Goal: Task Accomplishment & Management: Manage account settings

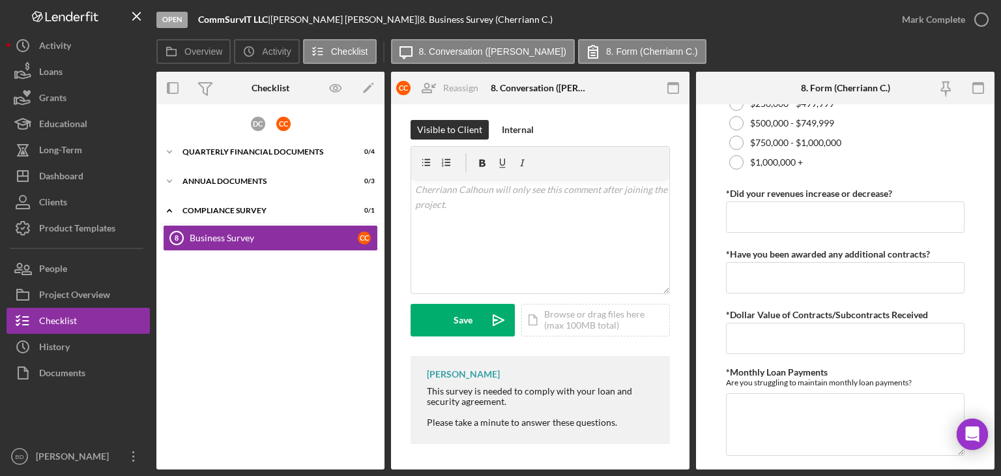
scroll to position [466, 0]
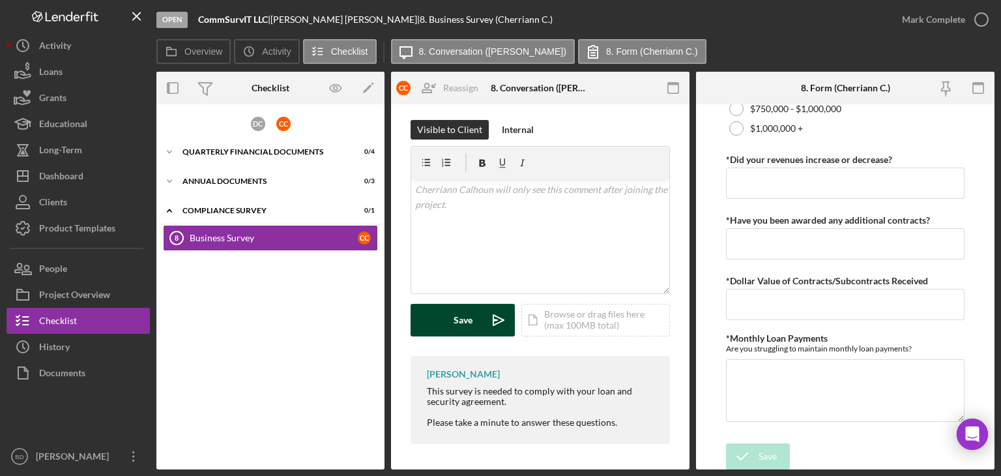
click at [437, 317] on button "Save Icon/icon-invite-send" at bounding box center [463, 320] width 104 height 33
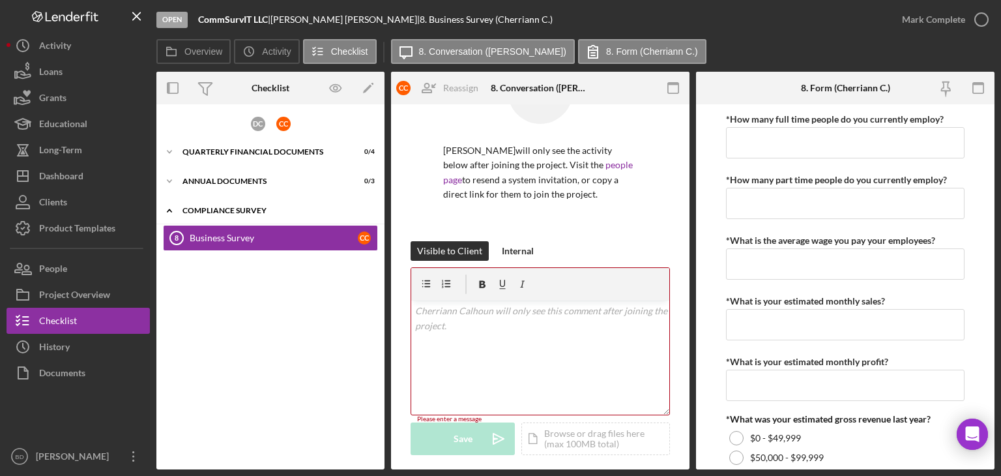
scroll to position [0, 0]
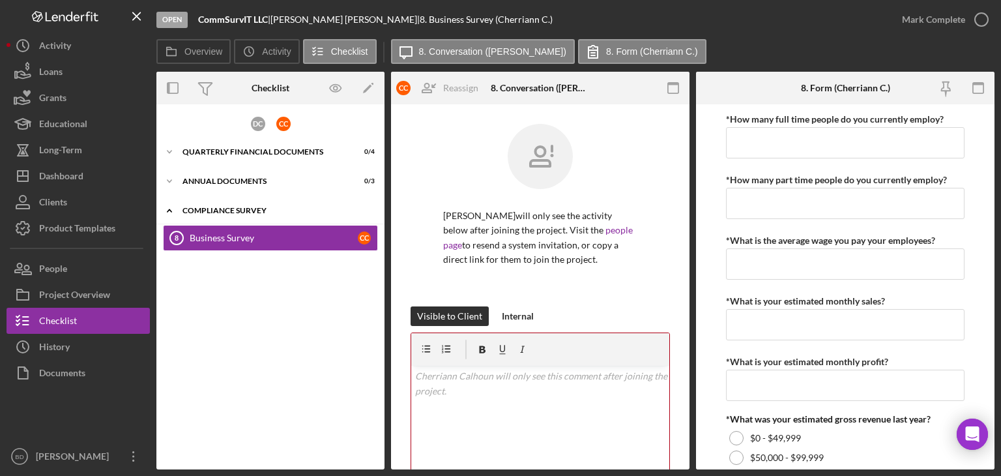
click at [219, 207] on div "Compliance Survey" at bounding box center [275, 211] width 186 height 8
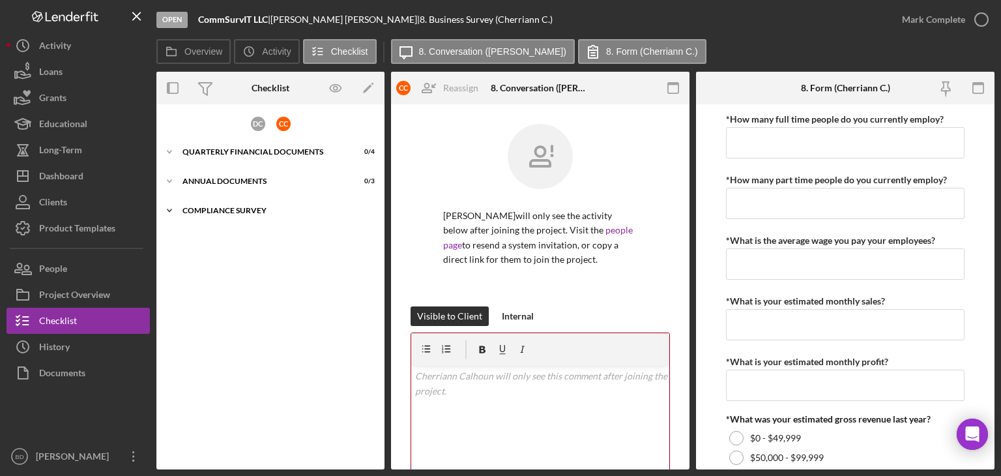
click at [219, 207] on div "Compliance Survey" at bounding box center [275, 211] width 186 height 8
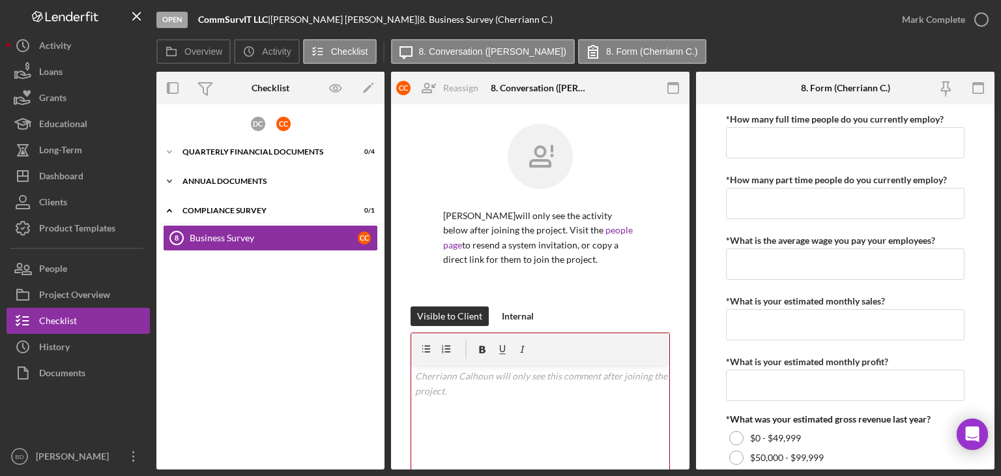
click at [228, 183] on div "Annual Documents" at bounding box center [275, 181] width 186 height 8
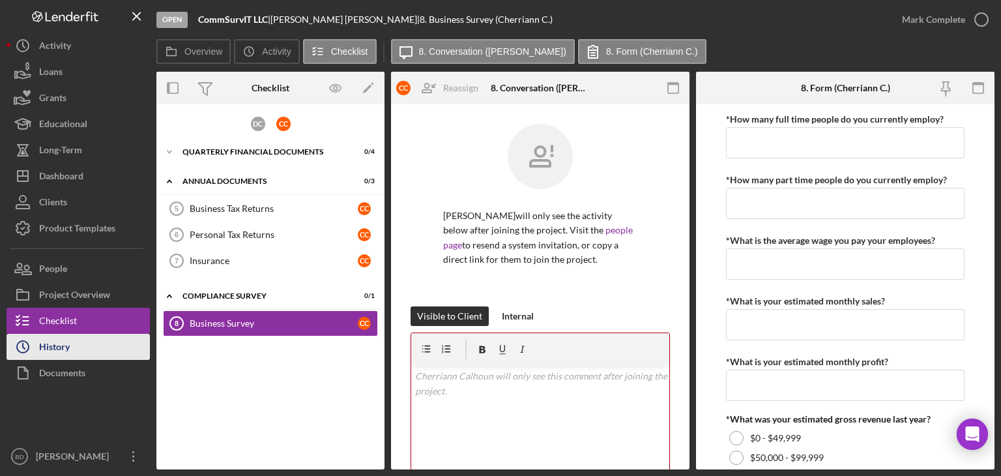
click at [57, 339] on div "History" at bounding box center [54, 348] width 31 height 29
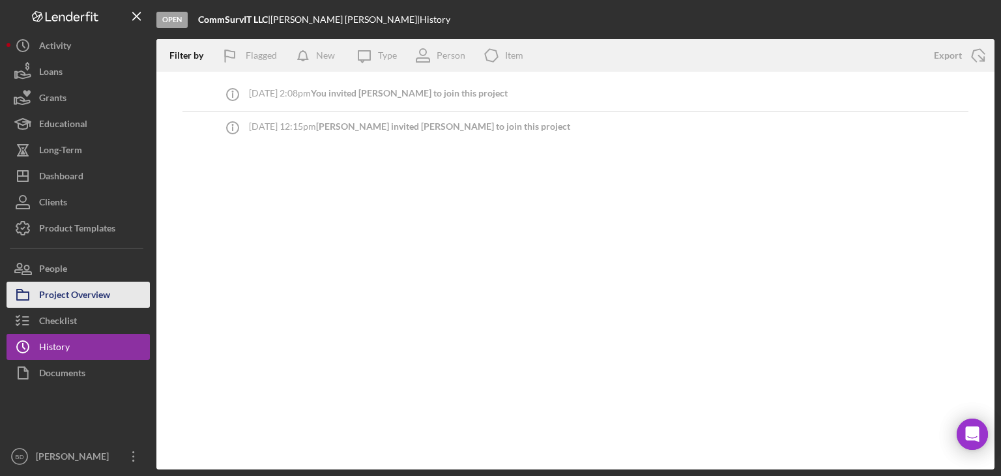
click at [63, 295] on div "Project Overview" at bounding box center [74, 296] width 71 height 29
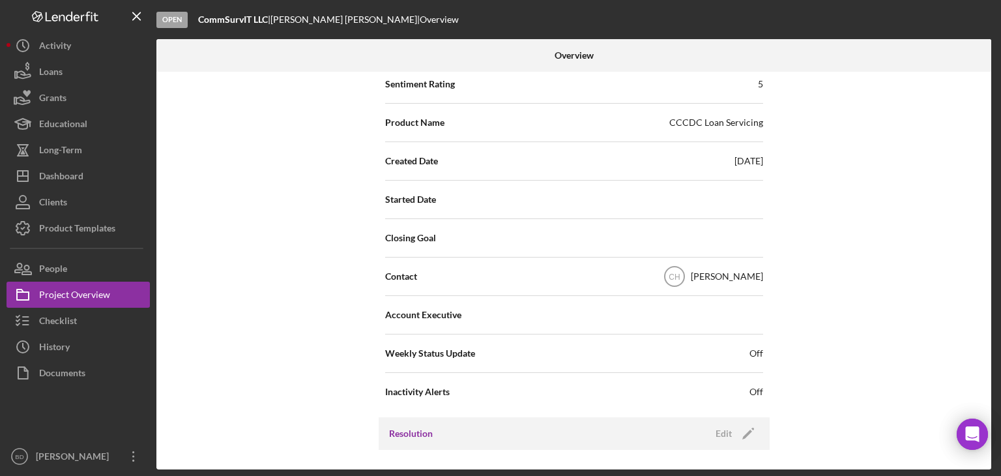
scroll to position [195, 0]
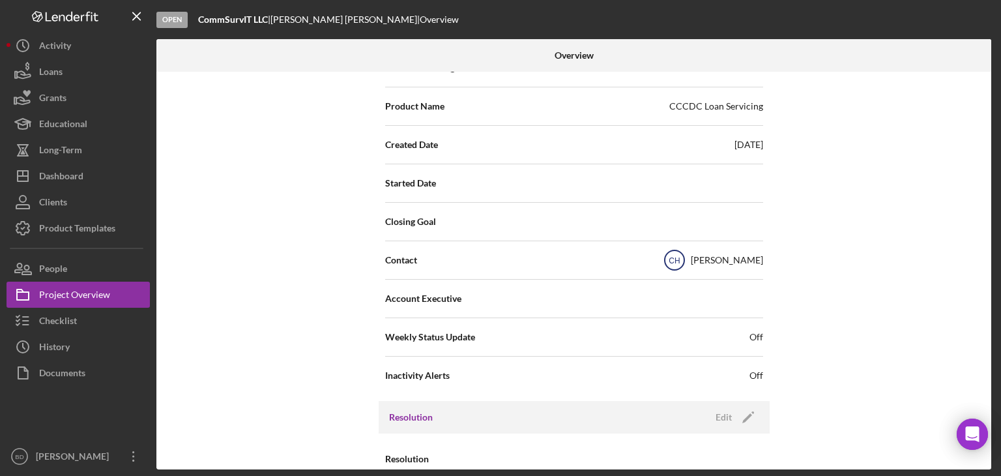
click at [680, 256] on text "CH" at bounding box center [674, 260] width 11 height 9
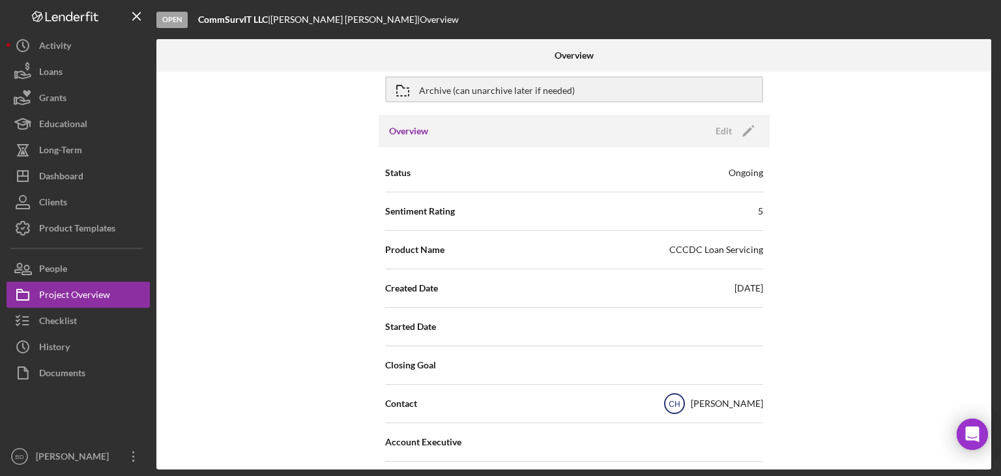
scroll to position [0, 0]
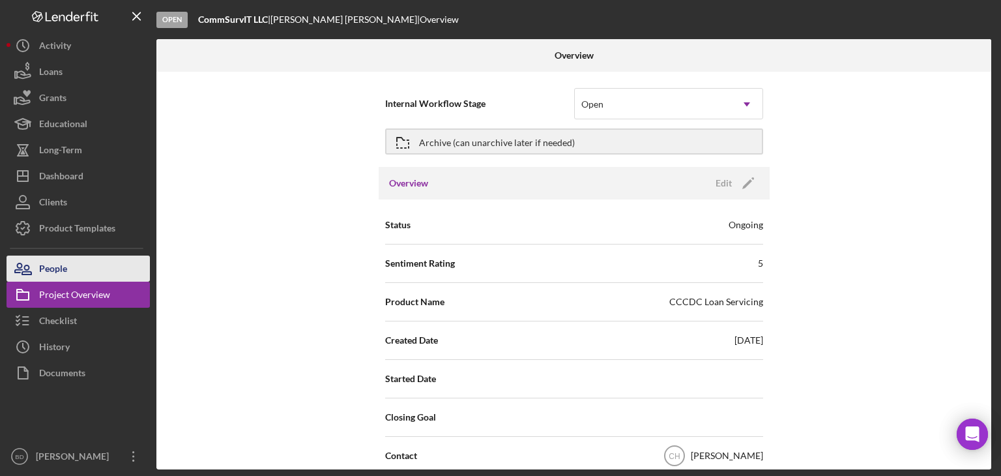
click at [63, 274] on div "People" at bounding box center [53, 269] width 28 height 29
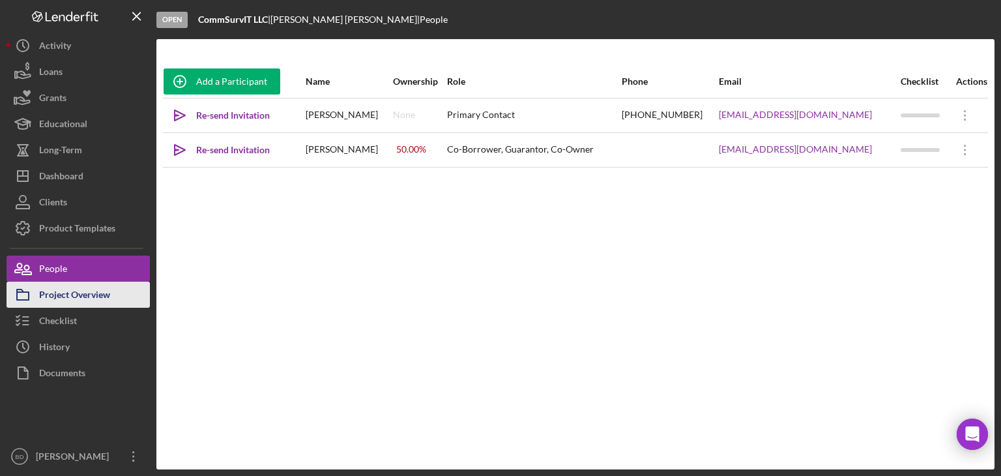
click at [67, 287] on div "Project Overview" at bounding box center [74, 296] width 71 height 29
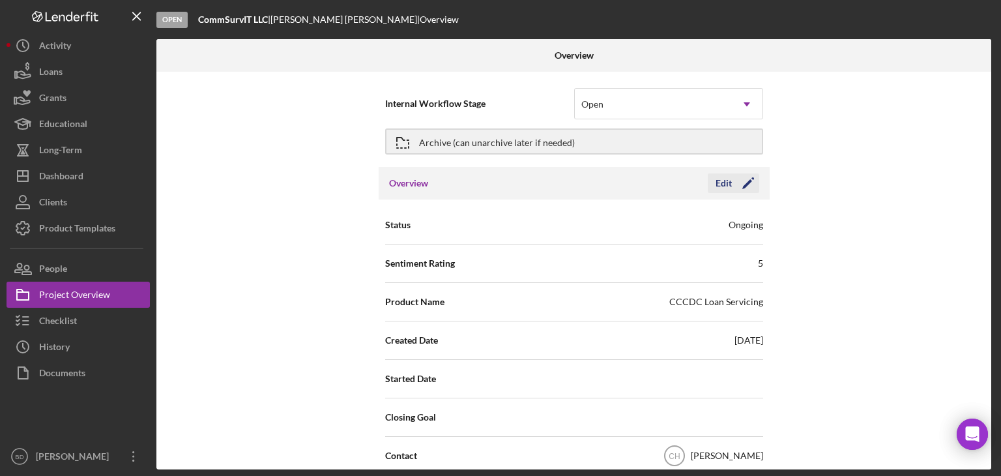
click at [745, 188] on icon "Icon/Edit" at bounding box center [748, 183] width 33 height 33
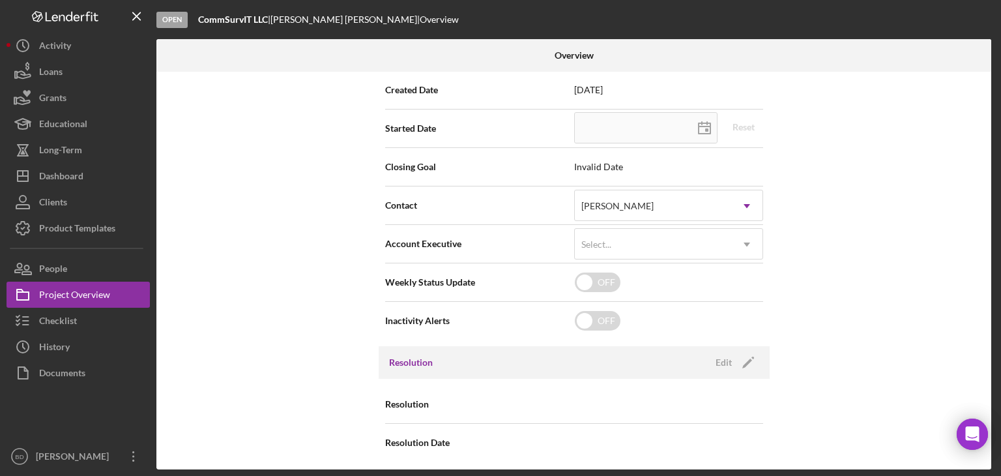
scroll to position [254, 0]
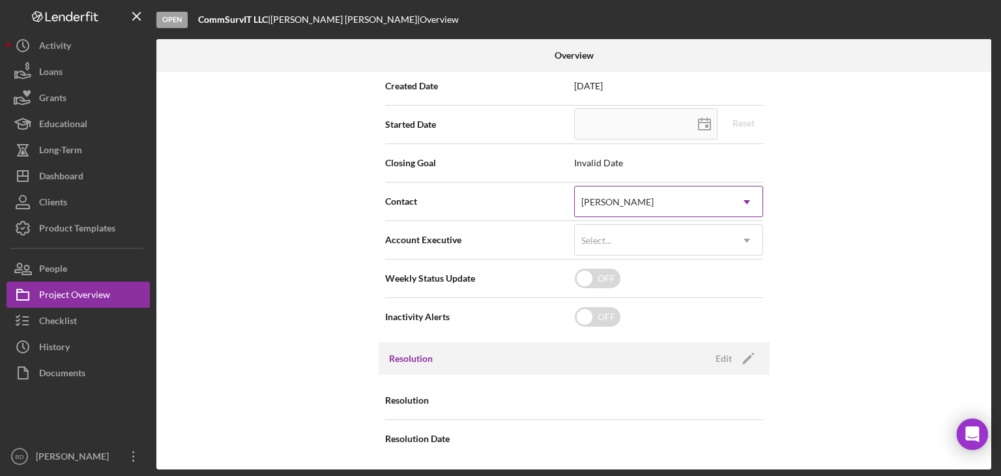
click at [622, 199] on div "[PERSON_NAME]" at bounding box center [617, 202] width 72 height 10
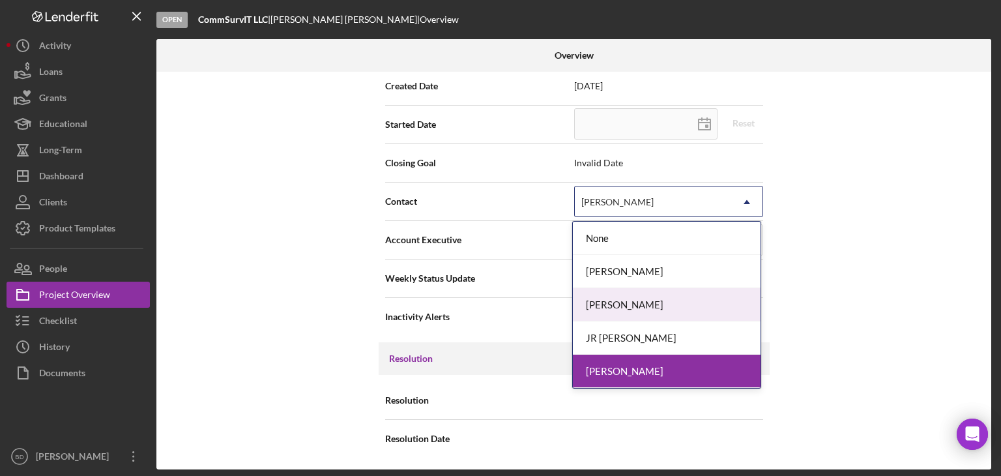
click at [621, 300] on div "[PERSON_NAME]" at bounding box center [667, 304] width 188 height 33
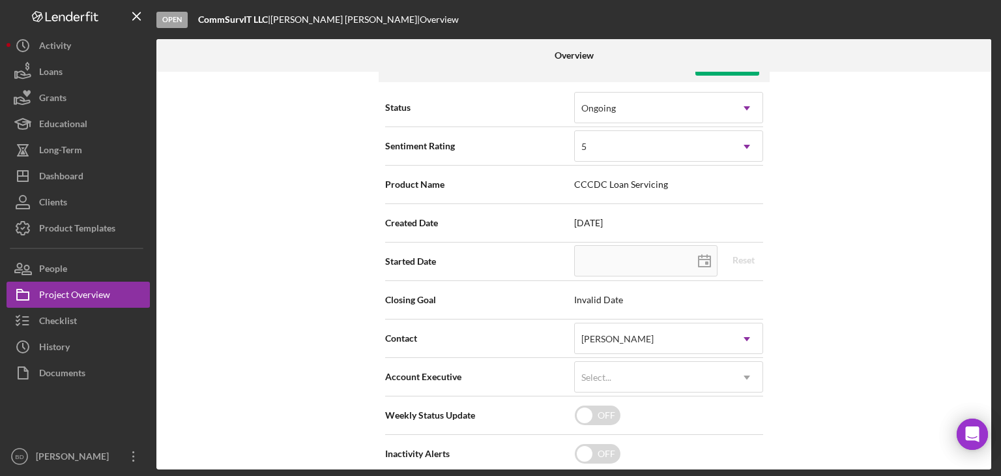
scroll to position [0, 0]
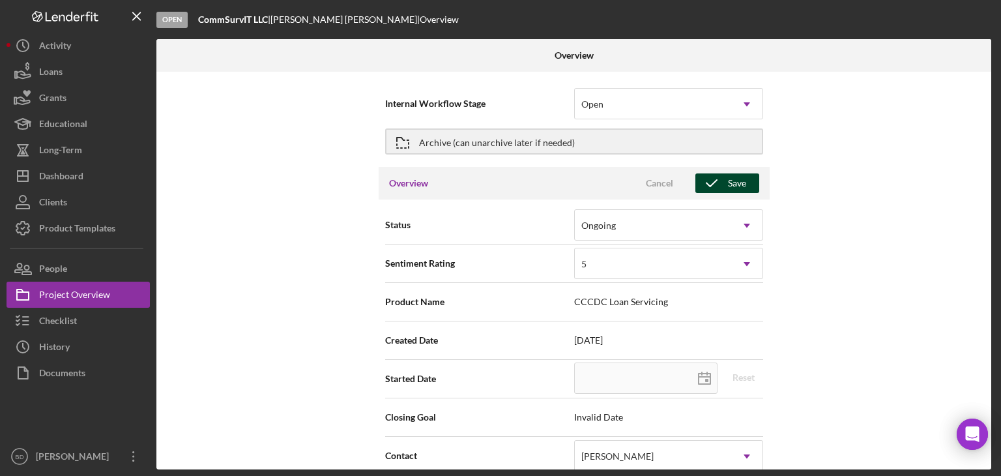
click at [718, 179] on icon "button" at bounding box center [711, 183] width 33 height 33
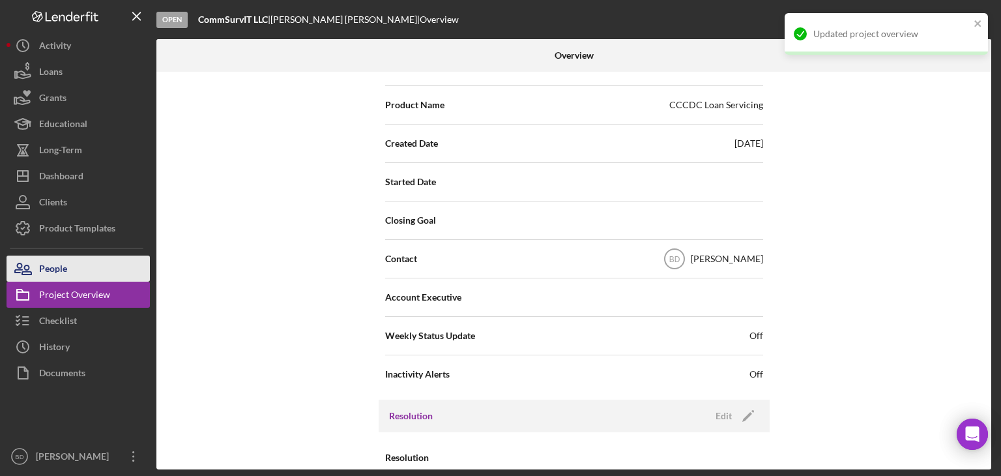
scroll to position [254, 0]
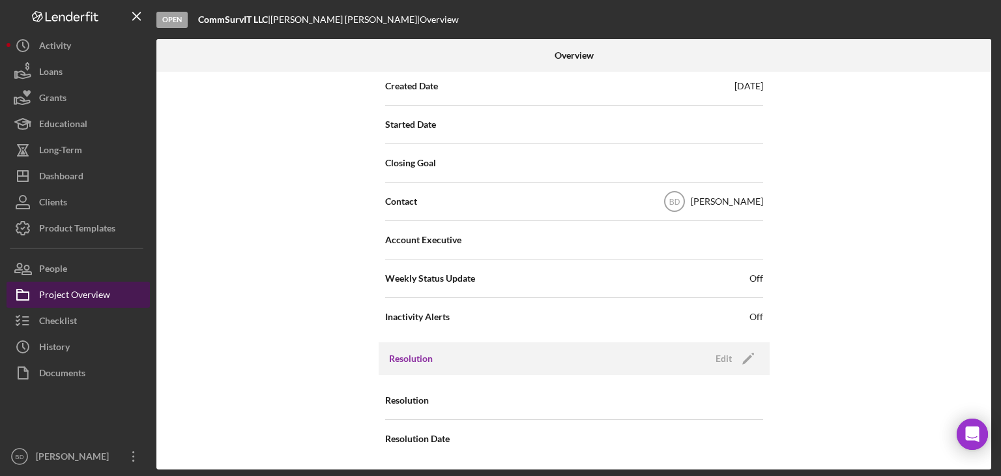
click at [50, 295] on div "Project Overview" at bounding box center [74, 296] width 71 height 29
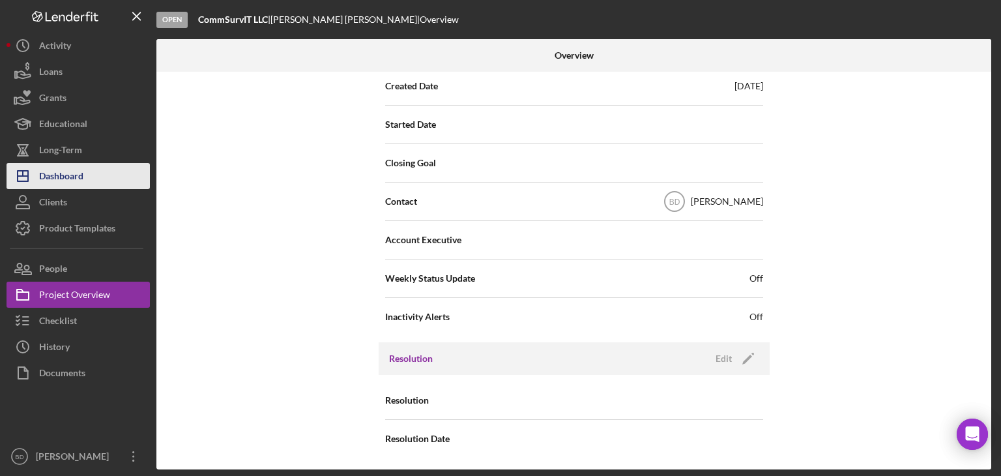
click at [64, 170] on div "Dashboard" at bounding box center [61, 177] width 44 height 29
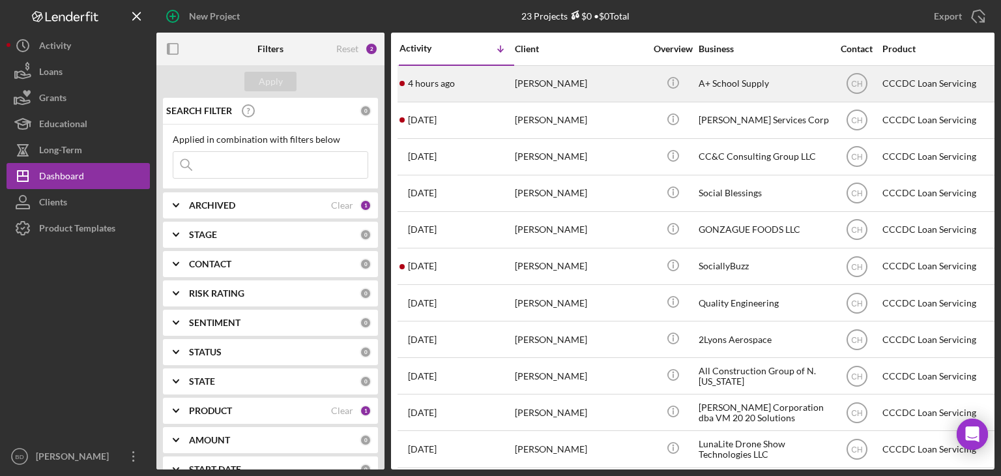
click at [547, 89] on div "[PERSON_NAME]" at bounding box center [580, 83] width 130 height 35
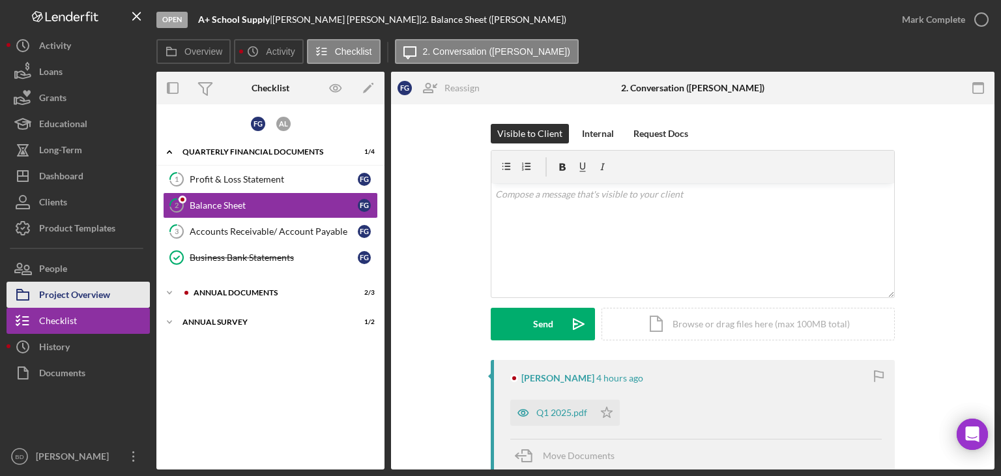
click at [102, 293] on div "Project Overview" at bounding box center [74, 296] width 71 height 29
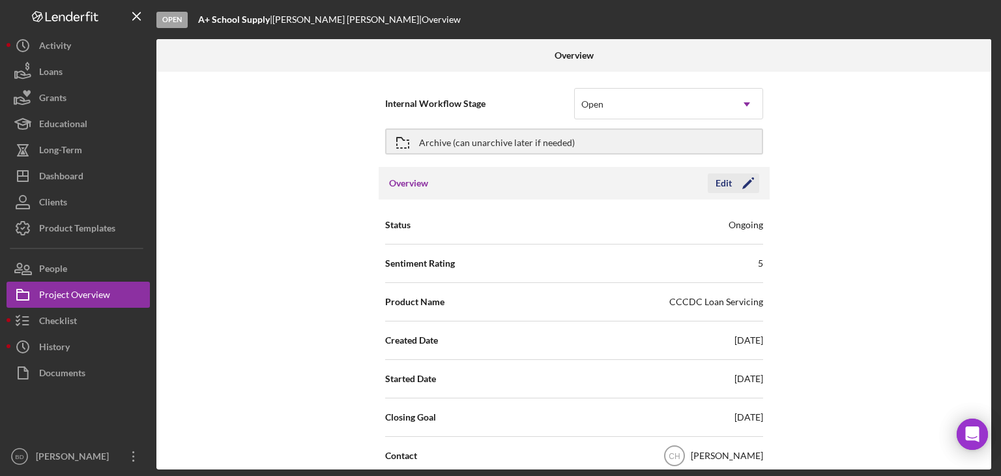
click at [732, 187] on icon "Icon/Edit" at bounding box center [748, 183] width 33 height 33
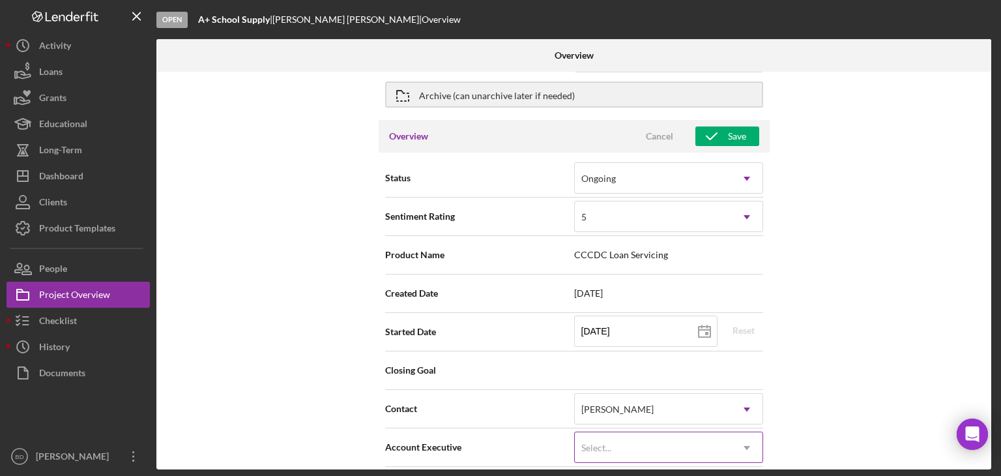
scroll to position [130, 0]
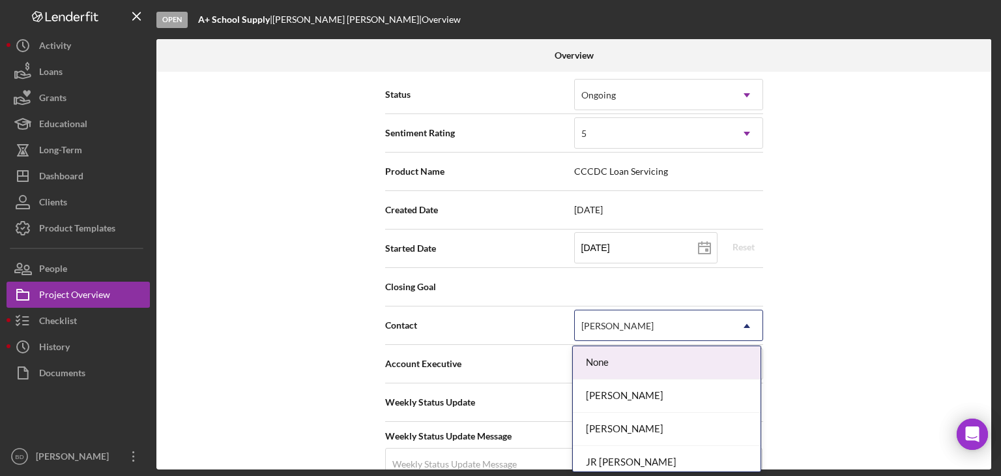
click at [626, 324] on div "[PERSON_NAME]" at bounding box center [617, 326] width 72 height 10
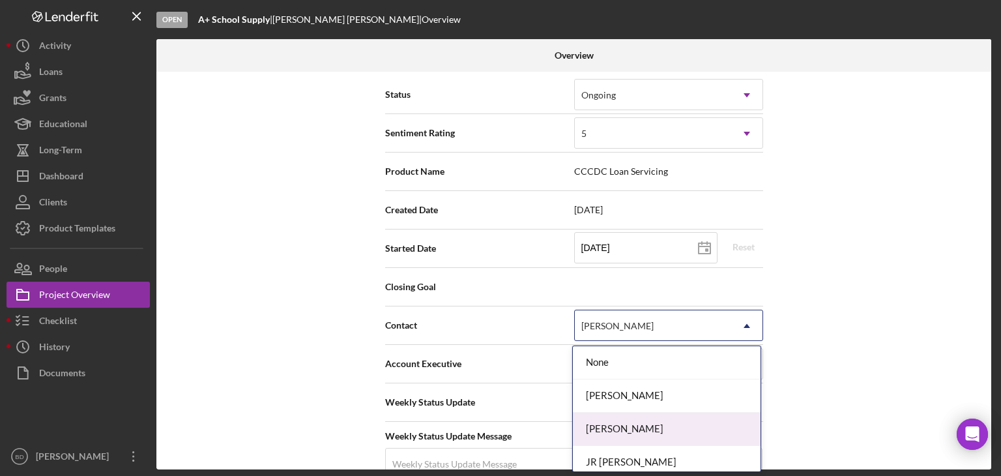
click at [613, 426] on div "[PERSON_NAME]" at bounding box center [667, 428] width 188 height 33
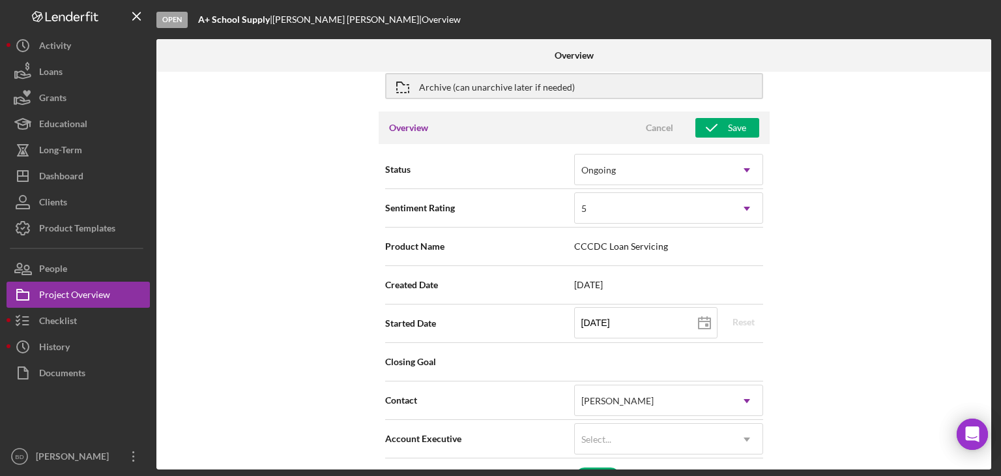
scroll to position [0, 0]
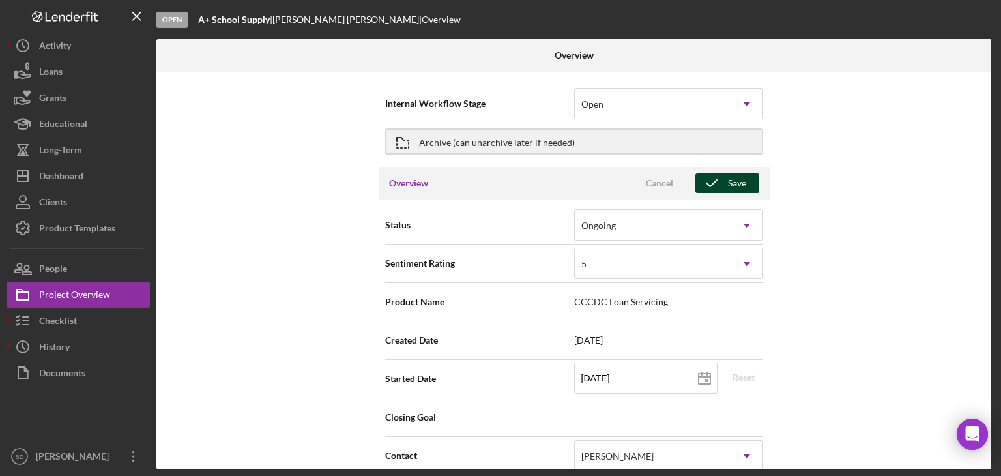
click at [729, 192] on div "Save" at bounding box center [737, 183] width 18 height 20
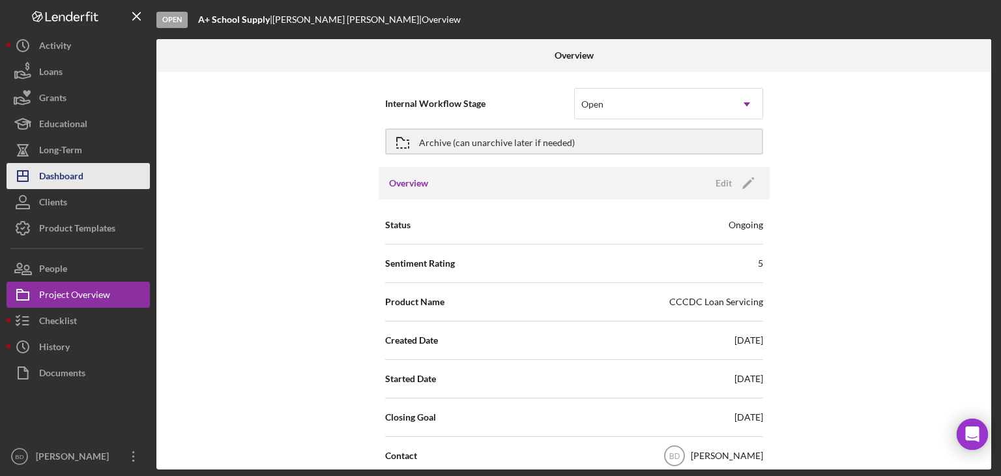
click at [73, 180] on div "Dashboard" at bounding box center [61, 177] width 44 height 29
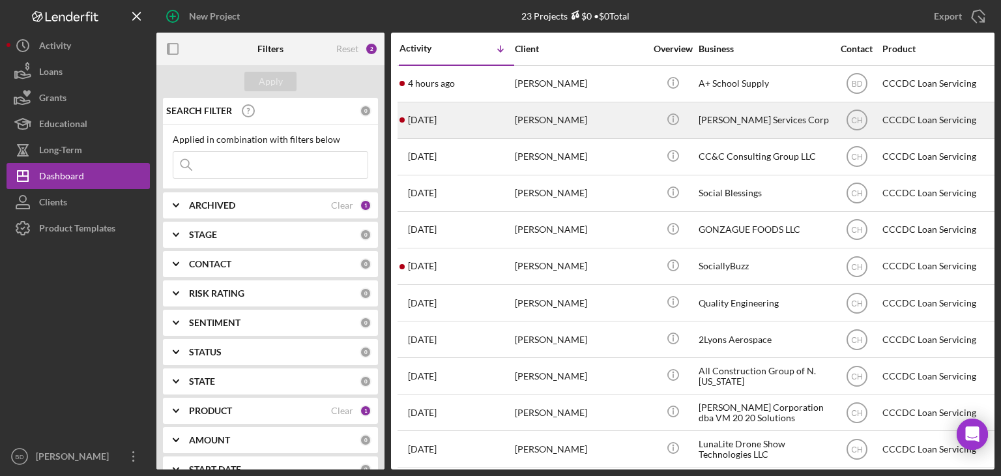
click at [575, 121] on div "[PERSON_NAME]" at bounding box center [580, 120] width 130 height 35
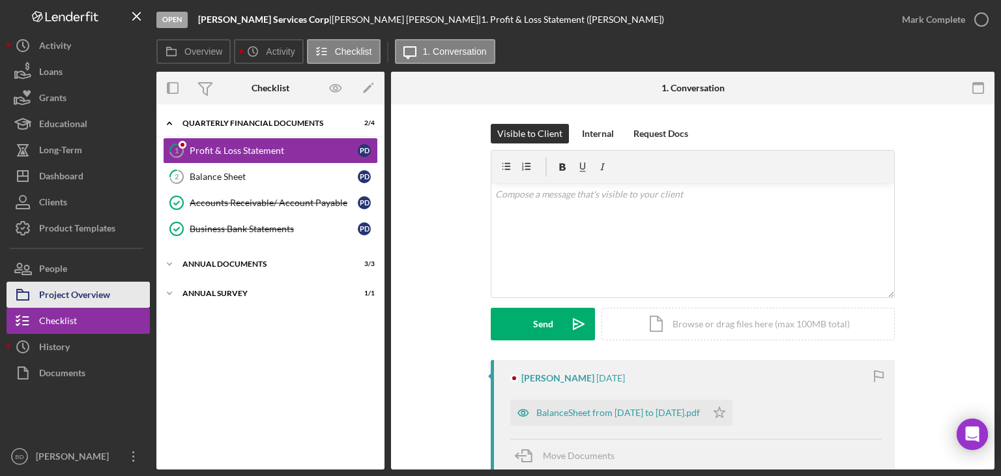
click at [68, 298] on div "Project Overview" at bounding box center [74, 296] width 71 height 29
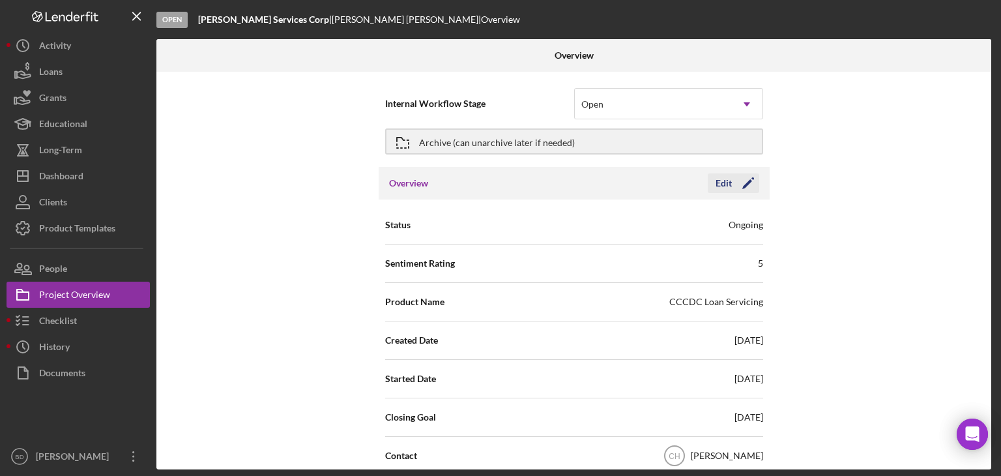
click at [727, 182] on div "Edit" at bounding box center [723, 183] width 16 height 20
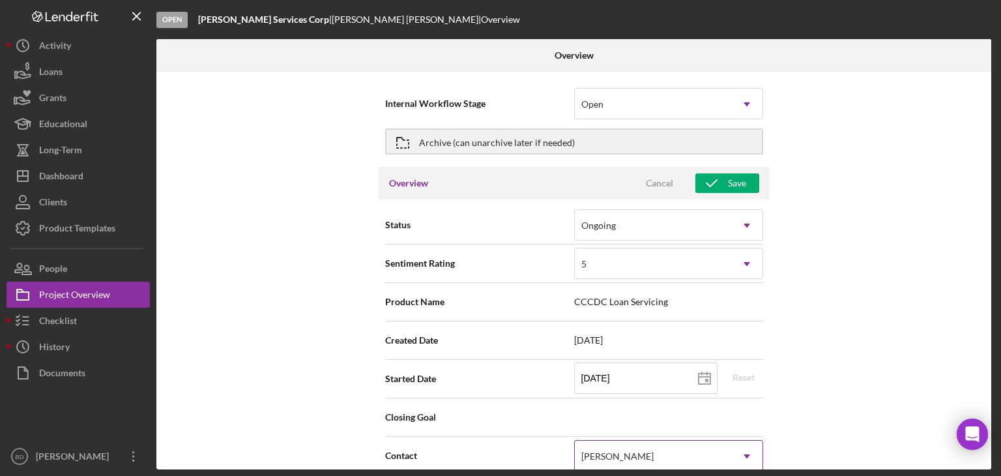
click at [599, 452] on div "[PERSON_NAME]" at bounding box center [617, 456] width 72 height 10
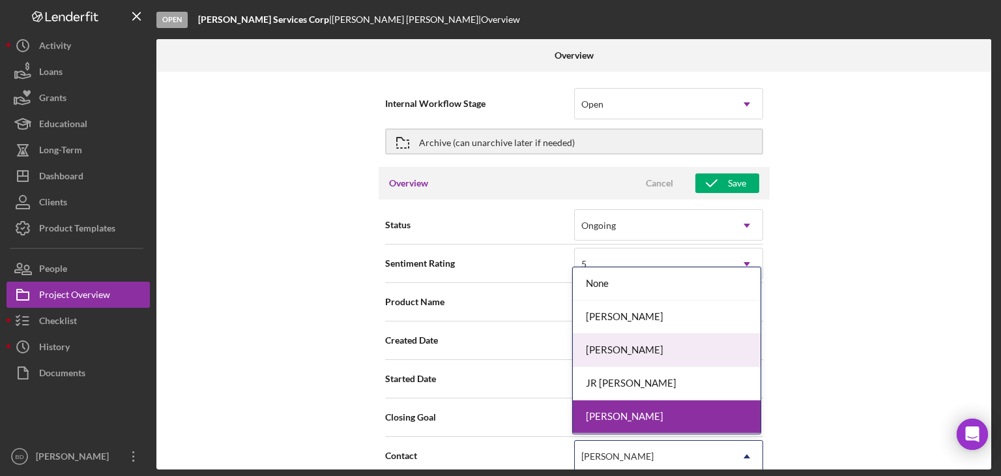
click at [633, 353] on div "[PERSON_NAME]" at bounding box center [667, 350] width 188 height 33
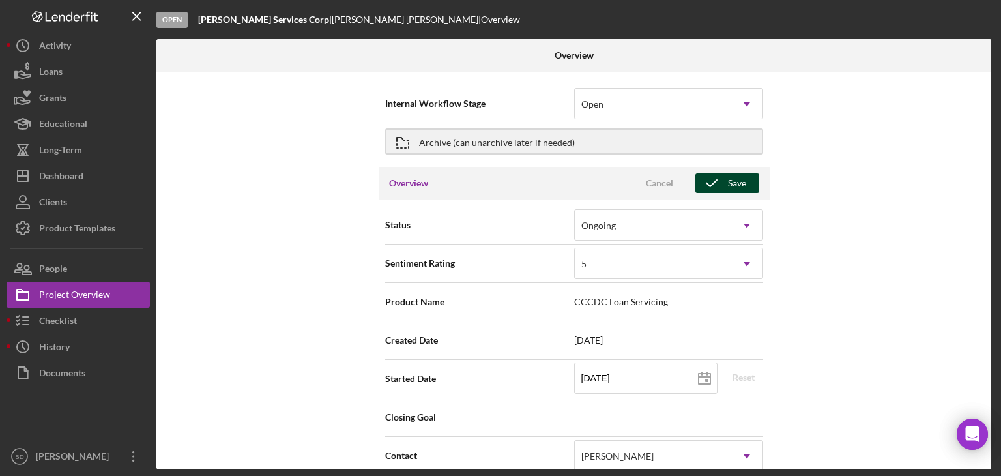
click at [723, 173] on icon "button" at bounding box center [711, 183] width 33 height 33
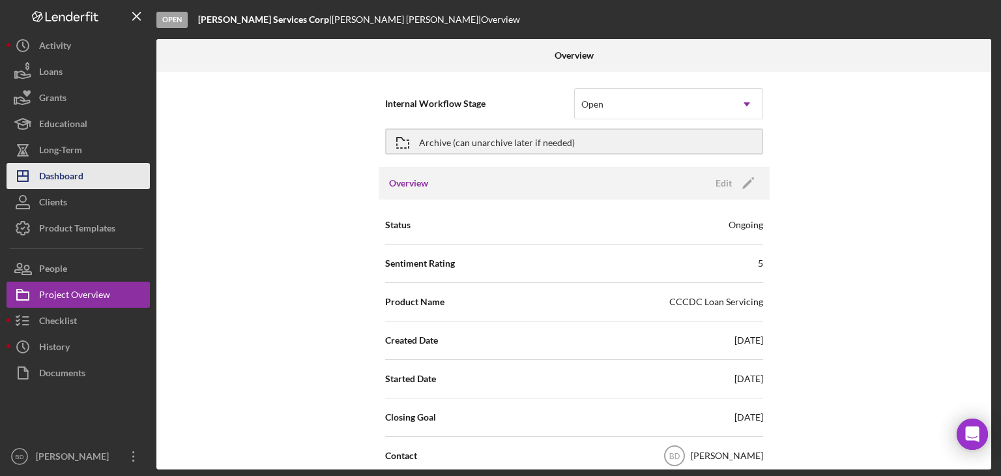
click at [87, 178] on button "Icon/Dashboard Dashboard" at bounding box center [78, 176] width 143 height 26
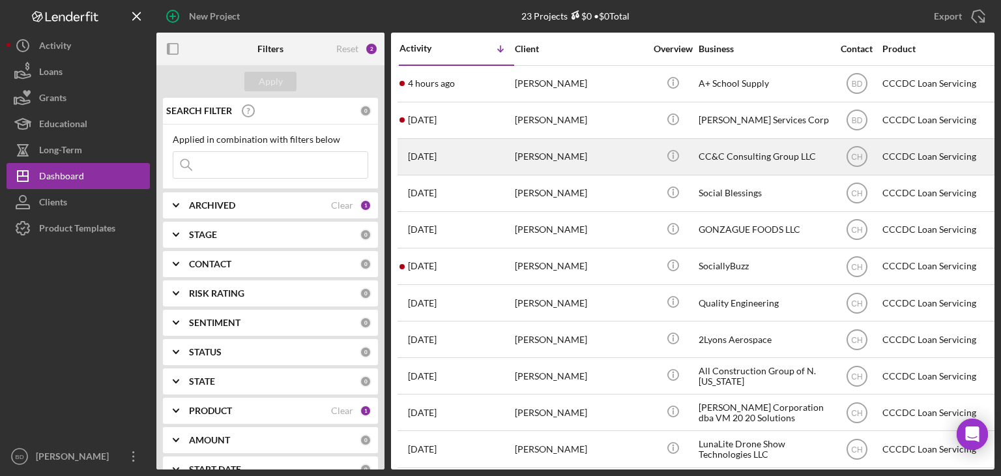
click at [540, 162] on div "[PERSON_NAME]" at bounding box center [580, 156] width 130 height 35
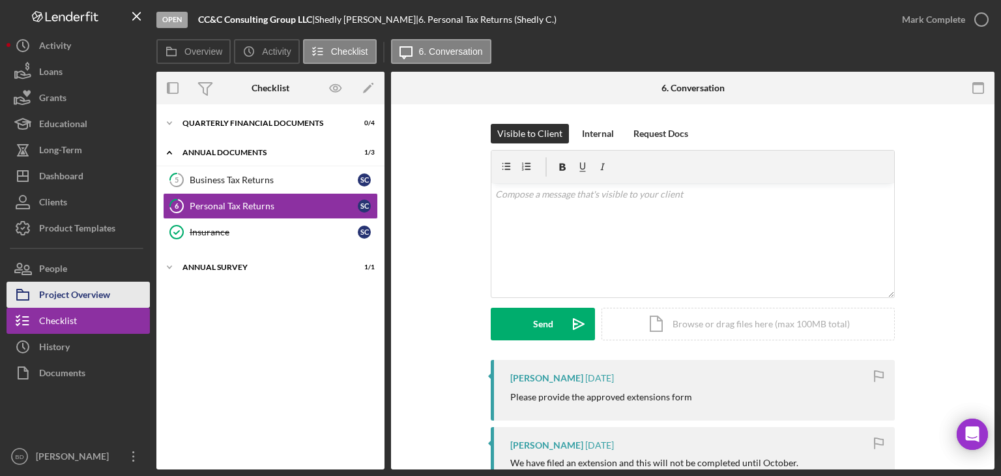
click at [63, 293] on div "Project Overview" at bounding box center [74, 296] width 71 height 29
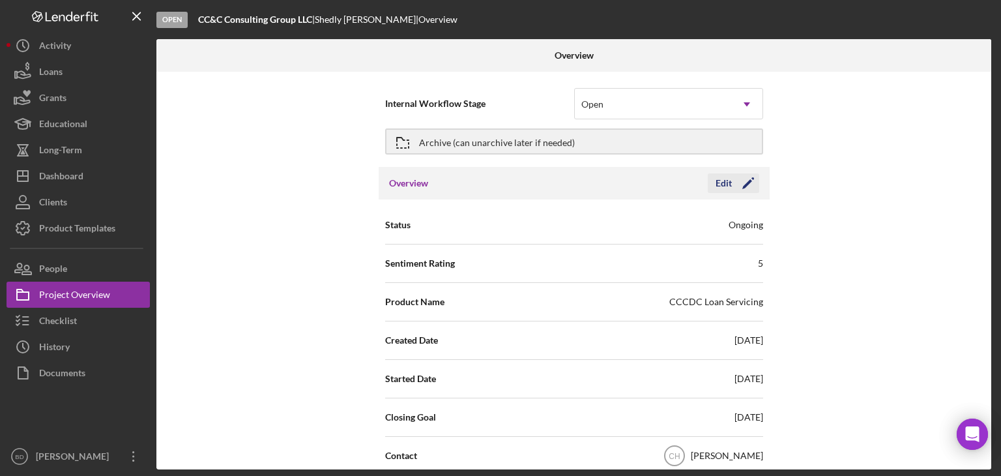
click at [732, 182] on icon "Icon/Edit" at bounding box center [748, 183] width 33 height 33
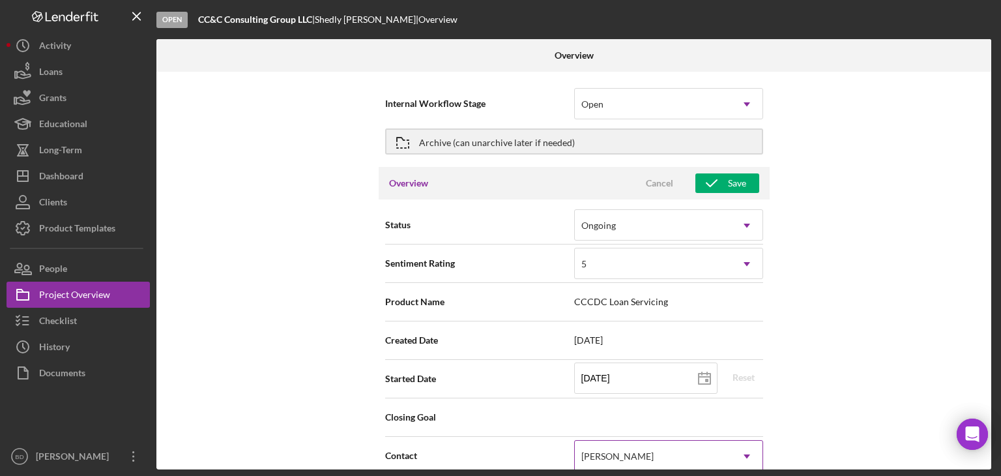
click at [623, 459] on div "[PERSON_NAME]" at bounding box center [617, 456] width 72 height 10
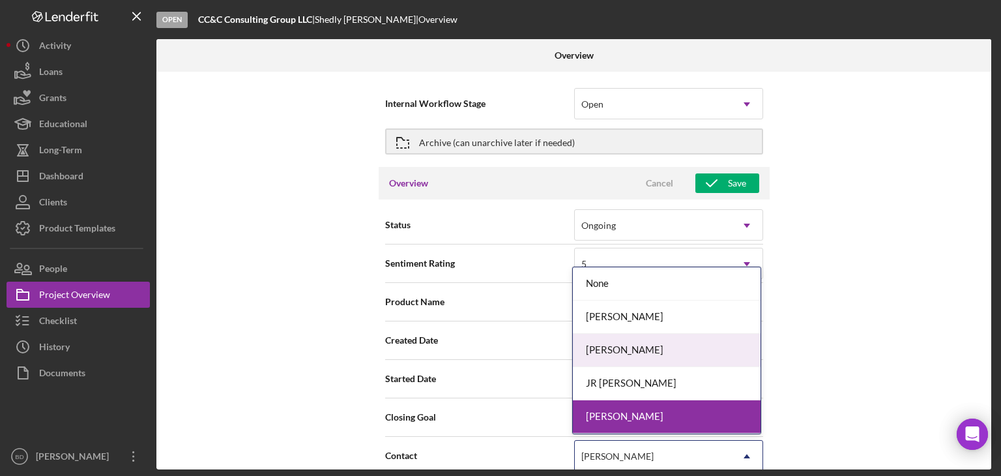
click at [641, 354] on div "[PERSON_NAME]" at bounding box center [667, 350] width 188 height 33
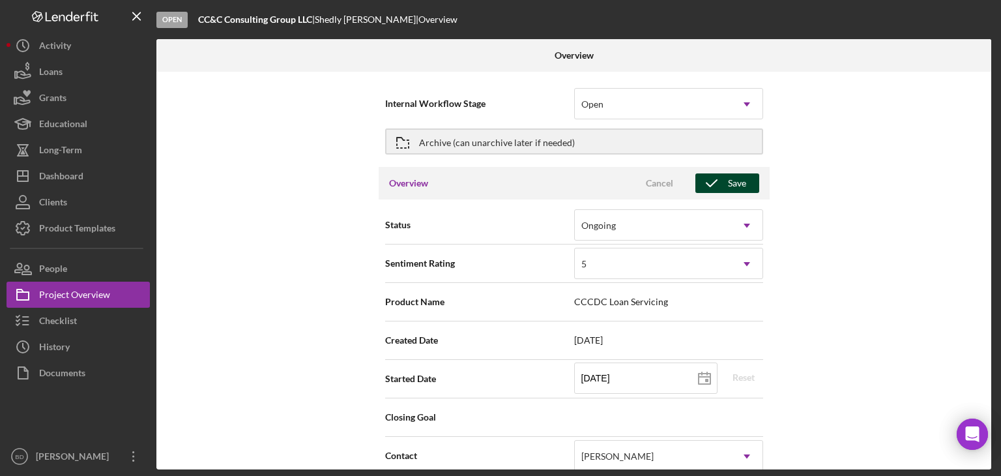
click at [720, 186] on icon "button" at bounding box center [711, 183] width 33 height 33
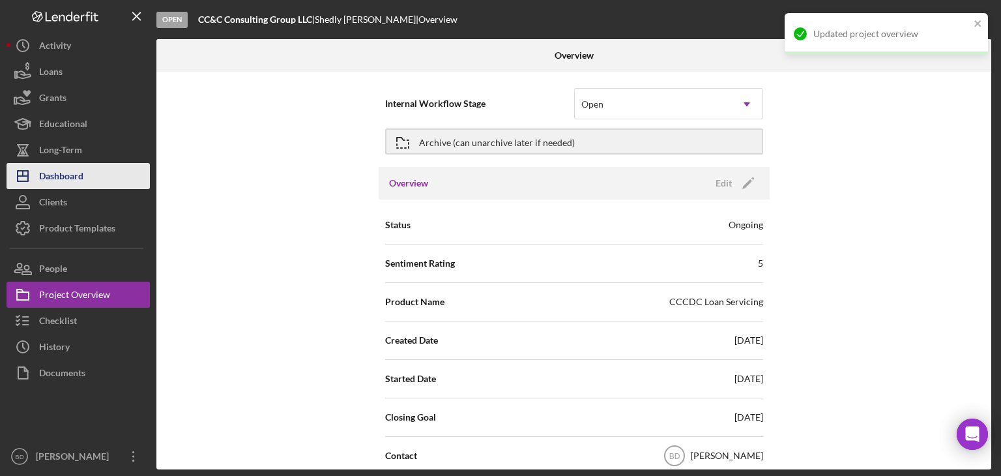
click at [55, 173] on div "Dashboard" at bounding box center [61, 177] width 44 height 29
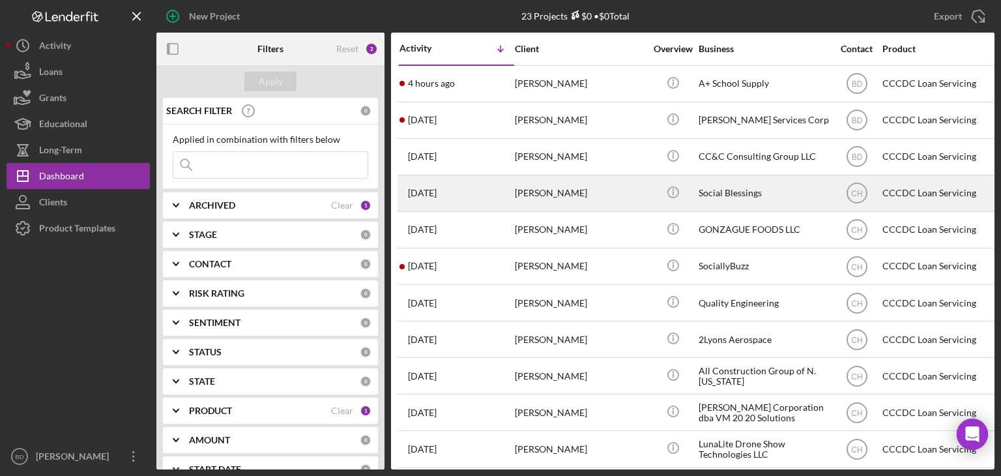
click at [556, 196] on div "[PERSON_NAME]" at bounding box center [580, 193] width 130 height 35
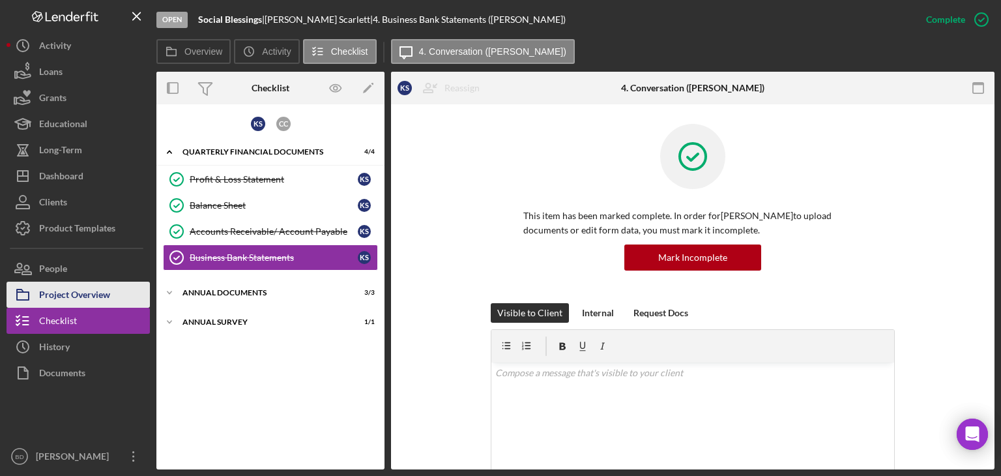
click at [72, 295] on div "Project Overview" at bounding box center [74, 296] width 71 height 29
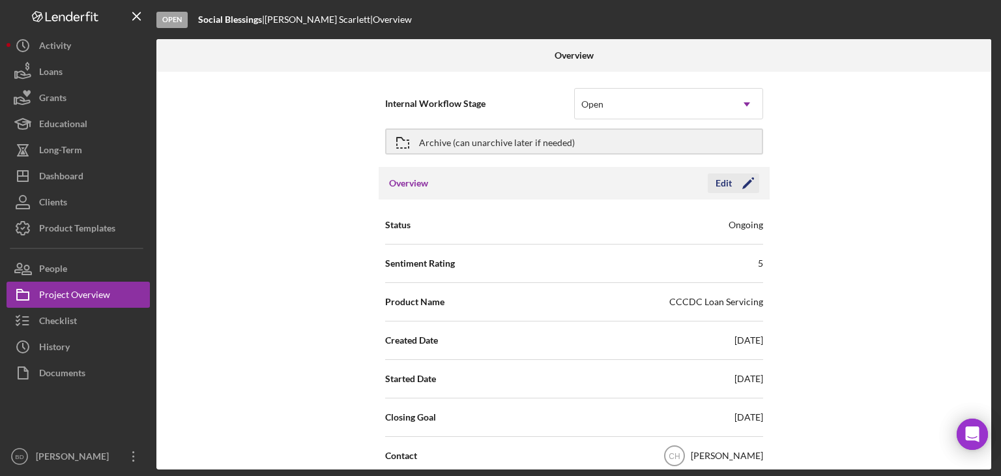
click at [733, 185] on icon "Icon/Edit" at bounding box center [748, 183] width 33 height 33
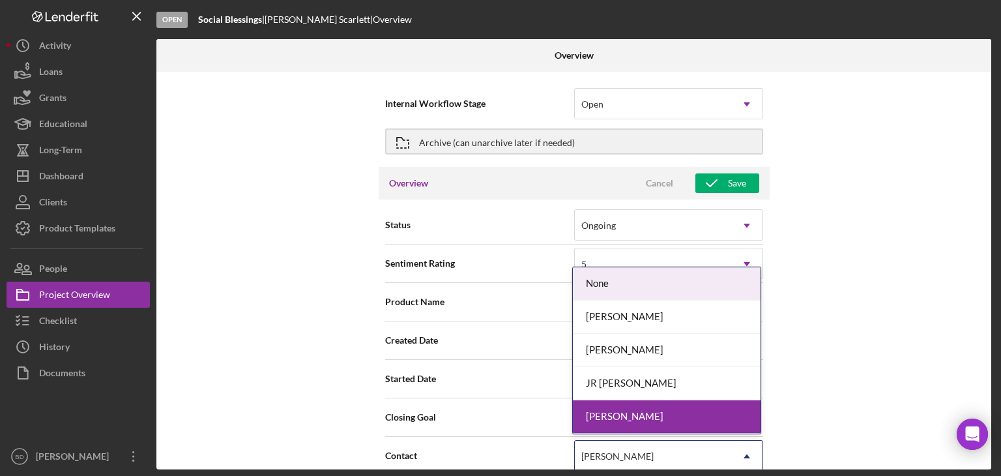
click at [595, 451] on div "[PERSON_NAME]" at bounding box center [617, 456] width 72 height 10
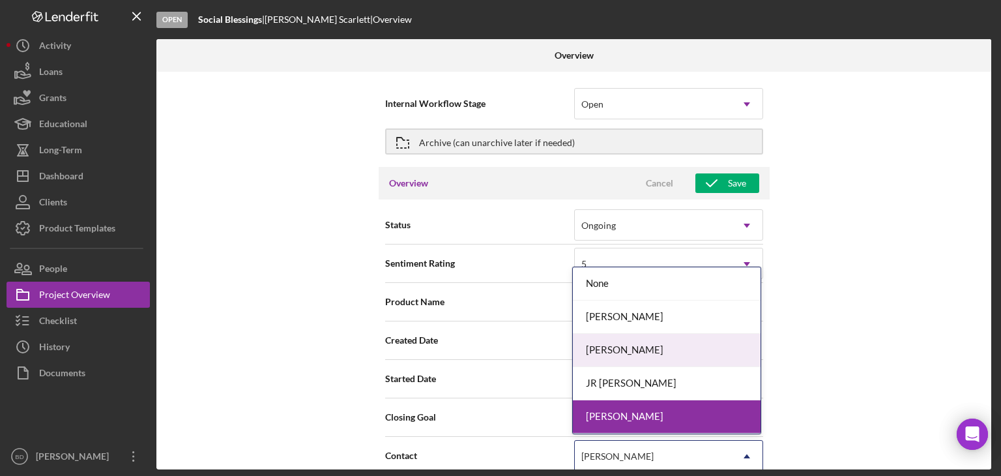
click at [617, 353] on div "[PERSON_NAME]" at bounding box center [667, 350] width 188 height 33
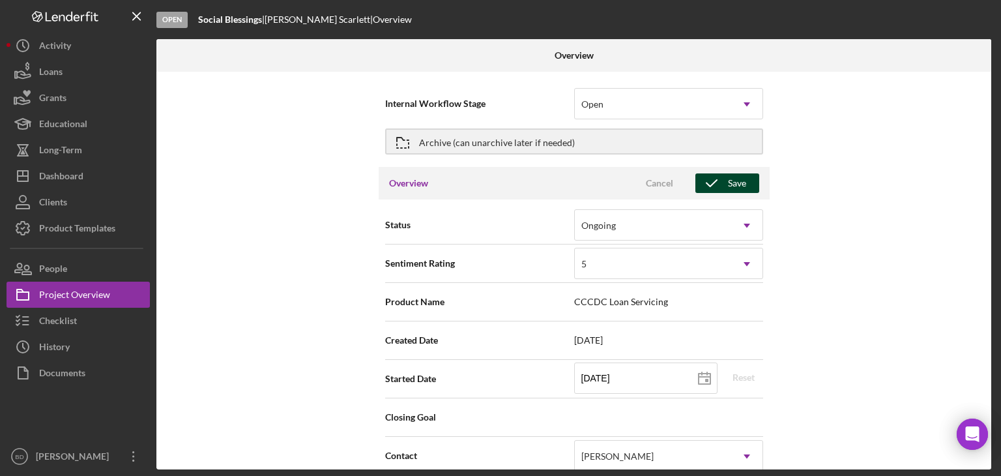
click at [720, 191] on icon "button" at bounding box center [711, 183] width 33 height 33
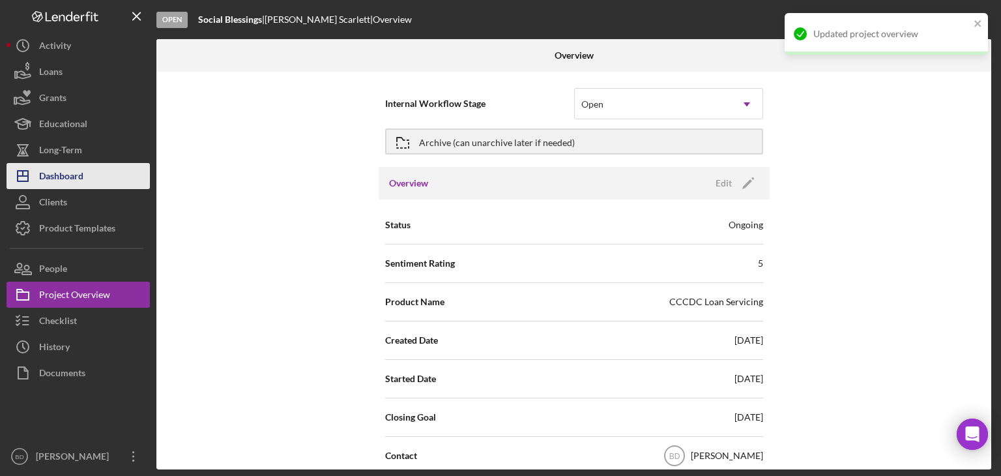
click at [69, 172] on div "Dashboard" at bounding box center [61, 177] width 44 height 29
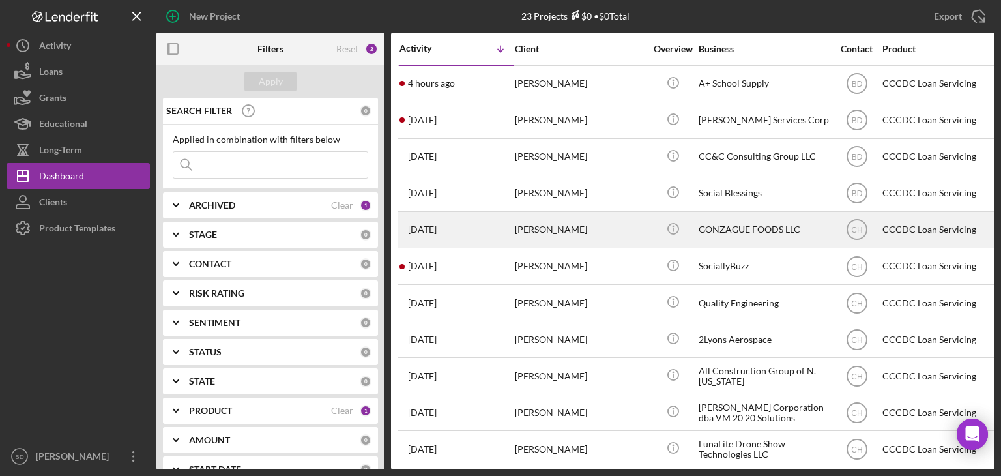
click at [560, 219] on div "[PERSON_NAME]" at bounding box center [580, 229] width 130 height 35
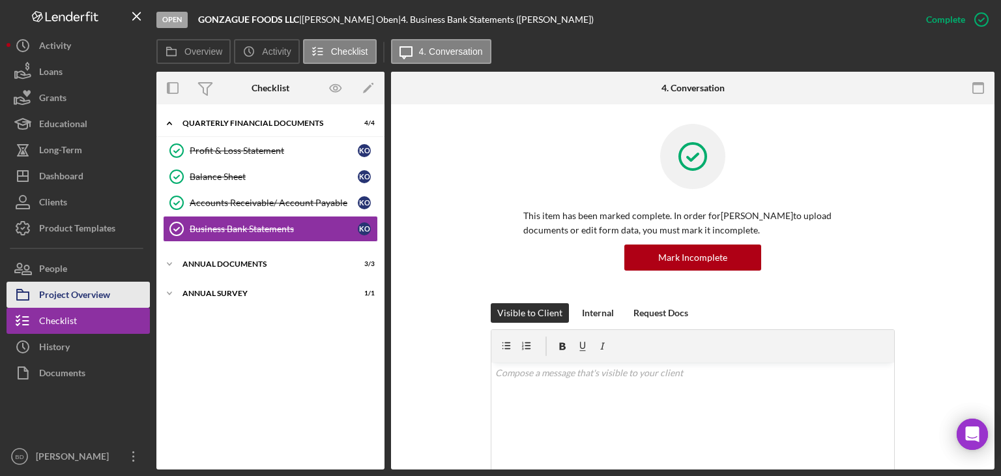
click at [83, 298] on div "Project Overview" at bounding box center [74, 296] width 71 height 29
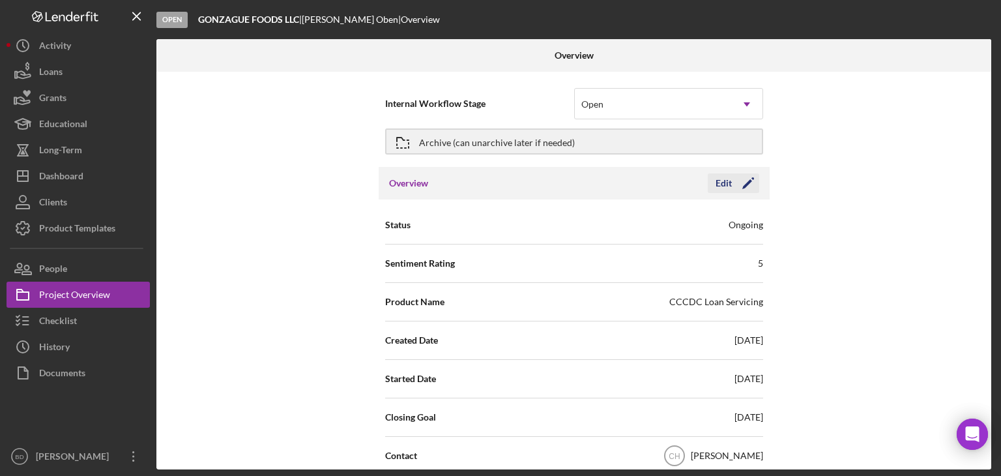
click at [727, 181] on div "Edit" at bounding box center [723, 183] width 16 height 20
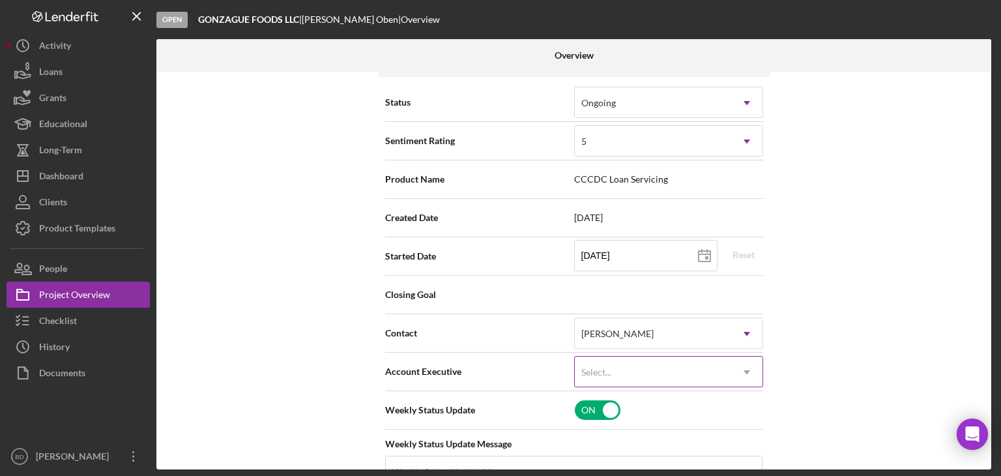
scroll to position [130, 0]
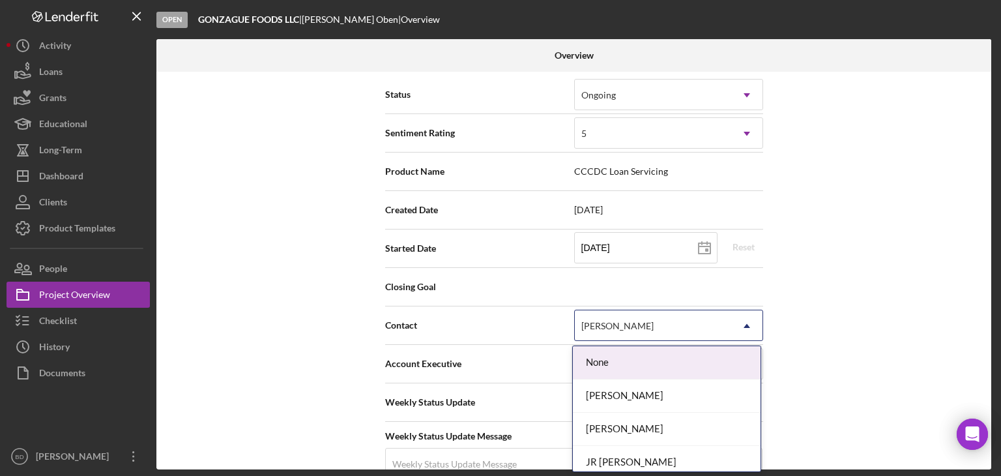
click at [655, 326] on div "[PERSON_NAME]" at bounding box center [653, 326] width 156 height 30
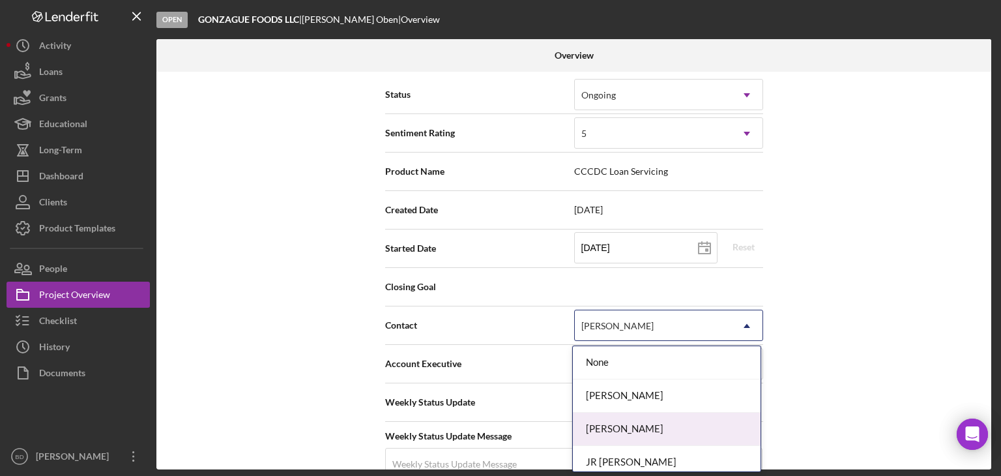
click at [623, 422] on div "[PERSON_NAME]" at bounding box center [667, 428] width 188 height 33
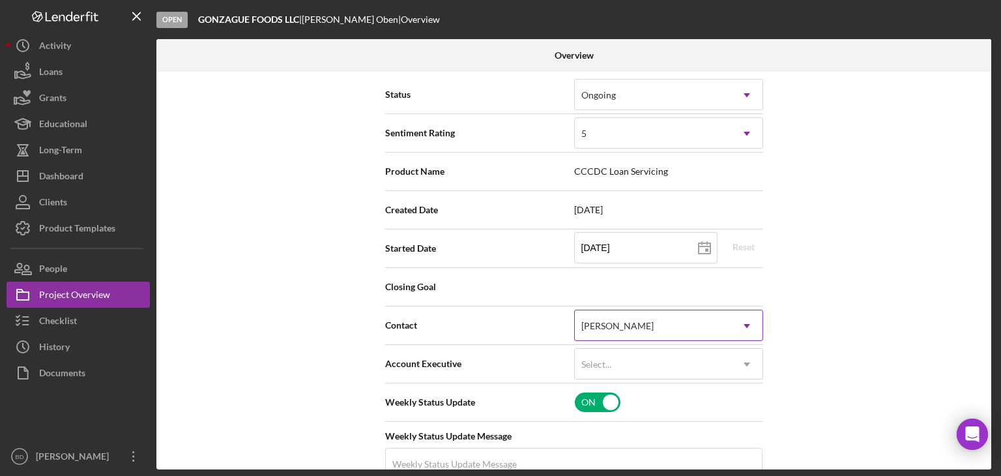
scroll to position [0, 0]
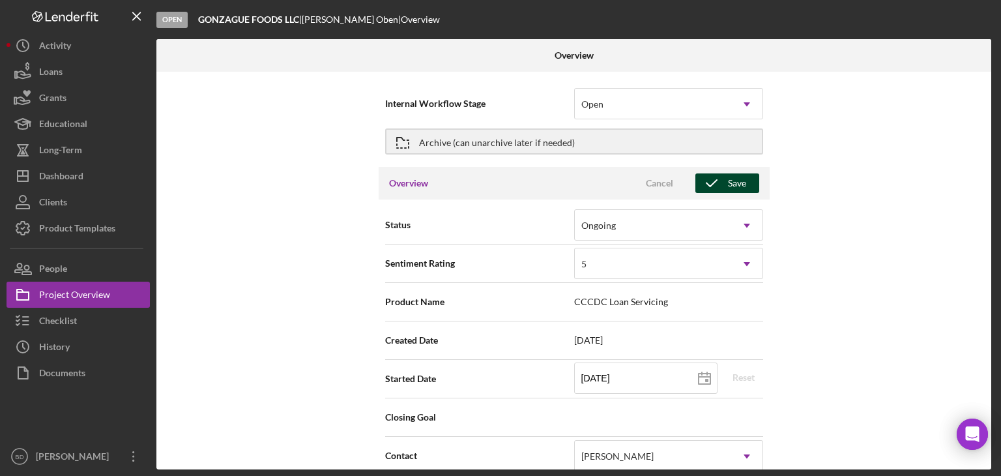
click at [740, 181] on div "Save" at bounding box center [737, 183] width 18 height 20
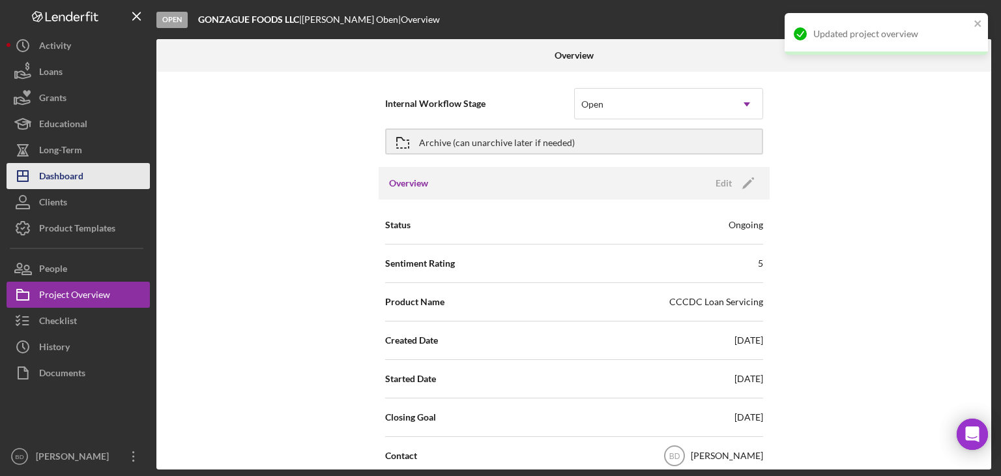
click at [64, 173] on div "Dashboard" at bounding box center [61, 177] width 44 height 29
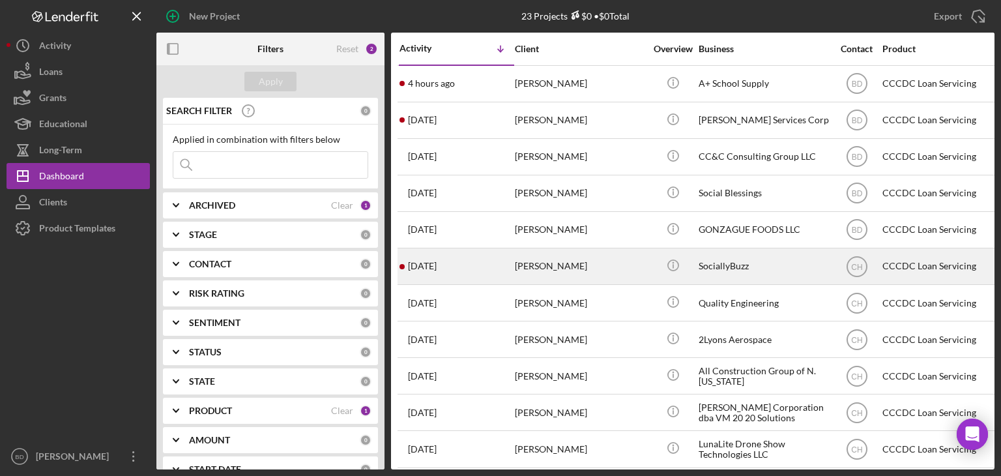
click at [545, 263] on div "[PERSON_NAME]" at bounding box center [580, 266] width 130 height 35
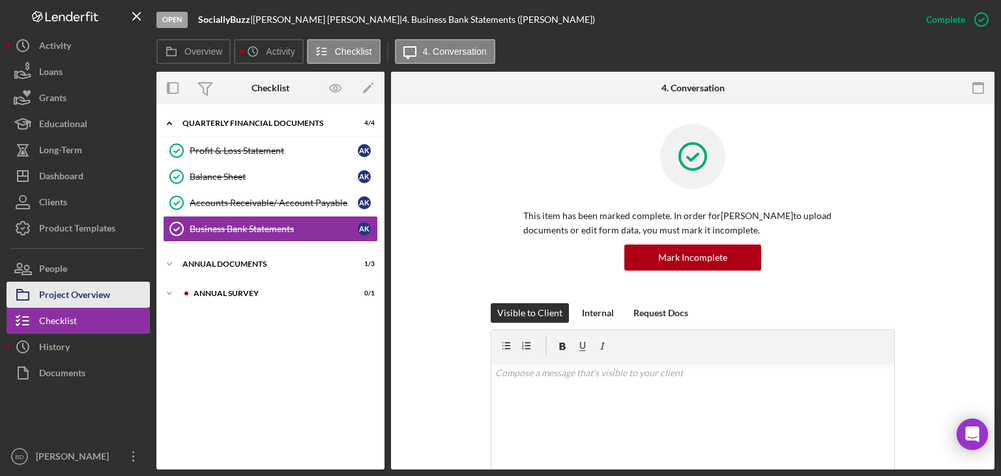
click at [83, 298] on div "Project Overview" at bounding box center [74, 296] width 71 height 29
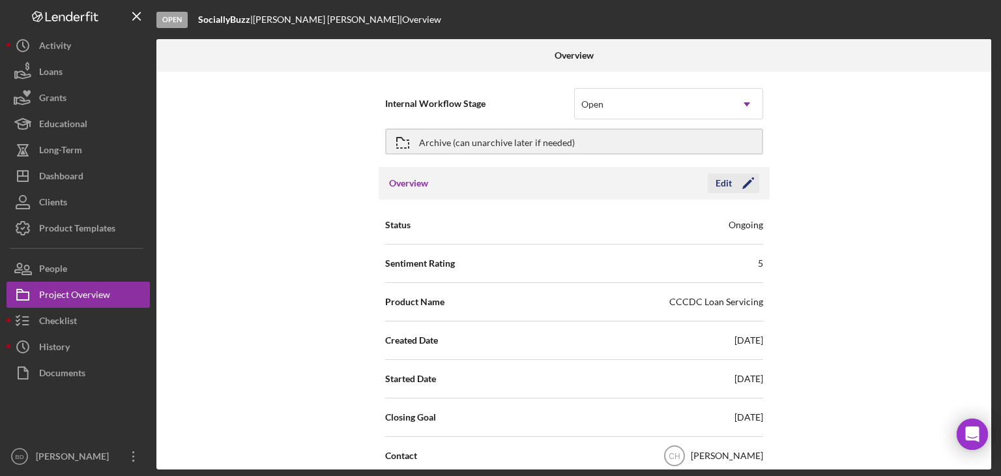
click at [748, 190] on icon "Icon/Edit" at bounding box center [748, 183] width 33 height 33
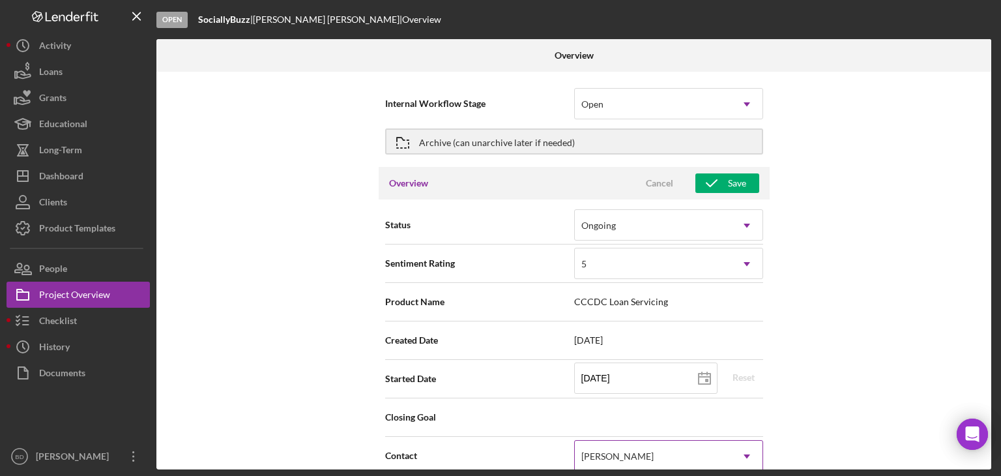
click at [629, 455] on div "[PERSON_NAME]" at bounding box center [617, 456] width 72 height 10
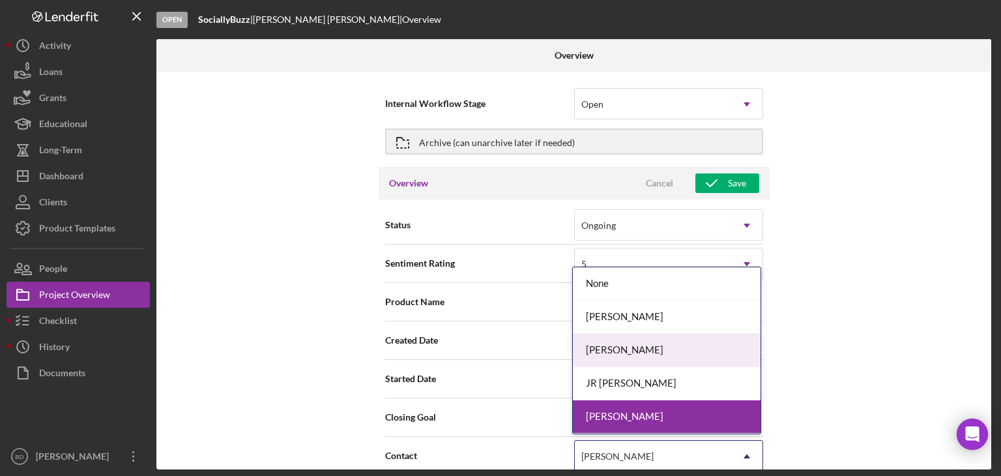
click at [634, 339] on div "[PERSON_NAME]" at bounding box center [667, 350] width 188 height 33
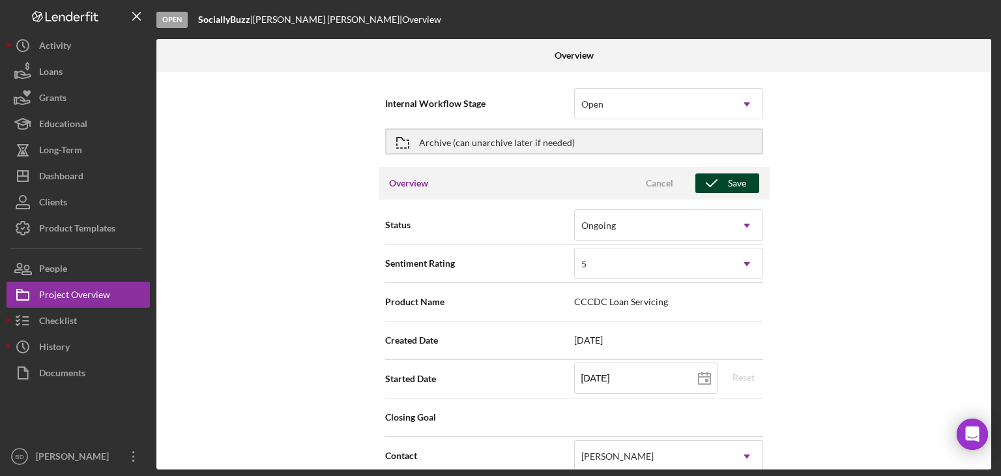
click at [743, 188] on button "Save" at bounding box center [727, 183] width 64 height 20
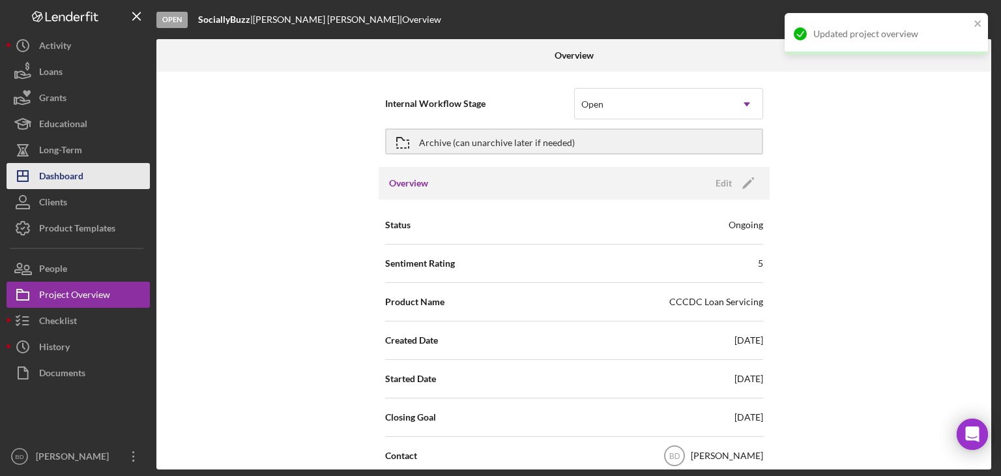
click at [77, 172] on div "Dashboard" at bounding box center [61, 177] width 44 height 29
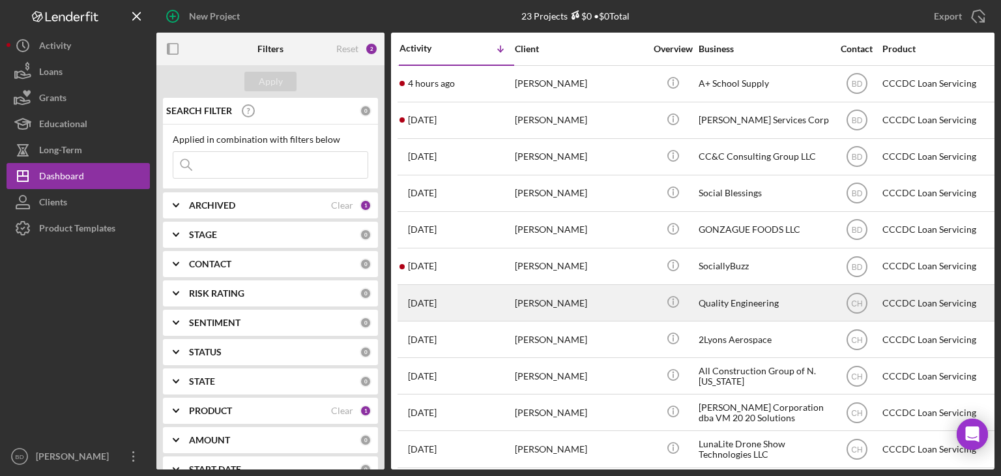
click at [579, 308] on div "[PERSON_NAME]" at bounding box center [580, 302] width 130 height 35
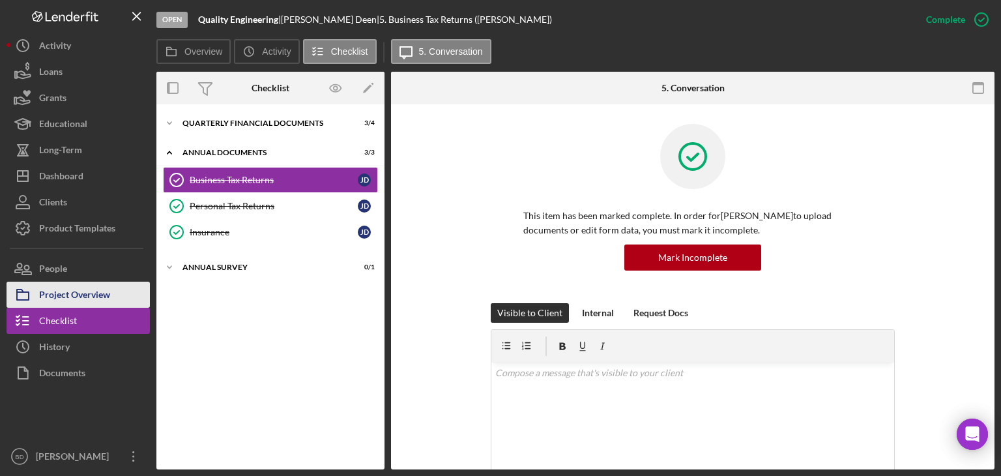
click at [57, 300] on div "Project Overview" at bounding box center [74, 296] width 71 height 29
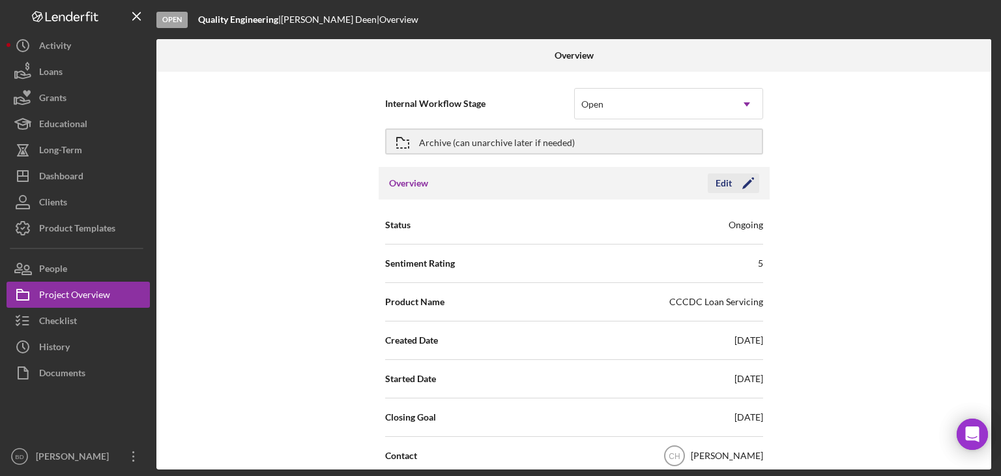
click at [732, 188] on icon "Icon/Edit" at bounding box center [748, 183] width 33 height 33
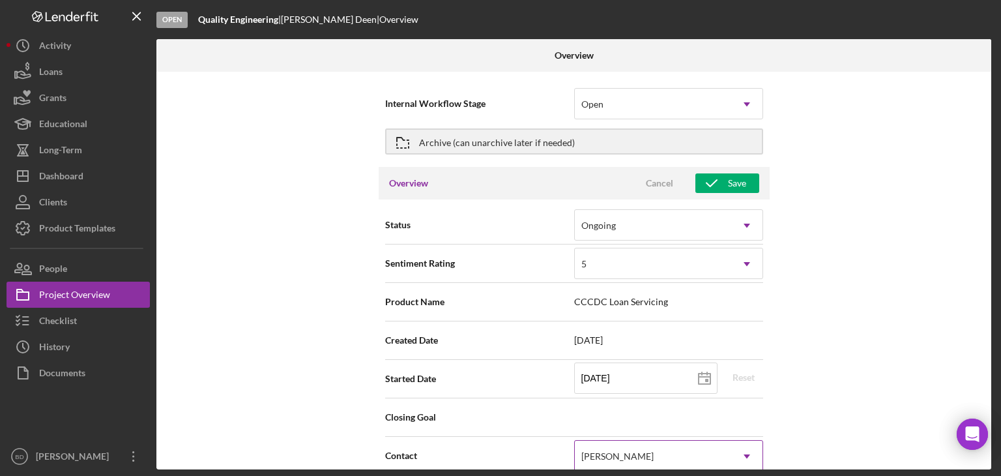
click at [590, 451] on div "[PERSON_NAME]" at bounding box center [617, 456] width 72 height 10
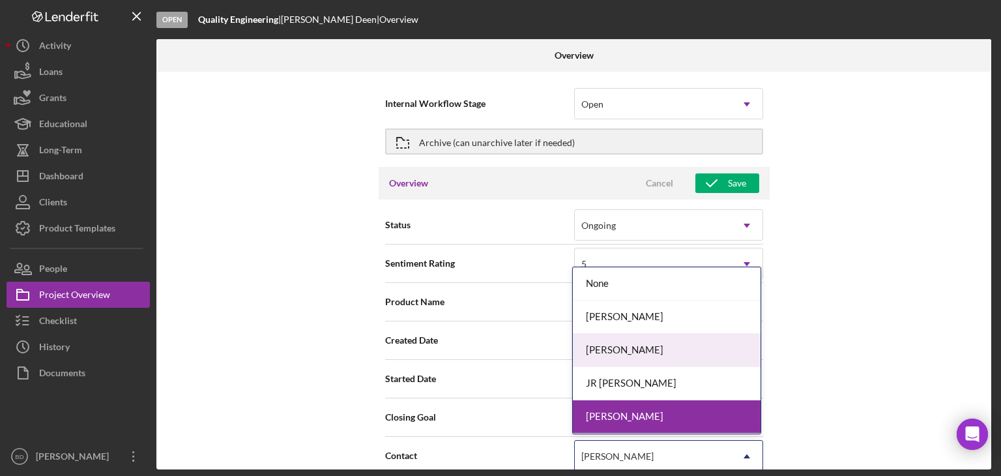
click at [602, 345] on div "[PERSON_NAME]" at bounding box center [667, 350] width 188 height 33
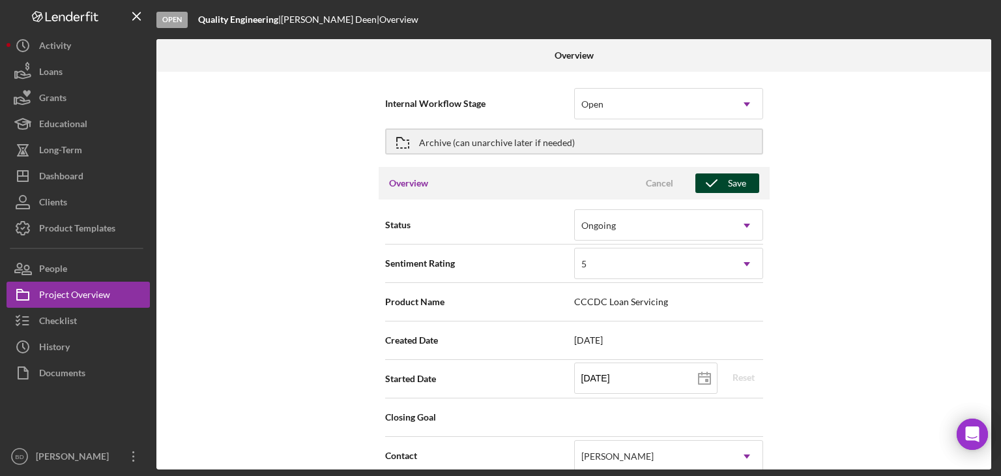
click at [719, 182] on icon "button" at bounding box center [711, 183] width 33 height 33
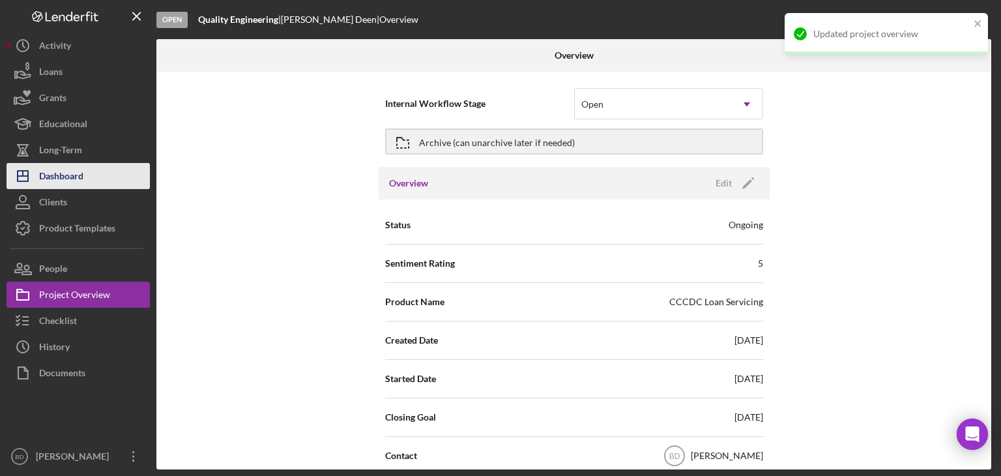
click at [83, 175] on div "Dashboard" at bounding box center [61, 177] width 44 height 29
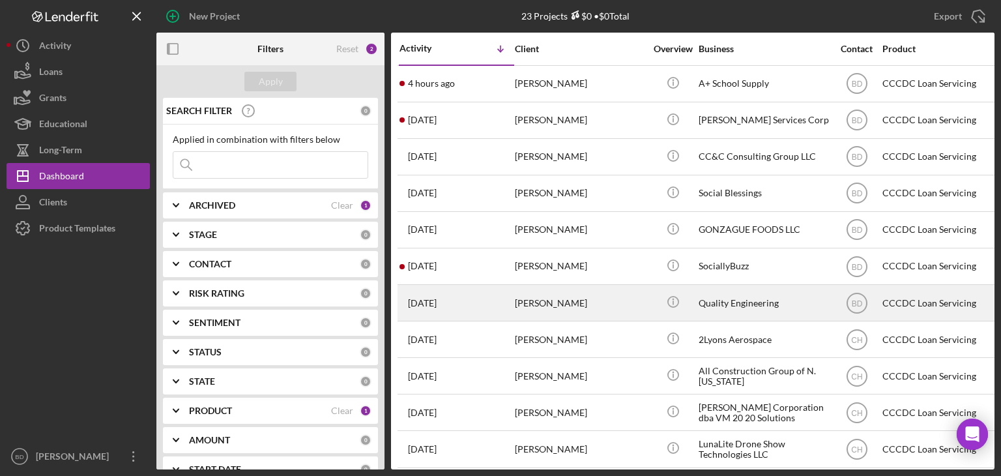
click at [542, 306] on div "[PERSON_NAME]" at bounding box center [580, 302] width 130 height 35
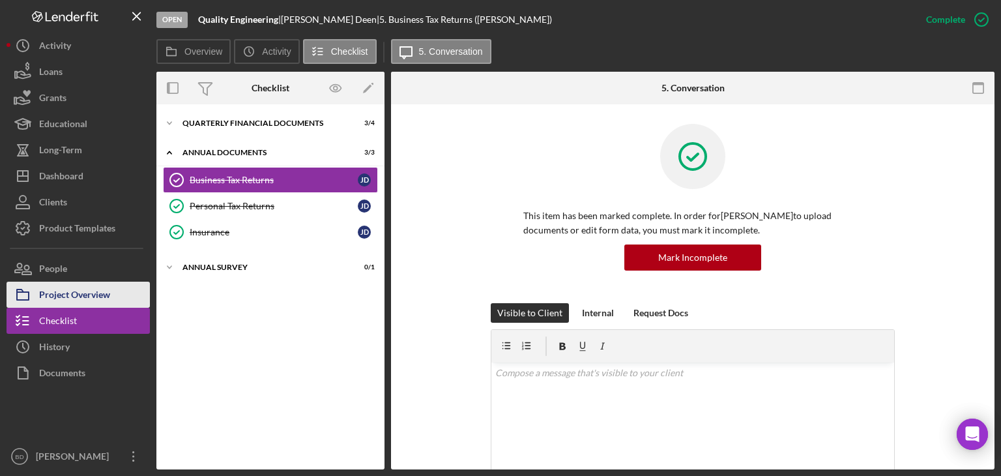
click at [55, 297] on div "Project Overview" at bounding box center [74, 296] width 71 height 29
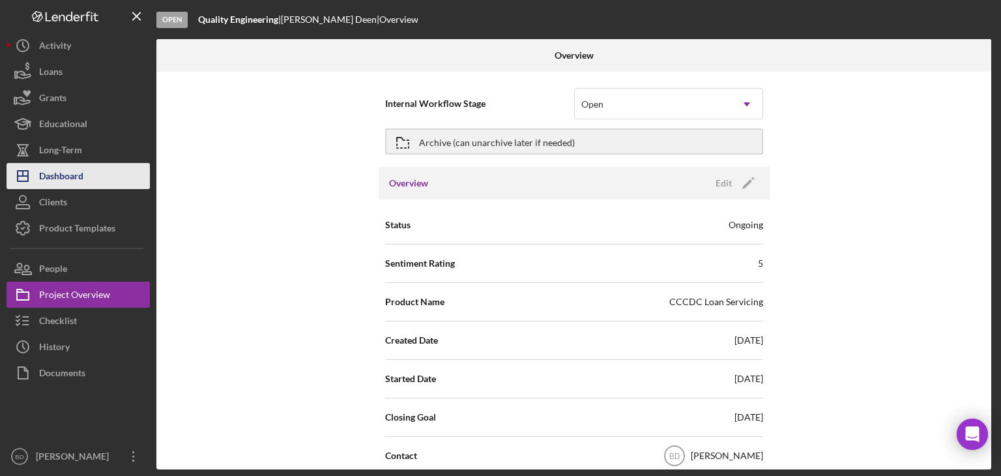
click at [83, 177] on div "Dashboard" at bounding box center [61, 177] width 44 height 29
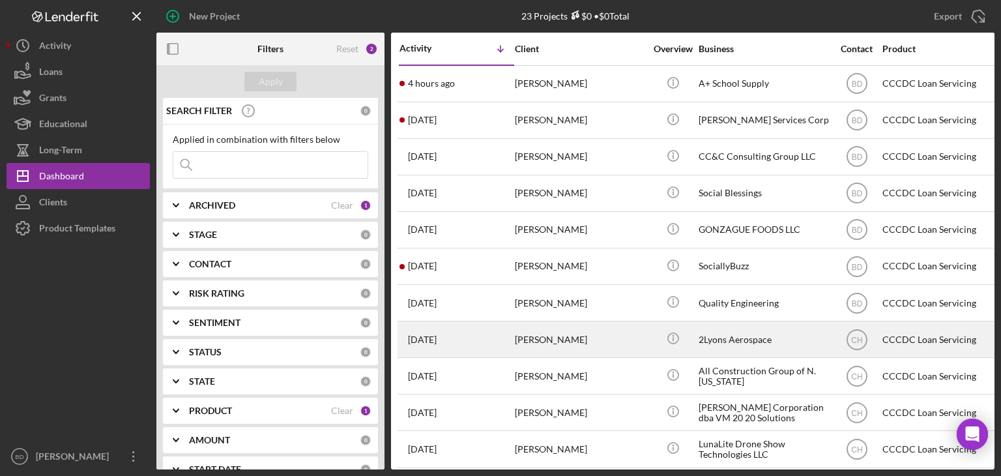
click at [550, 340] on div "[PERSON_NAME]" at bounding box center [580, 339] width 130 height 35
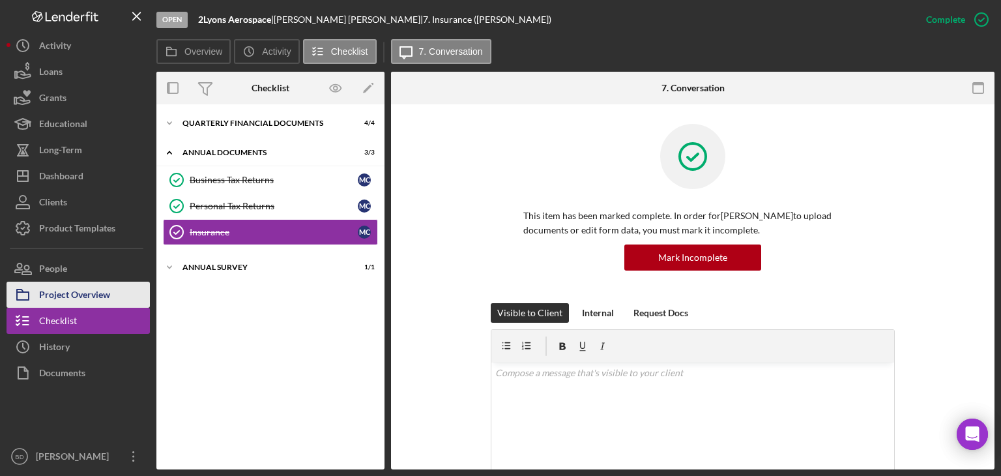
click at [81, 295] on div "Project Overview" at bounding box center [74, 296] width 71 height 29
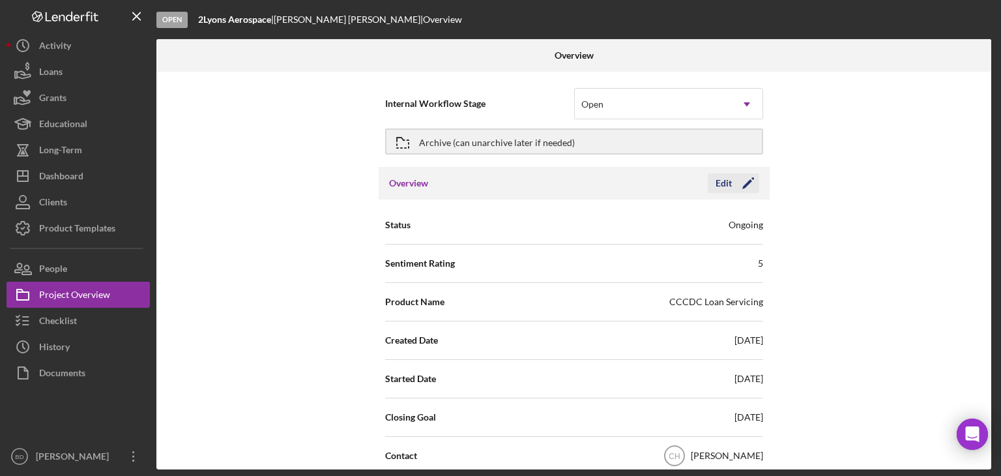
click at [734, 184] on icon "Icon/Edit" at bounding box center [748, 183] width 33 height 33
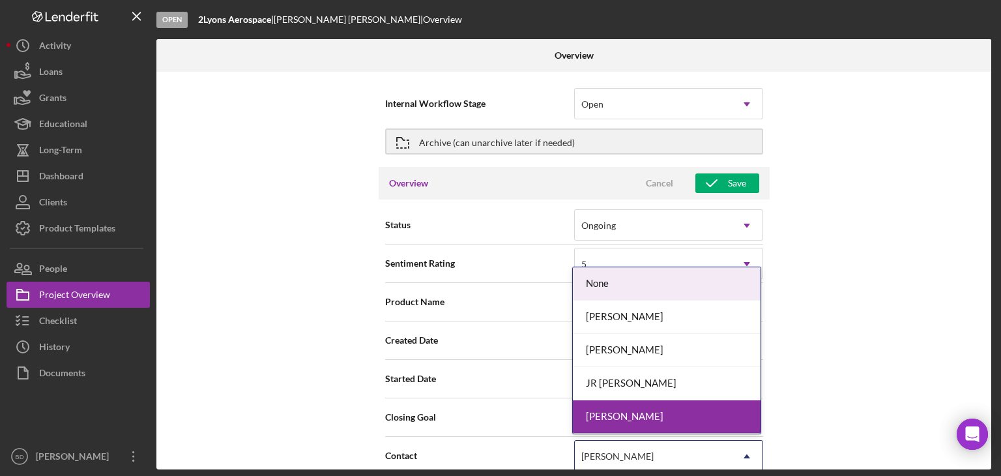
click at [624, 447] on div "[PERSON_NAME]" at bounding box center [653, 456] width 156 height 30
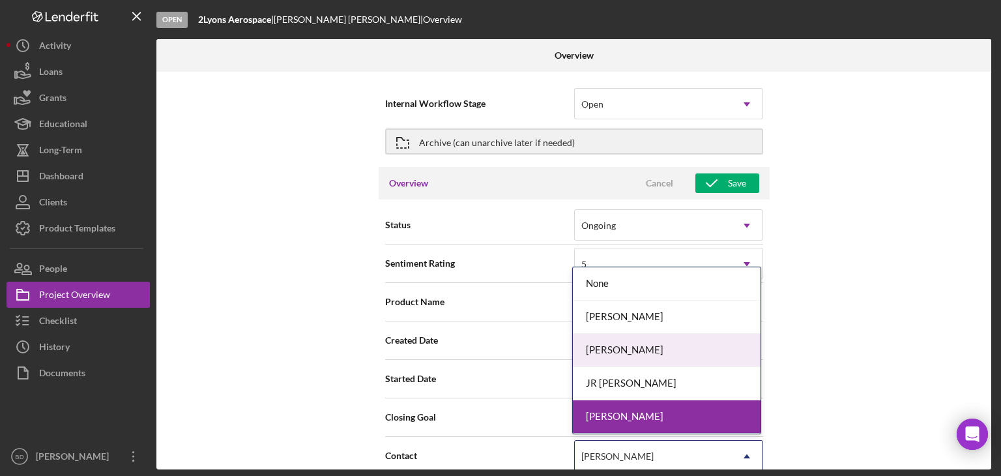
click at [626, 346] on div "[PERSON_NAME]" at bounding box center [667, 350] width 188 height 33
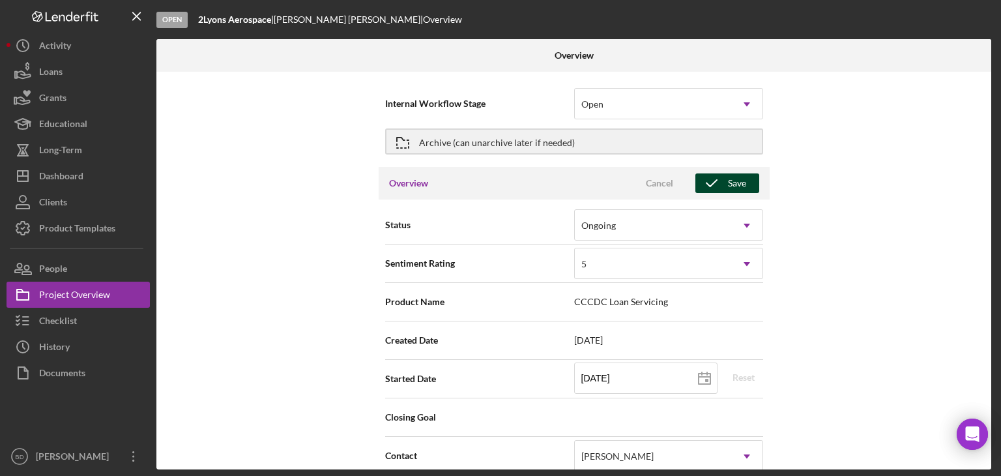
click at [719, 181] on icon "button" at bounding box center [711, 183] width 33 height 33
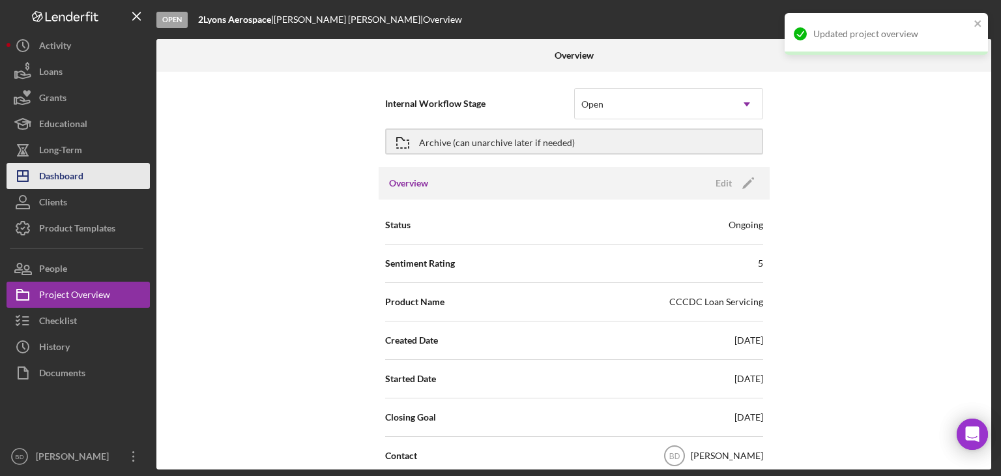
click at [82, 170] on div "Dashboard" at bounding box center [61, 177] width 44 height 29
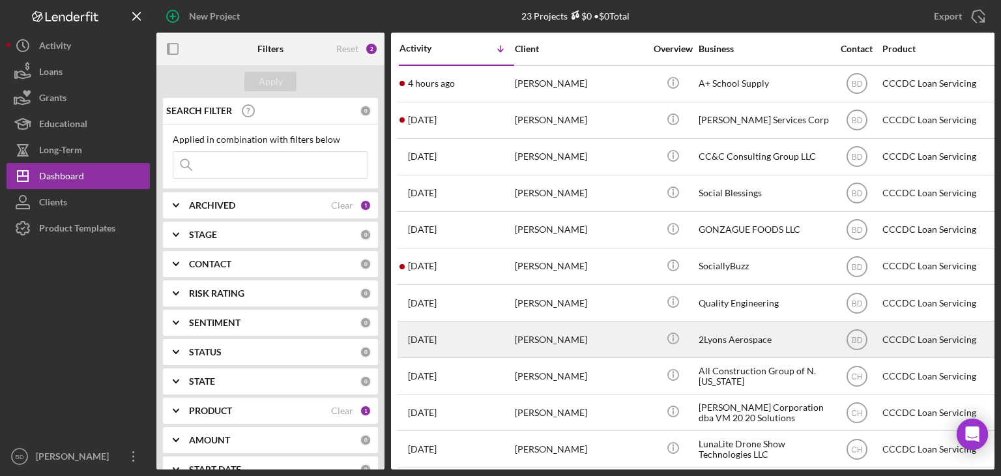
click at [564, 344] on div "[PERSON_NAME]" at bounding box center [580, 339] width 130 height 35
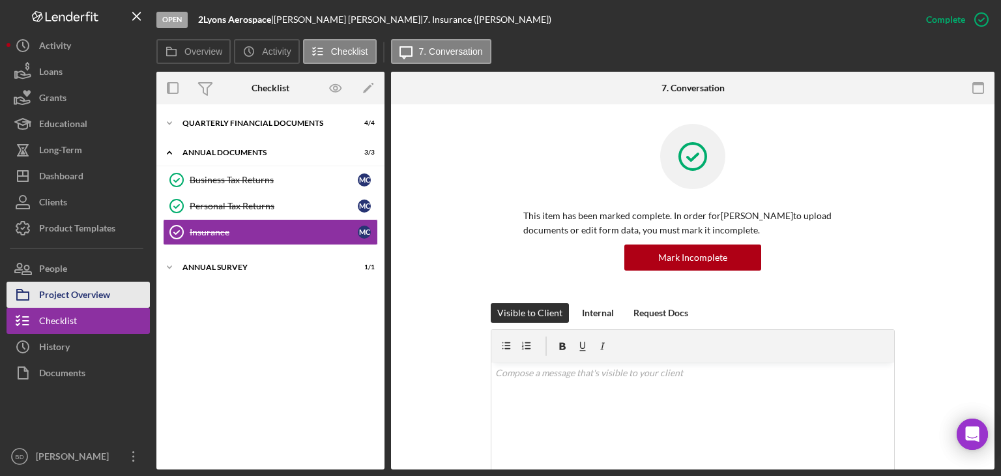
click at [86, 295] on div "Project Overview" at bounding box center [74, 296] width 71 height 29
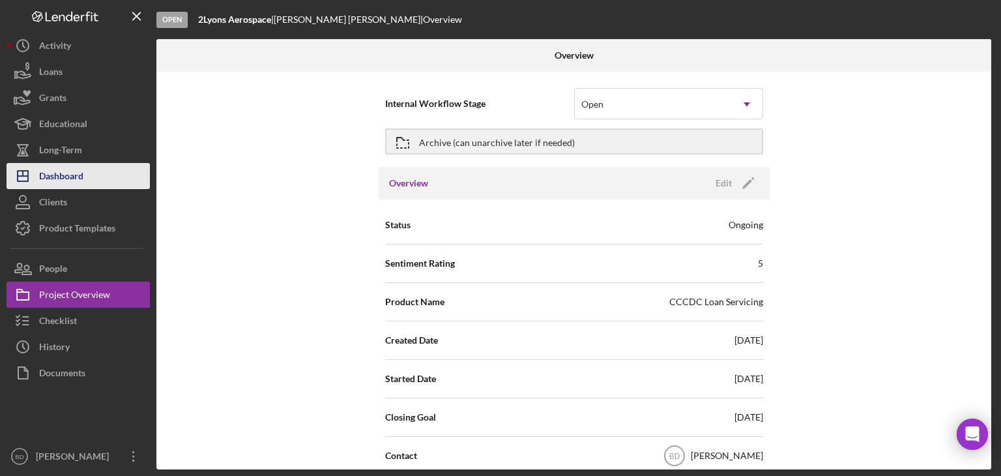
click at [66, 182] on div "Dashboard" at bounding box center [61, 177] width 44 height 29
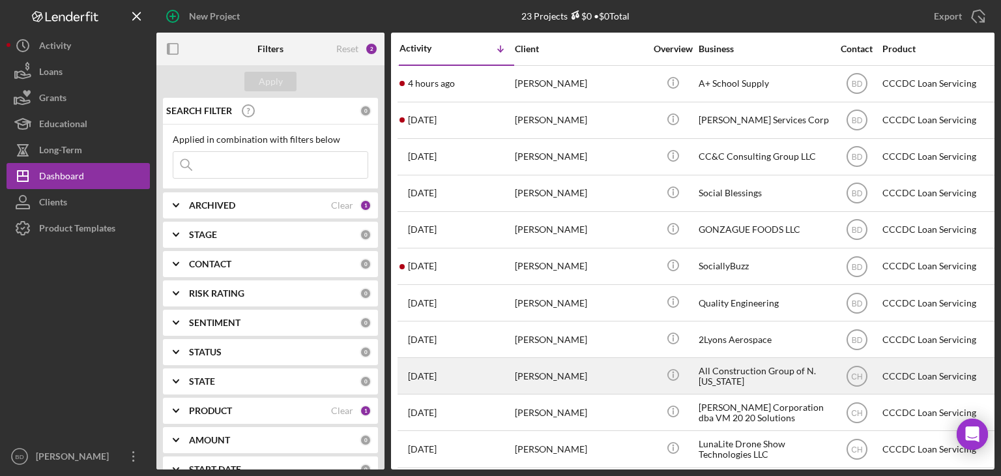
click at [584, 366] on div "[PERSON_NAME]" at bounding box center [580, 375] width 130 height 35
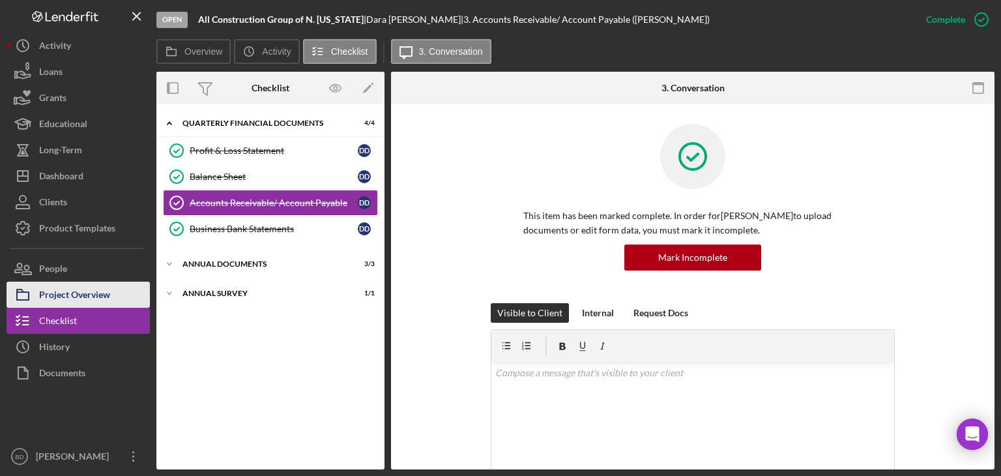
click at [112, 295] on button "Project Overview" at bounding box center [78, 295] width 143 height 26
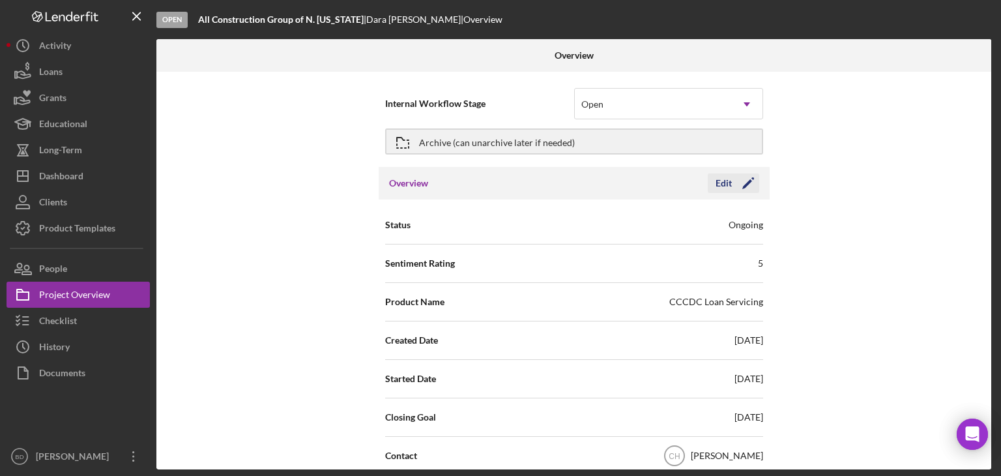
click at [735, 183] on icon "Icon/Edit" at bounding box center [748, 183] width 33 height 33
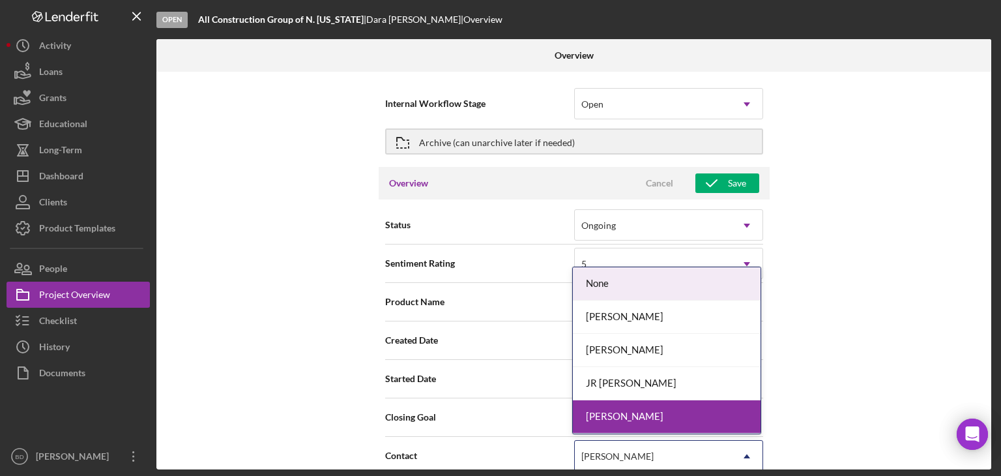
click at [601, 456] on div "[PERSON_NAME]" at bounding box center [617, 456] width 72 height 10
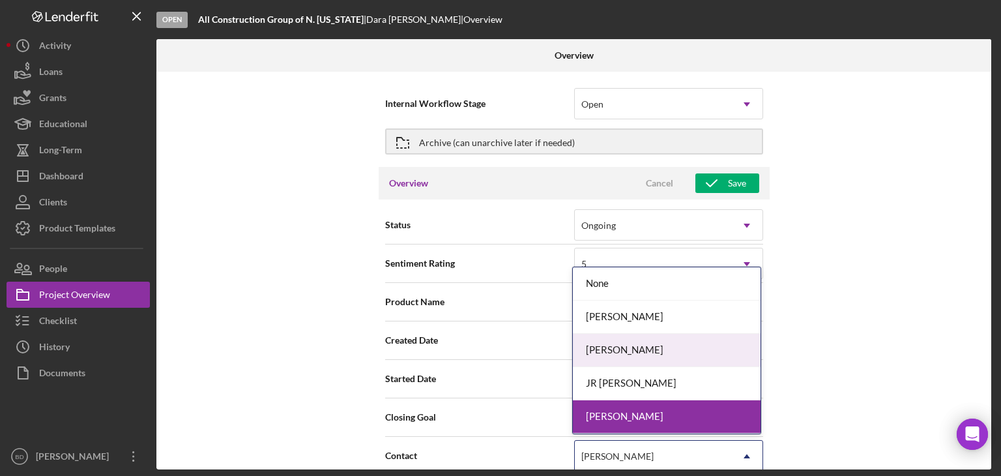
click at [605, 355] on div "[PERSON_NAME]" at bounding box center [667, 350] width 188 height 33
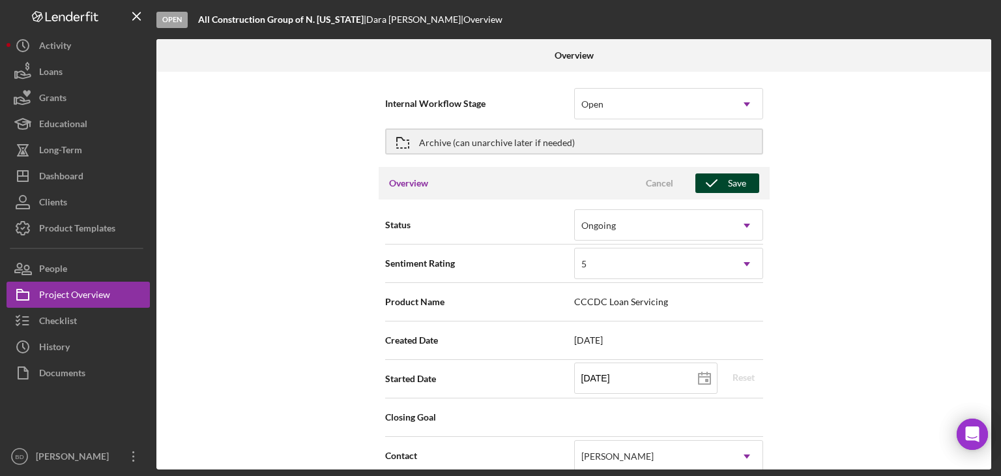
click at [708, 176] on icon "button" at bounding box center [711, 183] width 33 height 33
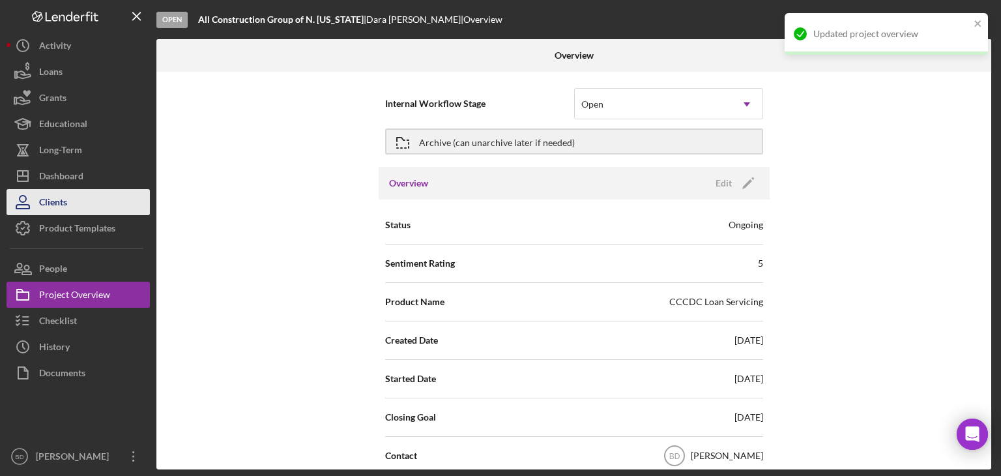
click at [63, 204] on div "Clients" at bounding box center [53, 203] width 28 height 29
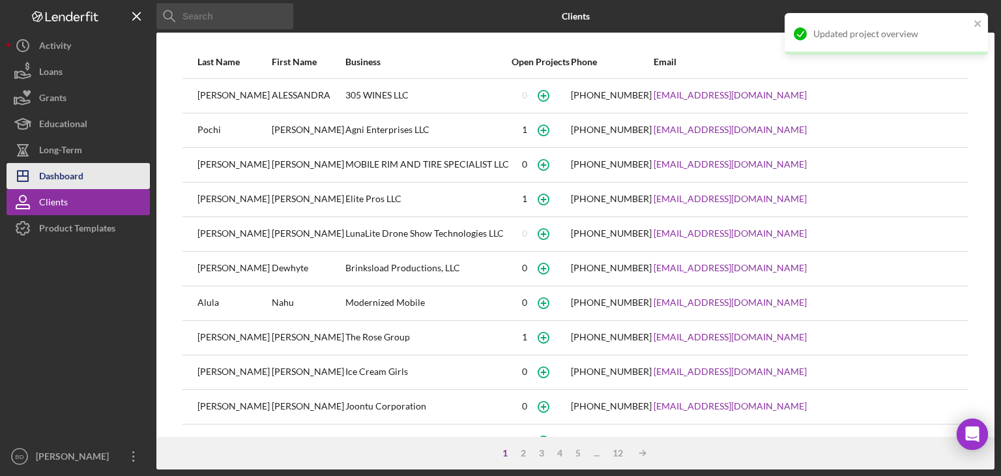
click at [72, 180] on div "Dashboard" at bounding box center [61, 177] width 44 height 29
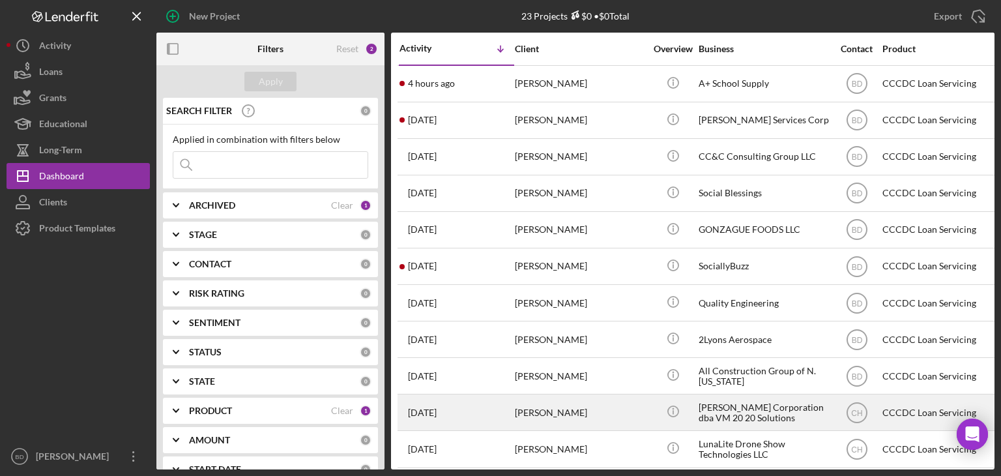
click at [603, 424] on div "[PERSON_NAME]" at bounding box center [580, 412] width 130 height 35
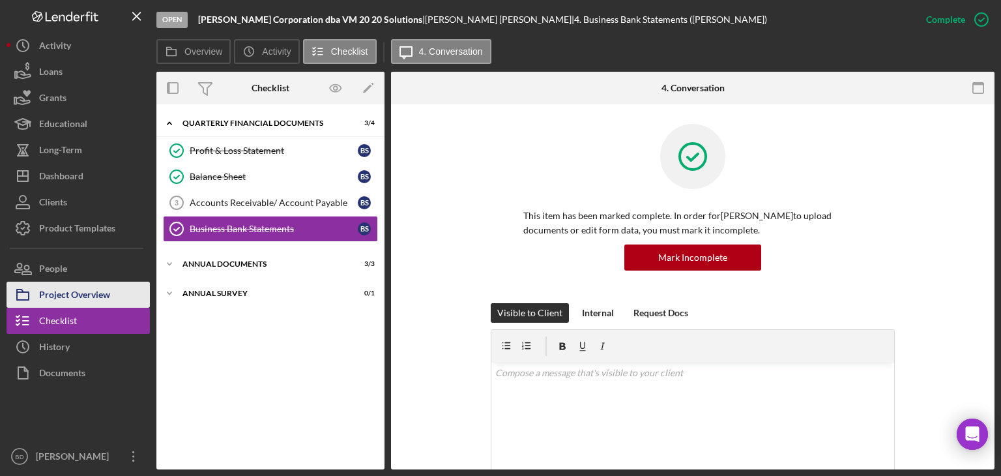
click at [70, 300] on div "Project Overview" at bounding box center [74, 296] width 71 height 29
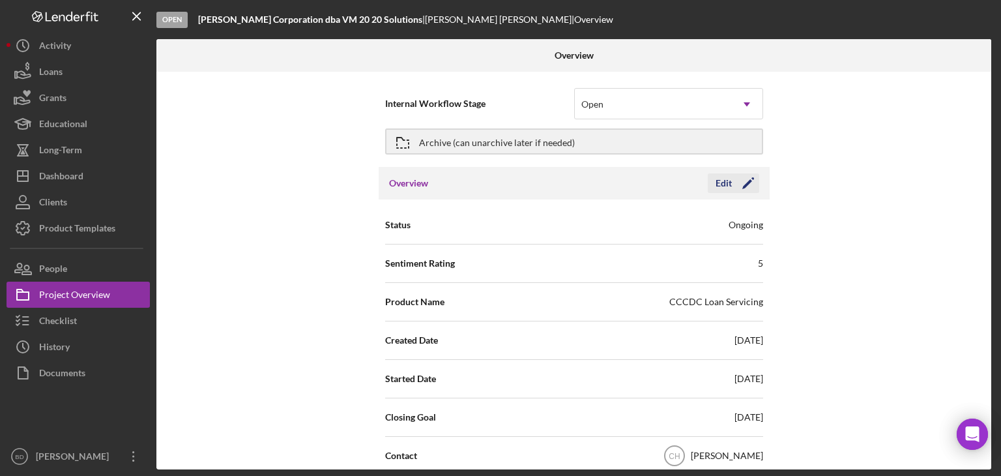
click at [729, 181] on div "Edit" at bounding box center [723, 183] width 16 height 20
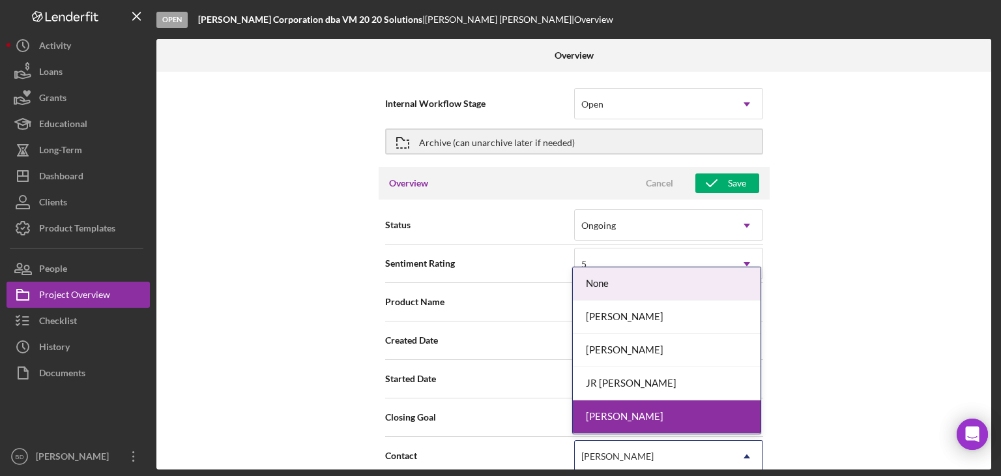
click at [609, 448] on div "[PERSON_NAME]" at bounding box center [653, 456] width 156 height 30
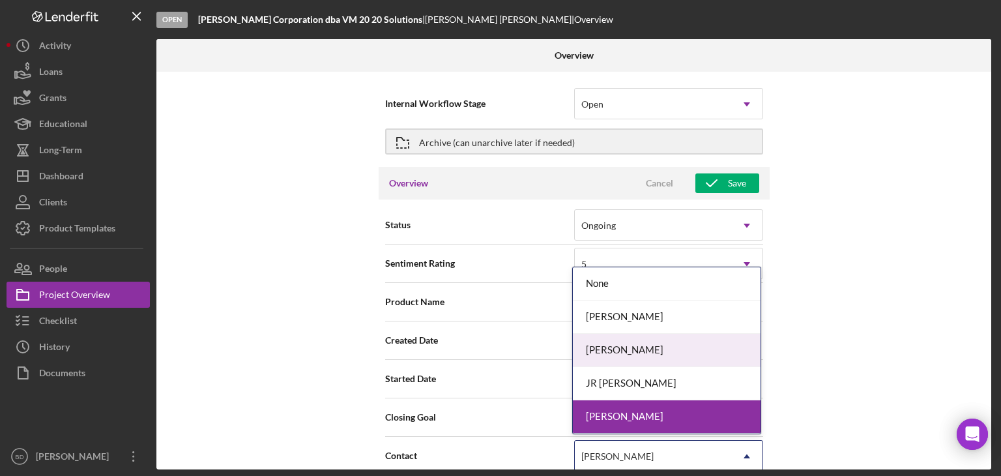
click at [624, 354] on div "[PERSON_NAME]" at bounding box center [667, 350] width 188 height 33
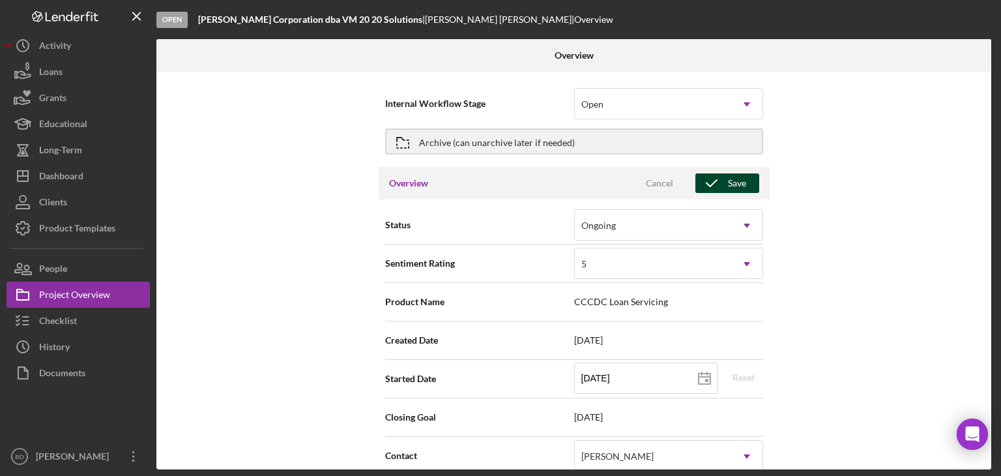
click at [721, 183] on icon "button" at bounding box center [711, 183] width 33 height 33
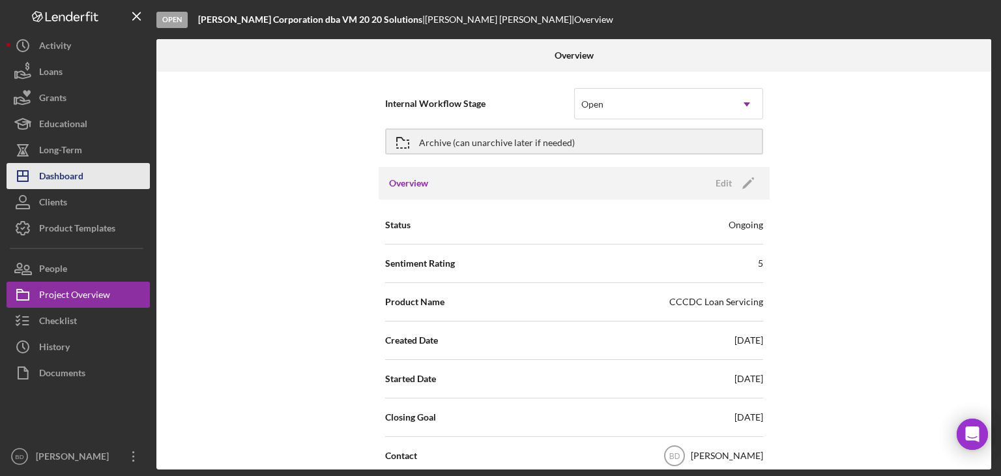
click at [68, 175] on div "Dashboard" at bounding box center [61, 177] width 44 height 29
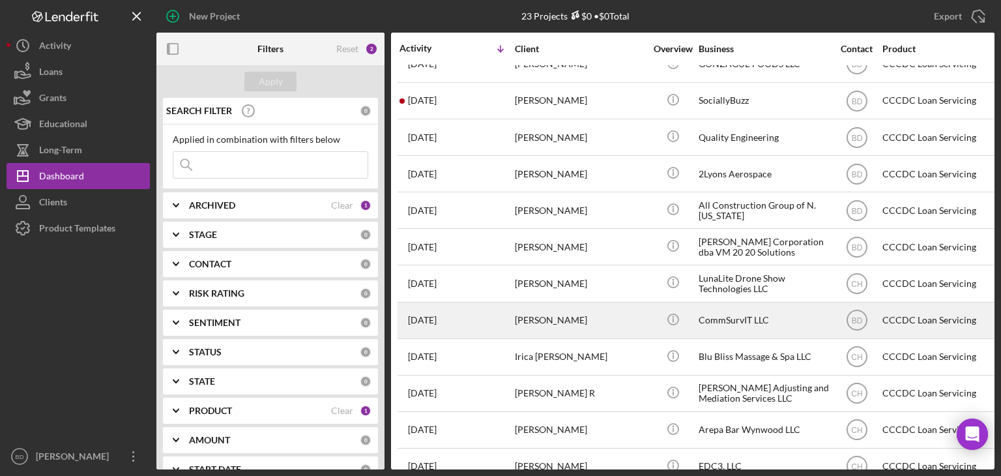
scroll to position [195, 0]
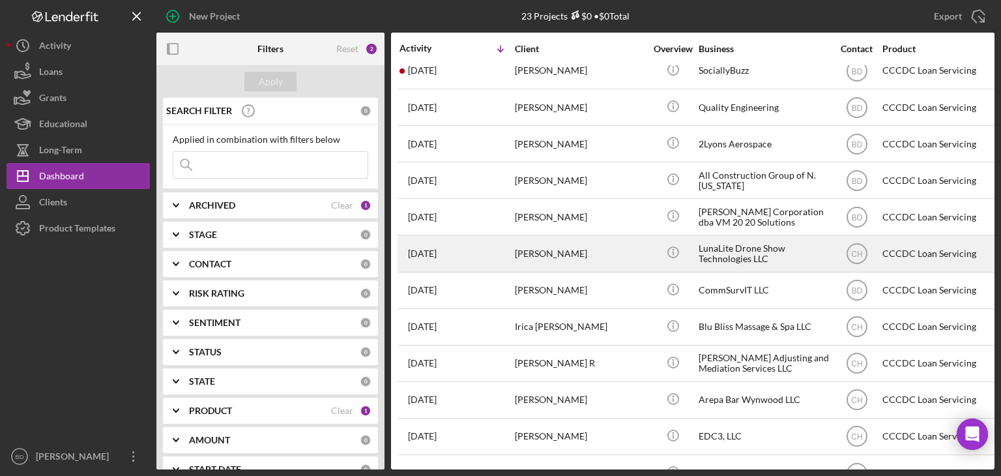
click at [623, 260] on div "[PERSON_NAME]" at bounding box center [580, 253] width 130 height 35
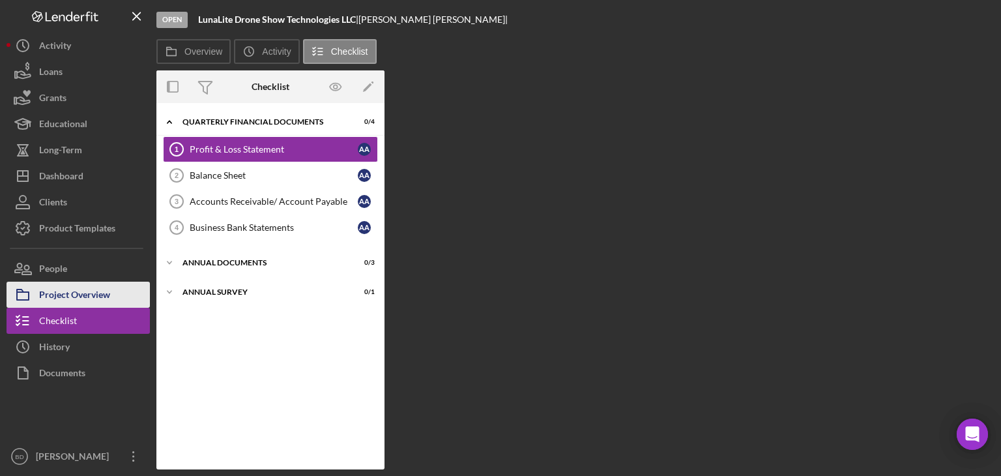
click at [96, 293] on div "Project Overview" at bounding box center [74, 296] width 71 height 29
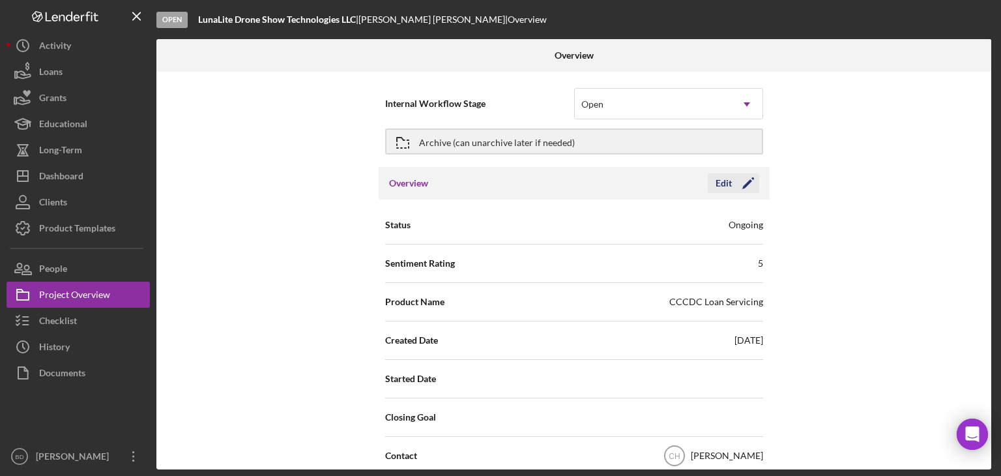
click at [745, 177] on icon "Icon/Edit" at bounding box center [748, 183] width 33 height 33
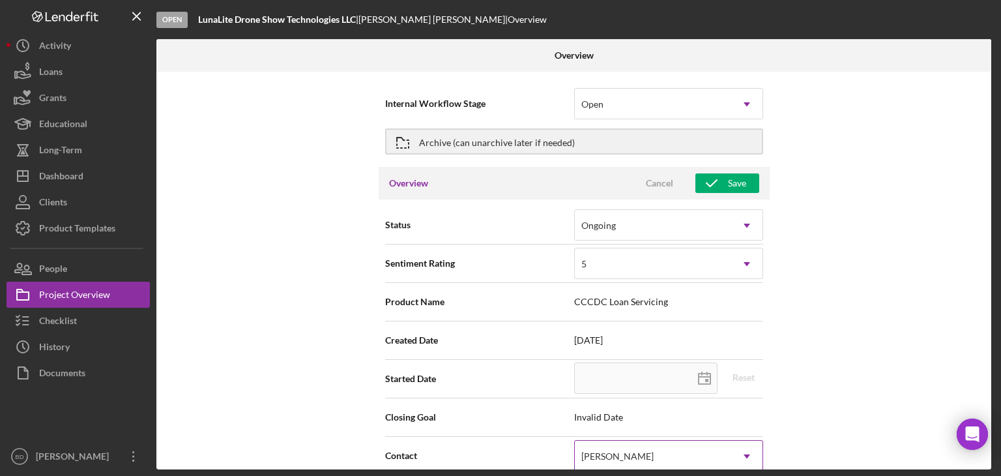
click at [620, 446] on div "[PERSON_NAME]" at bounding box center [653, 456] width 156 height 30
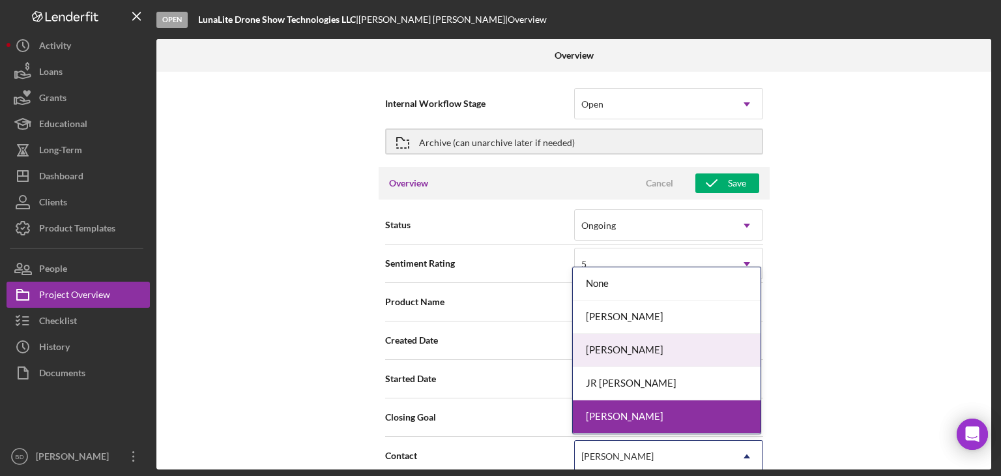
click at [633, 338] on div "[PERSON_NAME]" at bounding box center [667, 350] width 188 height 33
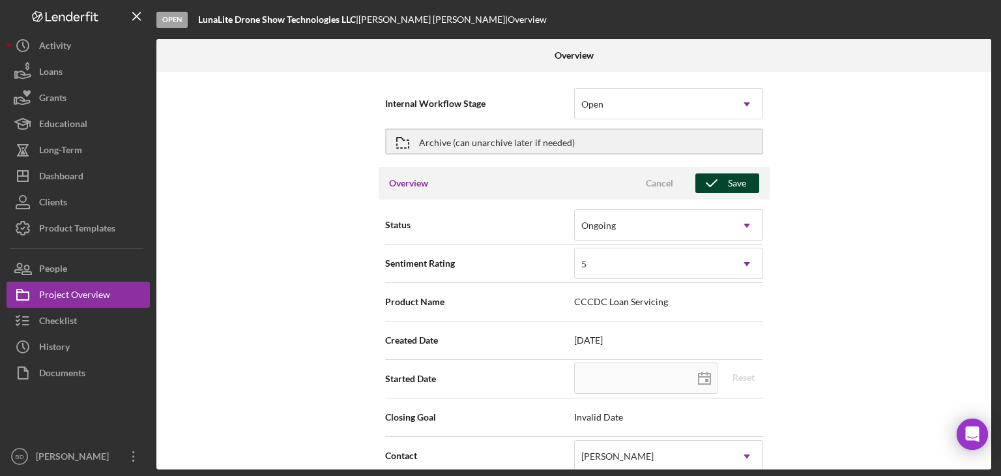
click at [717, 190] on icon "button" at bounding box center [711, 183] width 33 height 33
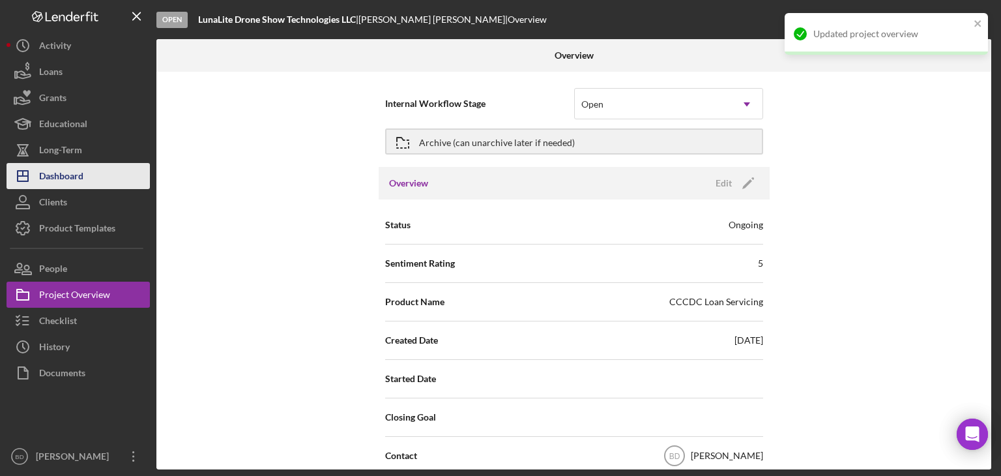
click at [94, 181] on button "Icon/Dashboard Dashboard" at bounding box center [78, 176] width 143 height 26
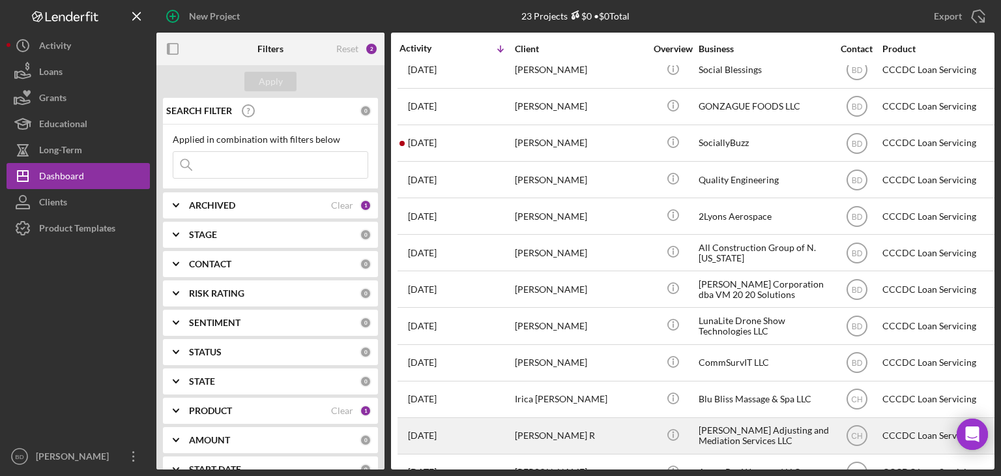
scroll to position [130, 0]
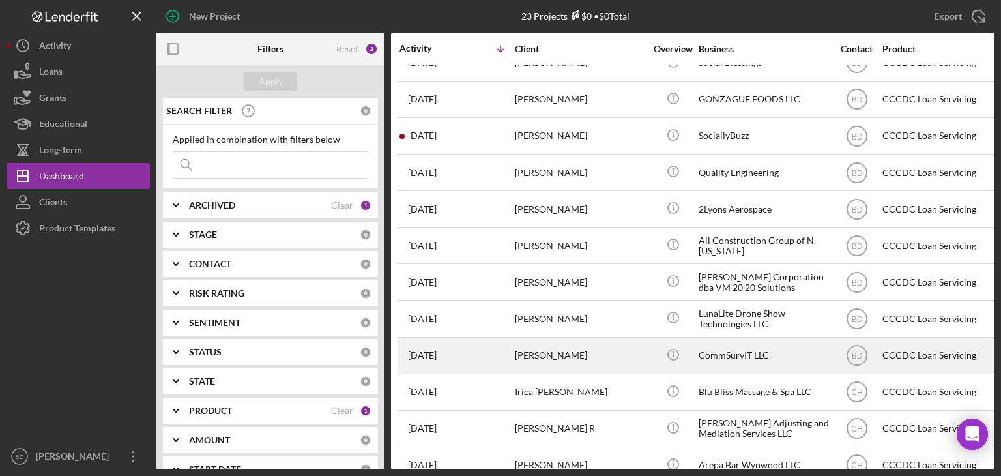
click at [586, 358] on div "[PERSON_NAME]" at bounding box center [580, 355] width 130 height 35
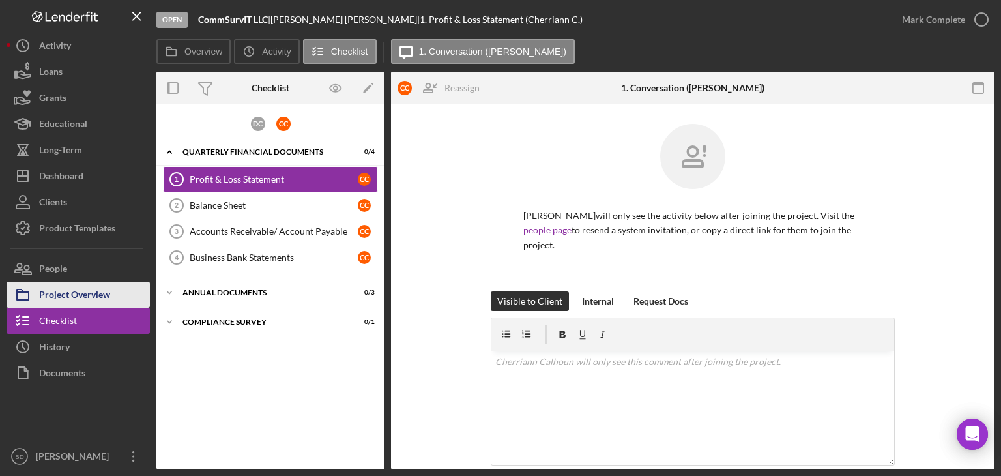
click at [102, 295] on div "Project Overview" at bounding box center [74, 296] width 71 height 29
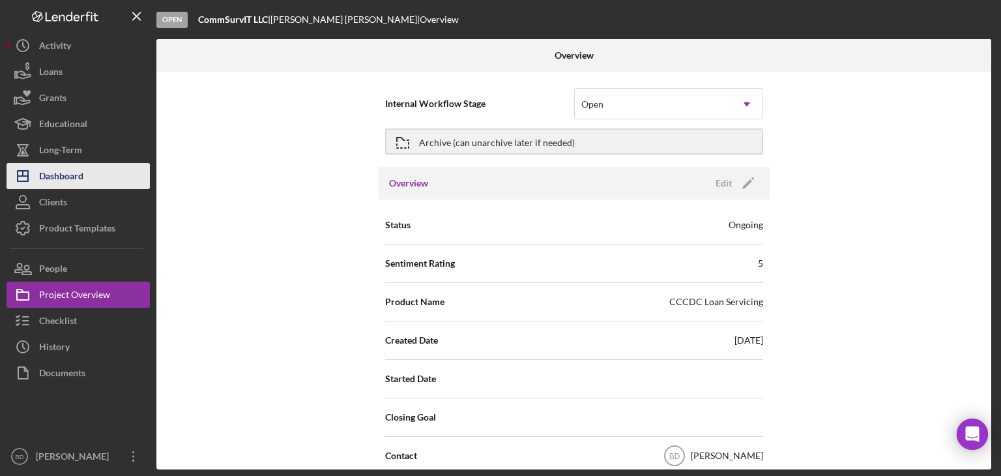
click at [74, 171] on div "Dashboard" at bounding box center [61, 177] width 44 height 29
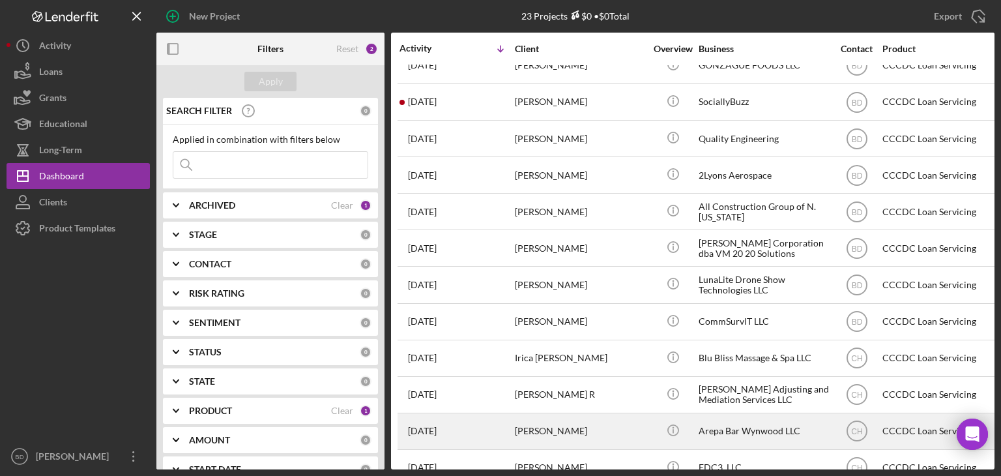
scroll to position [195, 0]
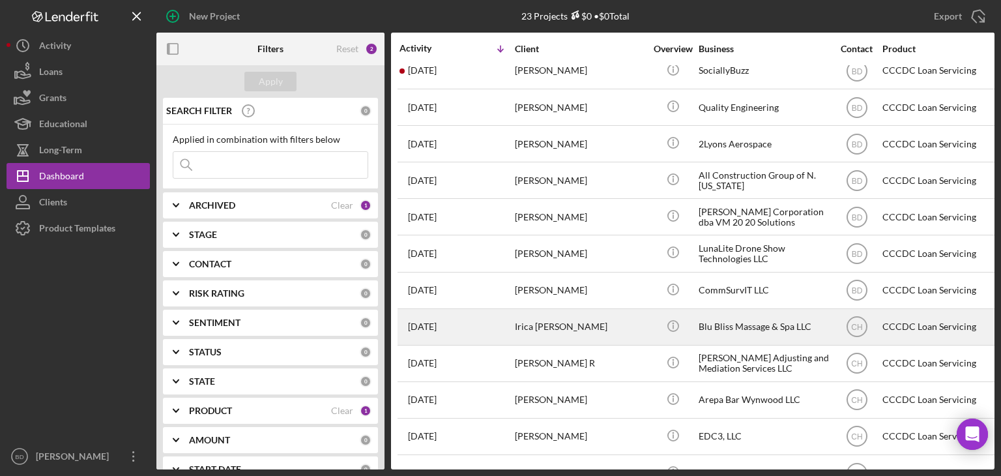
click at [582, 329] on div "Irica [PERSON_NAME]" at bounding box center [580, 327] width 130 height 35
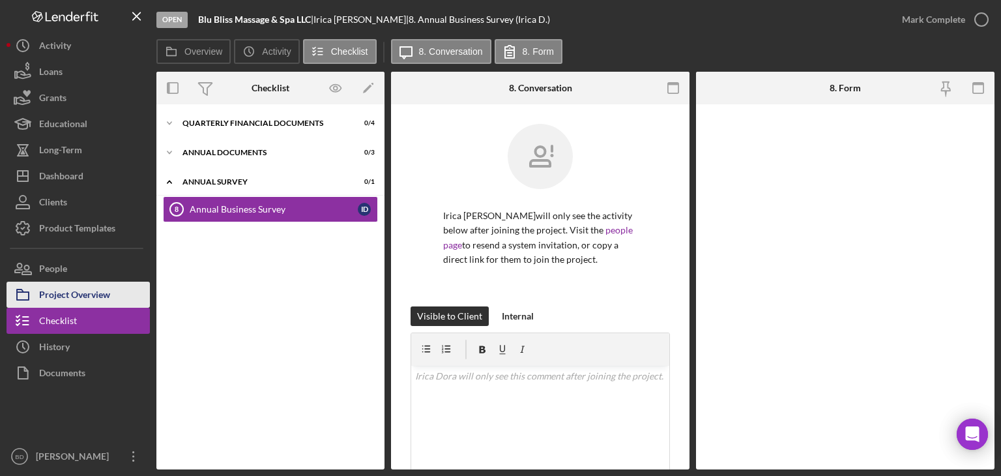
click at [91, 295] on div "Project Overview" at bounding box center [74, 296] width 71 height 29
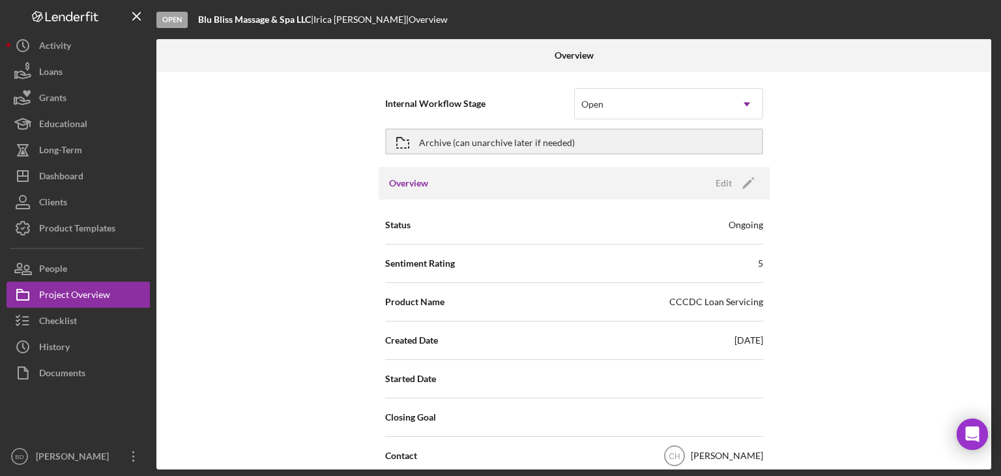
click at [745, 198] on div "Overview Edit Icon/Edit" at bounding box center [574, 183] width 391 height 33
click at [738, 184] on icon "Icon/Edit" at bounding box center [748, 183] width 33 height 33
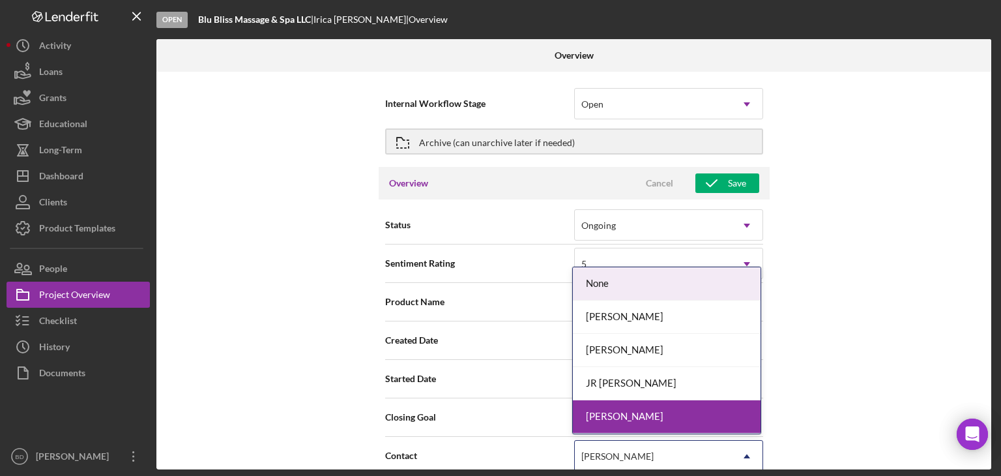
click at [606, 446] on div "[PERSON_NAME]" at bounding box center [653, 456] width 156 height 30
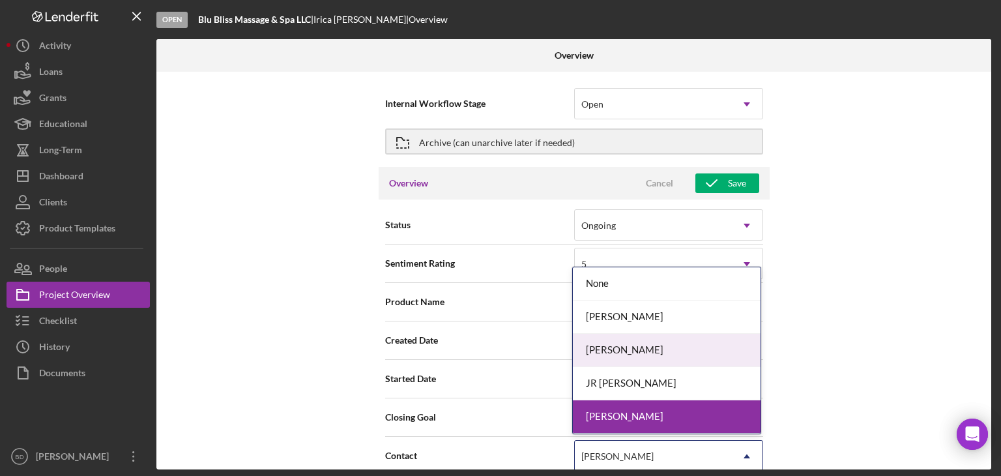
click at [630, 346] on div "[PERSON_NAME]" at bounding box center [667, 350] width 188 height 33
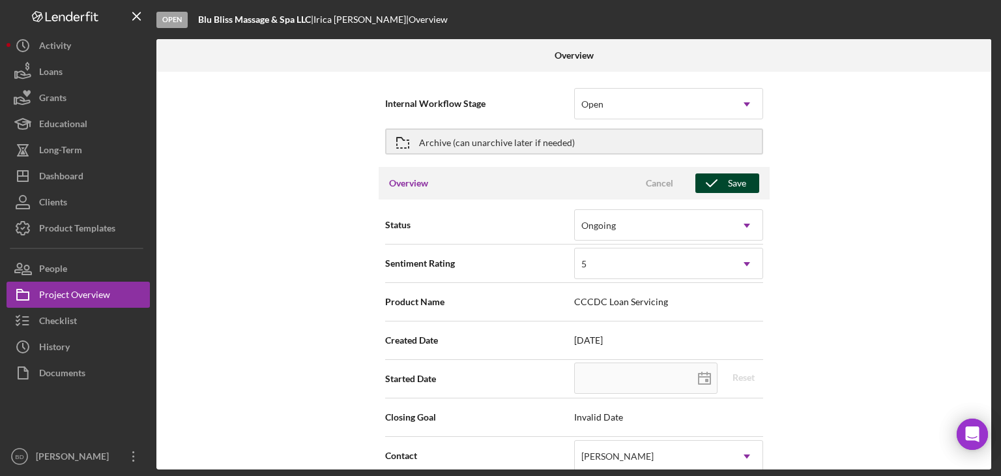
click at [730, 175] on div "Save" at bounding box center [737, 183] width 18 height 20
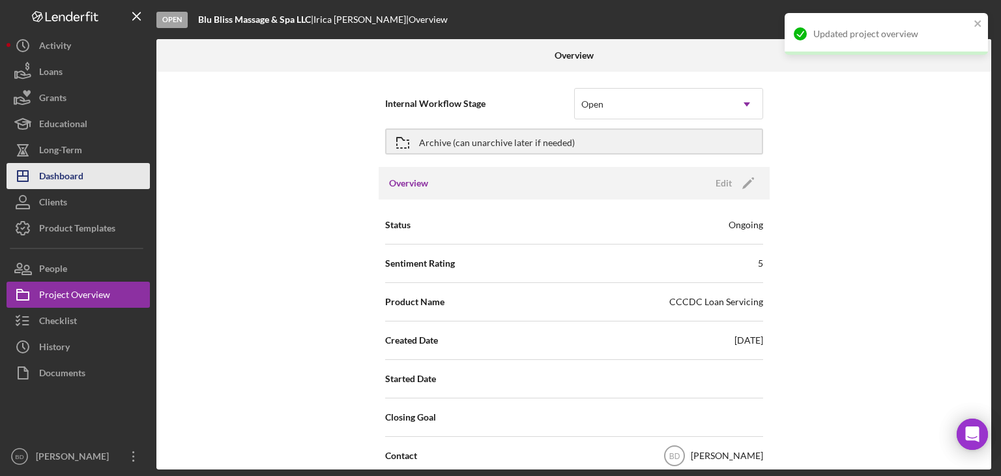
click at [52, 178] on div "Dashboard" at bounding box center [61, 177] width 44 height 29
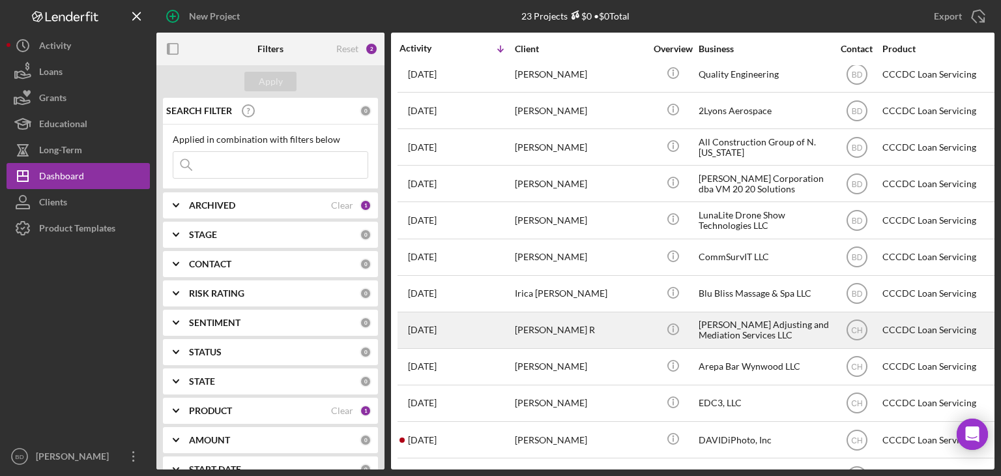
scroll to position [261, 0]
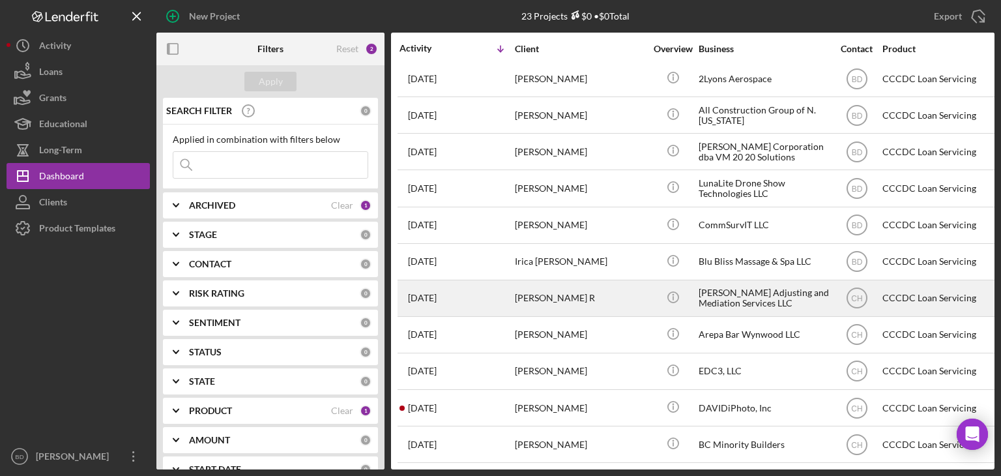
click at [600, 303] on div "[PERSON_NAME] R" at bounding box center [580, 298] width 130 height 35
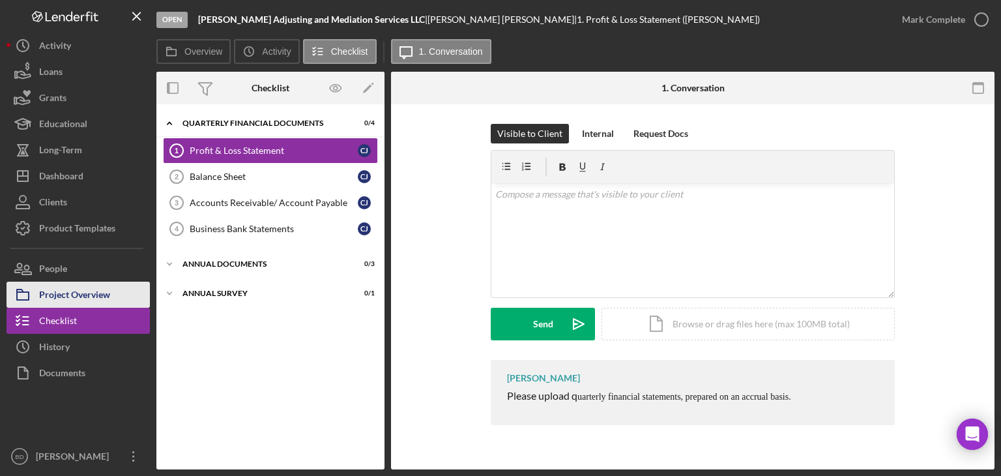
click at [42, 293] on div "Project Overview" at bounding box center [74, 296] width 71 height 29
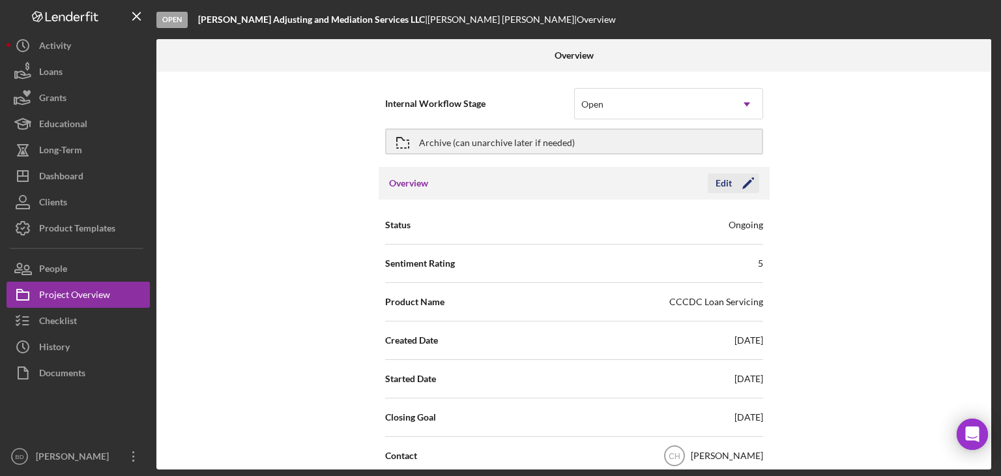
click at [736, 177] on icon "Icon/Edit" at bounding box center [748, 183] width 33 height 33
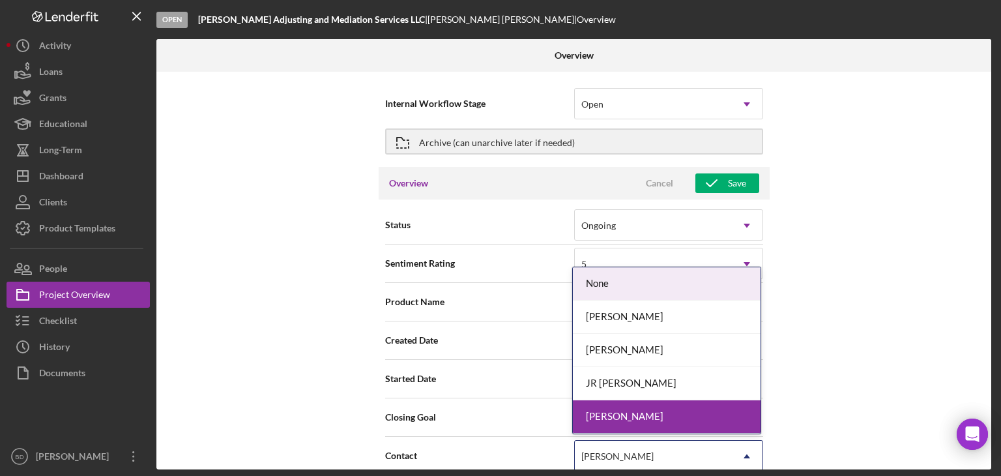
click at [628, 446] on div "[PERSON_NAME]" at bounding box center [653, 456] width 156 height 30
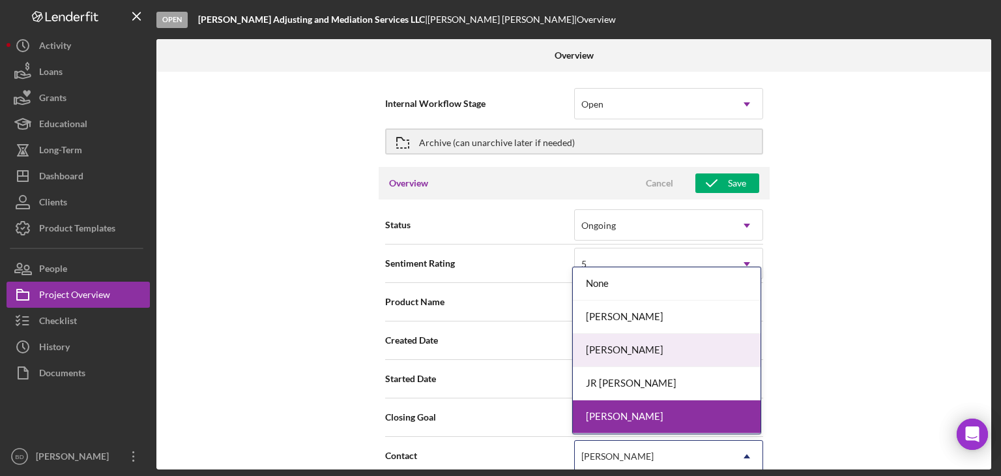
click at [637, 359] on div "[PERSON_NAME]" at bounding box center [667, 350] width 188 height 33
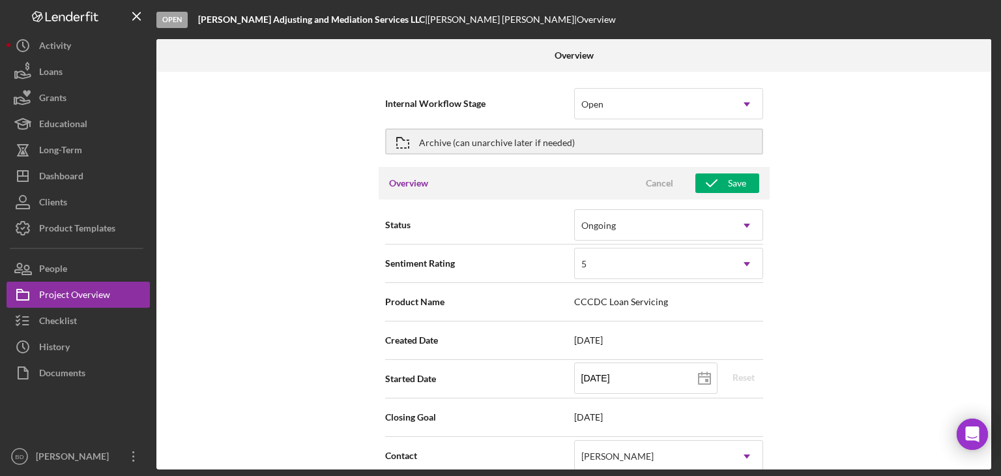
click at [734, 194] on div "Overview Cancel Save" at bounding box center [574, 183] width 391 height 33
click at [734, 188] on div "Save" at bounding box center [737, 183] width 18 height 20
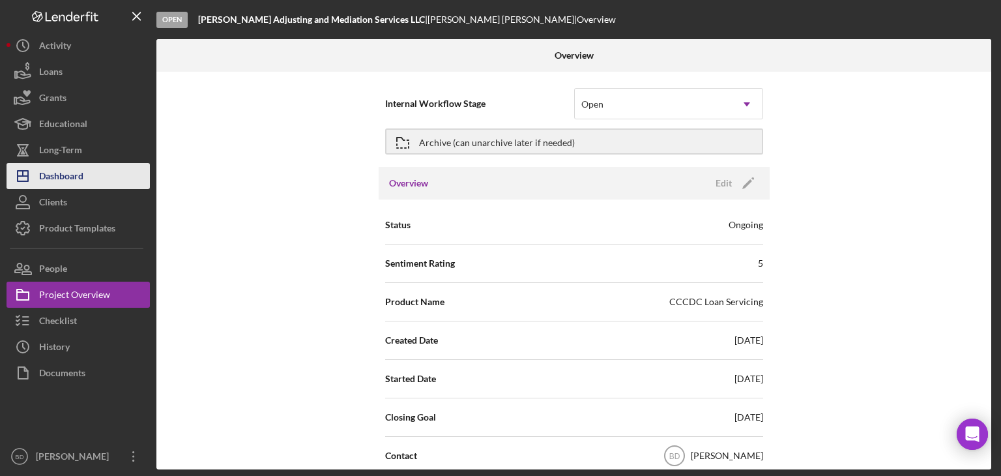
click at [68, 182] on div "Dashboard" at bounding box center [61, 177] width 44 height 29
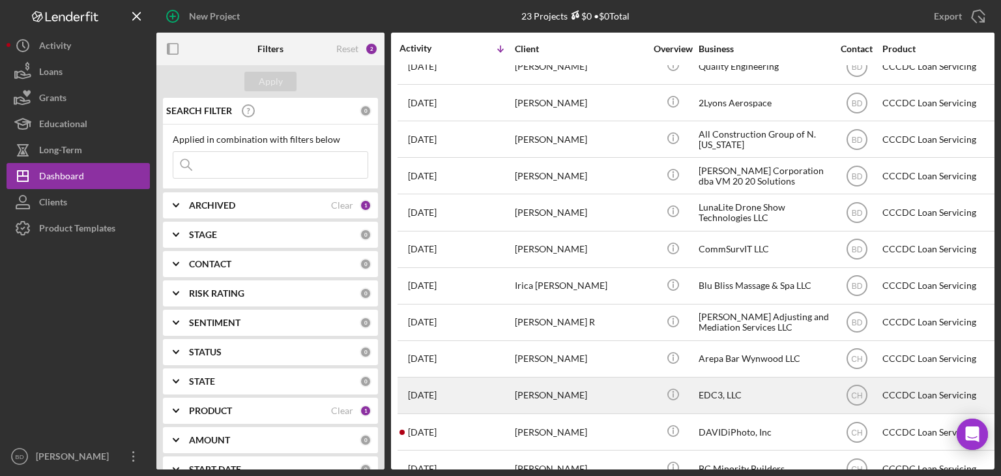
scroll to position [261, 0]
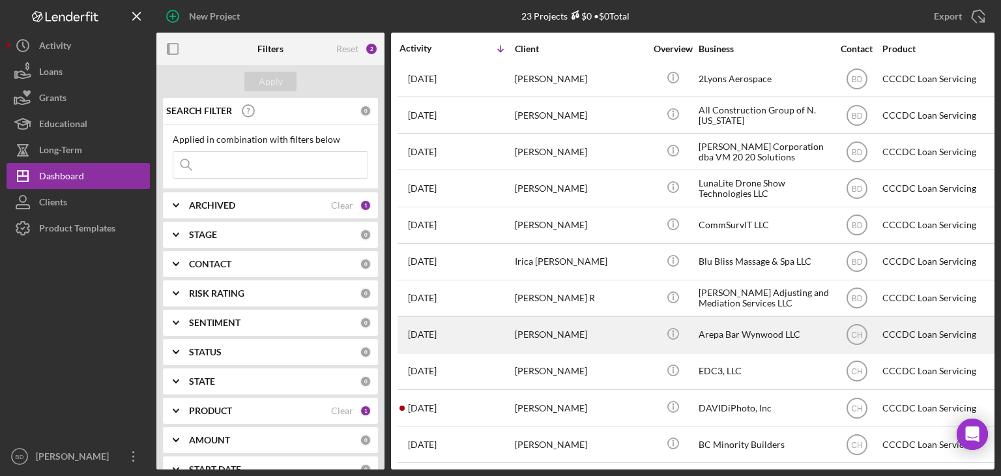
click at [604, 330] on div "[PERSON_NAME]" at bounding box center [580, 334] width 130 height 35
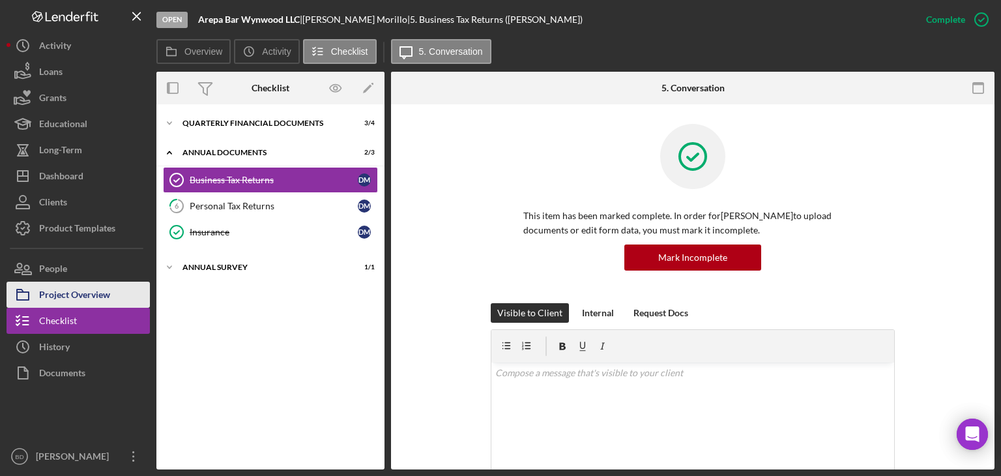
click at [61, 298] on div "Project Overview" at bounding box center [74, 296] width 71 height 29
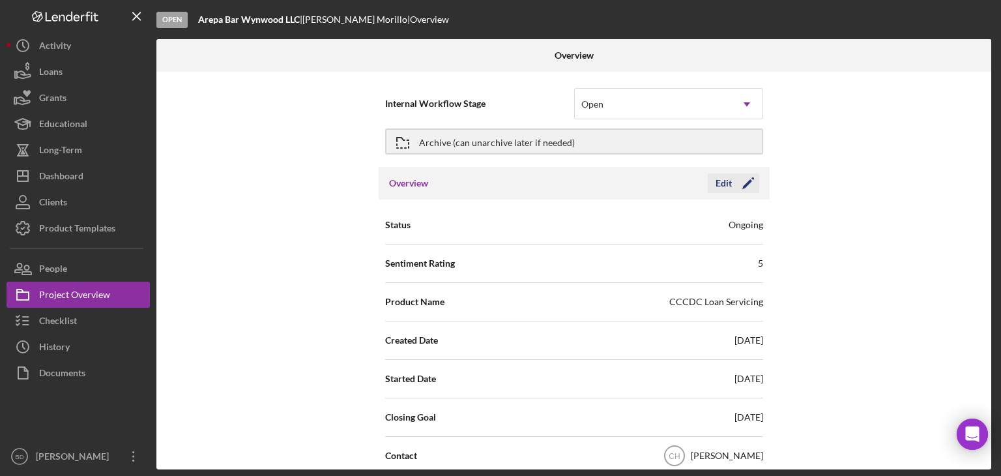
click at [717, 184] on div "Edit" at bounding box center [723, 183] width 16 height 20
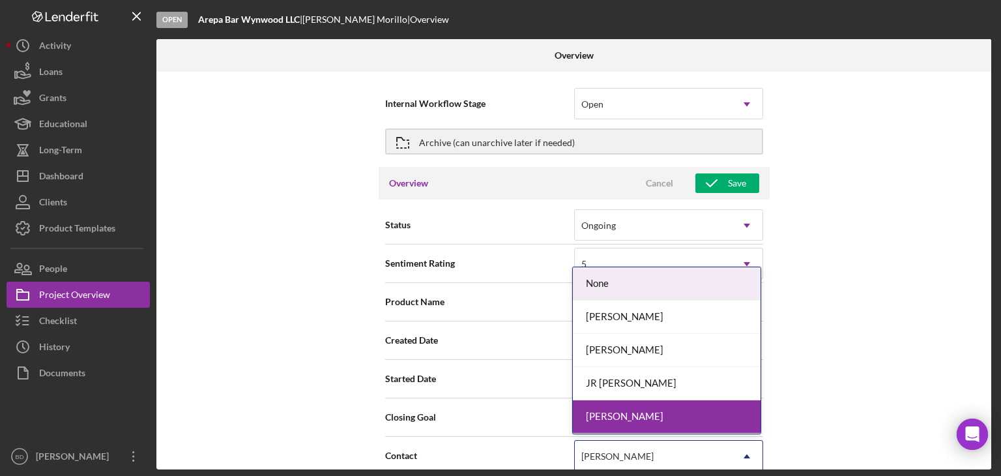
click at [602, 455] on div "[PERSON_NAME]" at bounding box center [617, 456] width 72 height 10
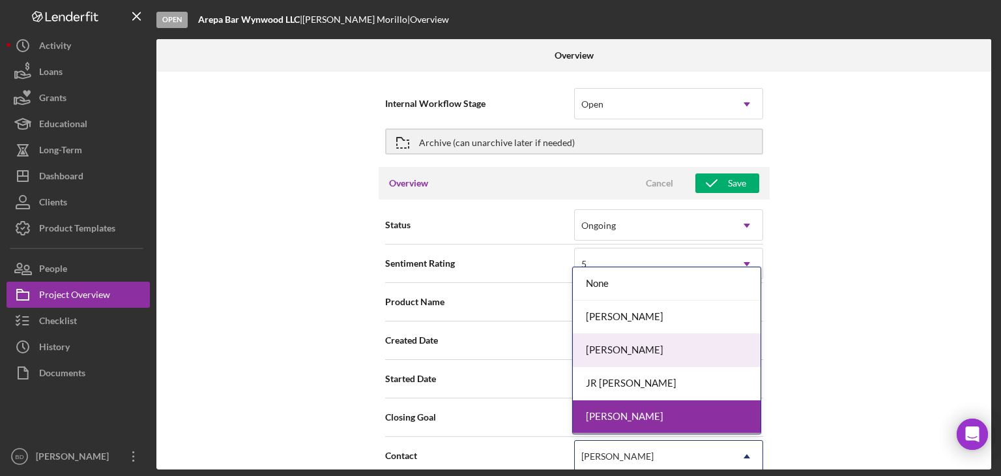
click at [626, 347] on div "[PERSON_NAME]" at bounding box center [667, 350] width 188 height 33
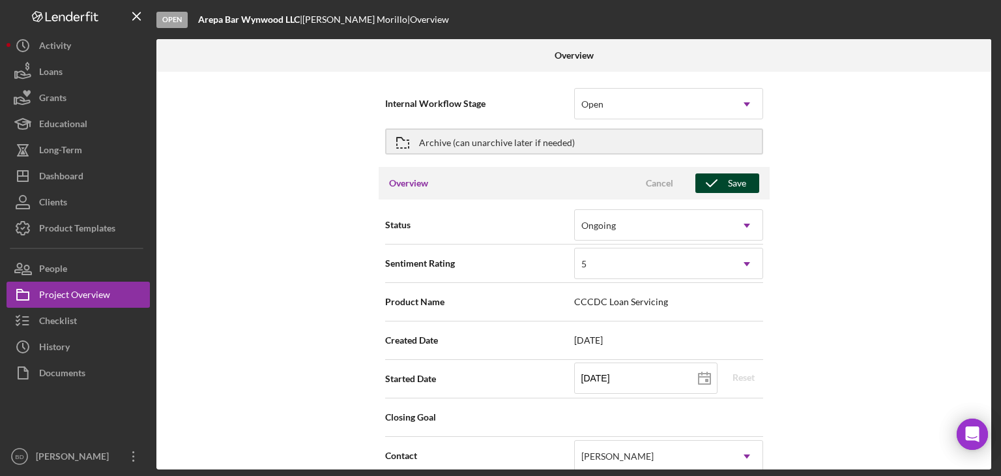
click at [722, 181] on icon "button" at bounding box center [711, 183] width 33 height 33
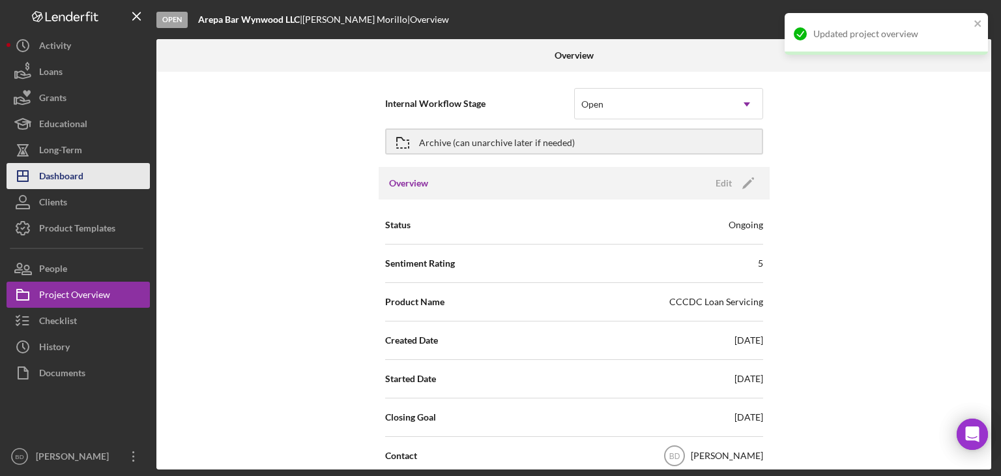
click at [69, 179] on div "Dashboard" at bounding box center [61, 177] width 44 height 29
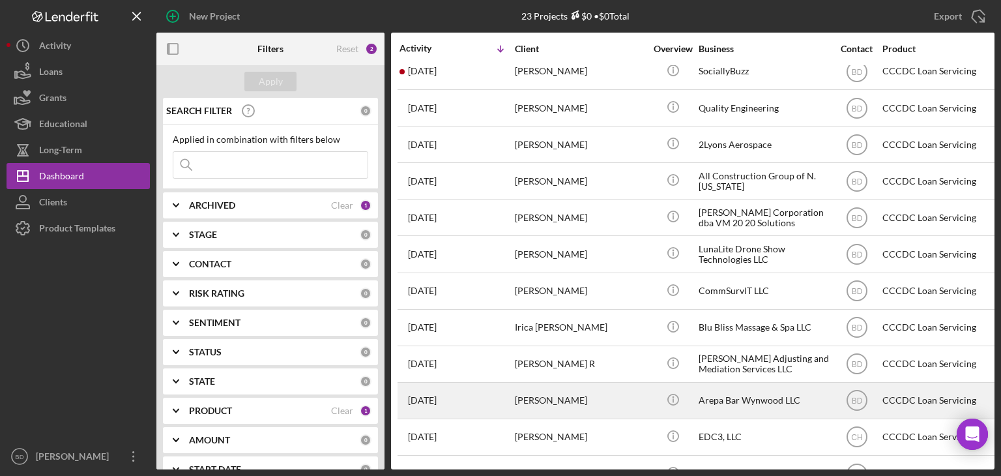
scroll to position [195, 0]
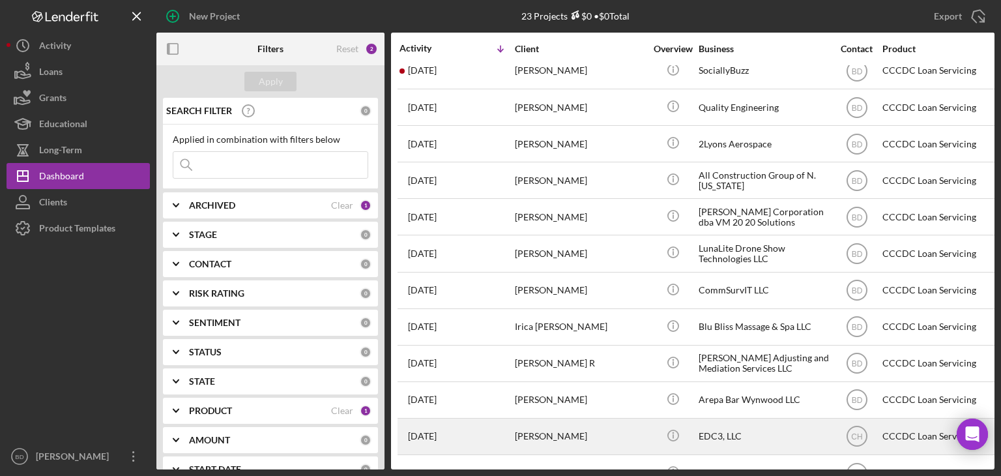
click at [549, 433] on div "[PERSON_NAME]" at bounding box center [580, 436] width 130 height 35
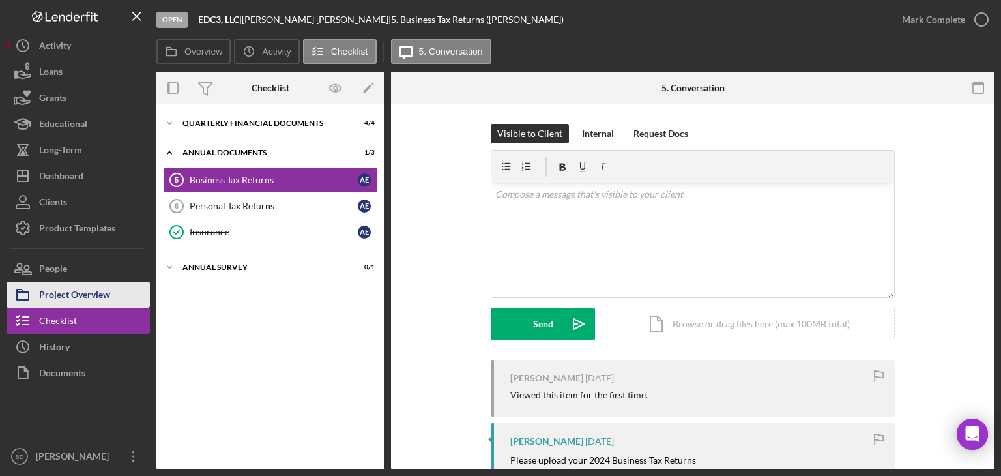
click at [68, 289] on div "Project Overview" at bounding box center [74, 296] width 71 height 29
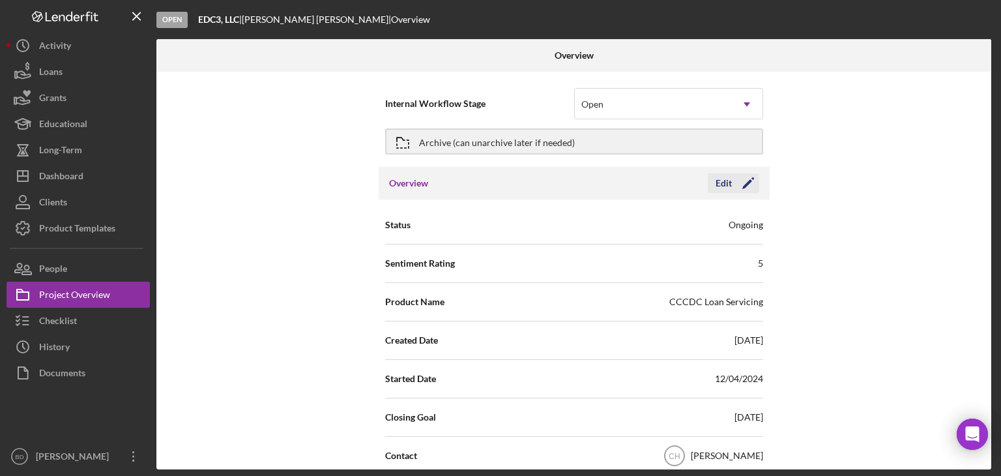
click at [732, 186] on icon "Icon/Edit" at bounding box center [748, 183] width 33 height 33
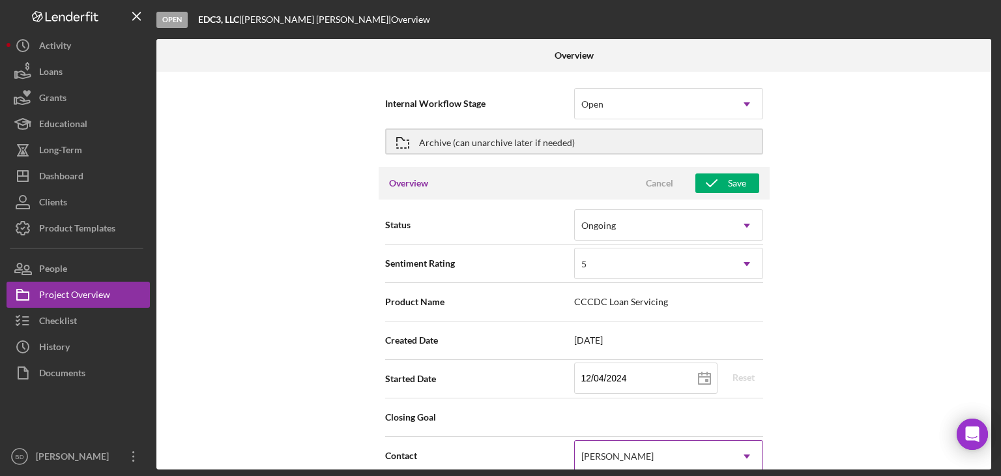
click at [644, 455] on div "[PERSON_NAME]" at bounding box center [653, 456] width 156 height 30
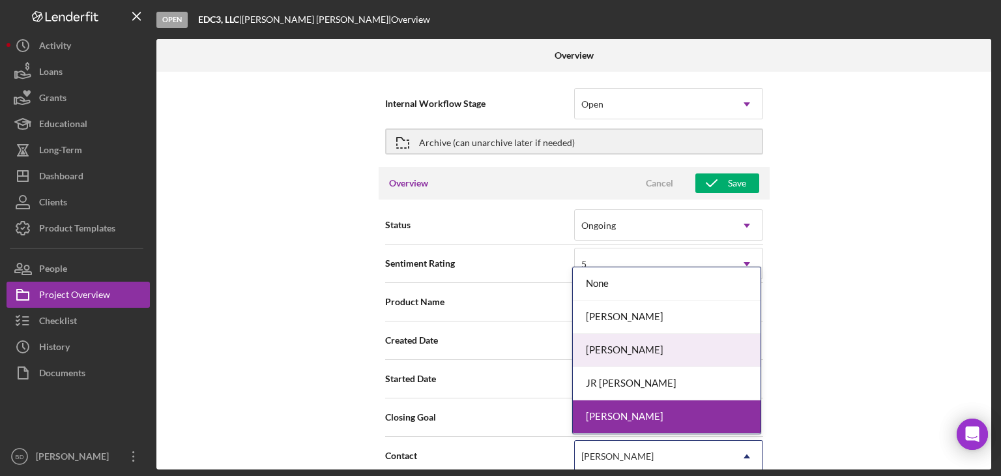
click at [638, 358] on div "[PERSON_NAME]" at bounding box center [667, 350] width 188 height 33
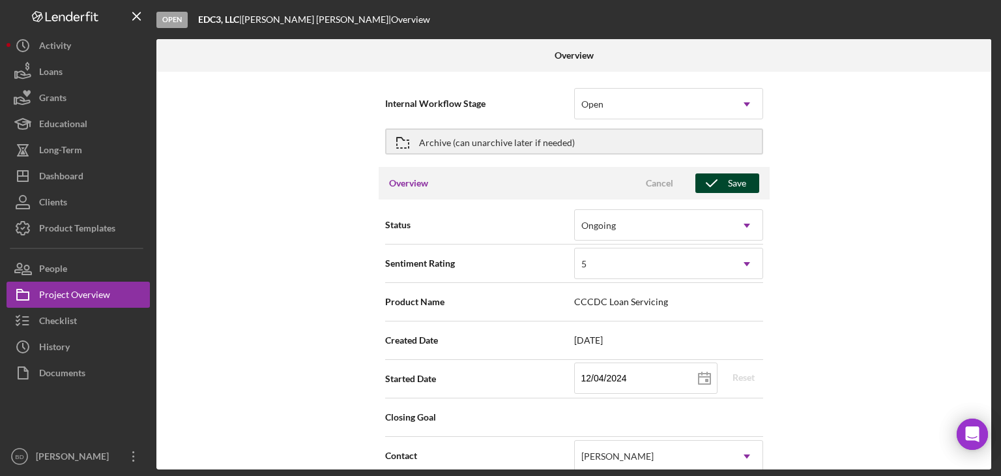
click at [710, 188] on icon "button" at bounding box center [711, 183] width 33 height 33
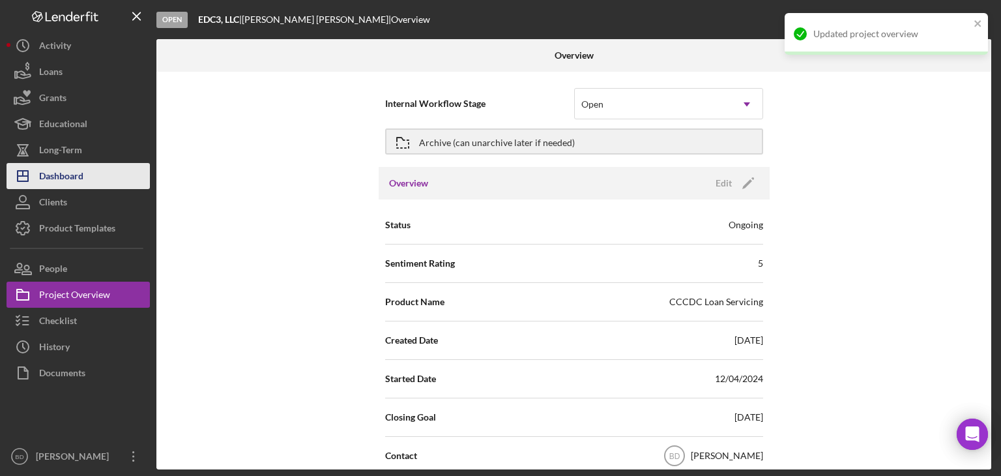
click at [74, 180] on div "Dashboard" at bounding box center [61, 177] width 44 height 29
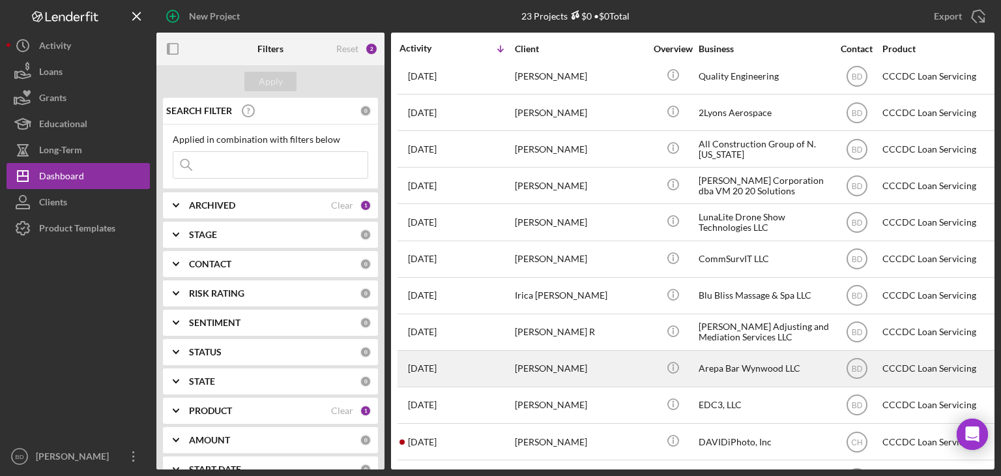
scroll to position [261, 0]
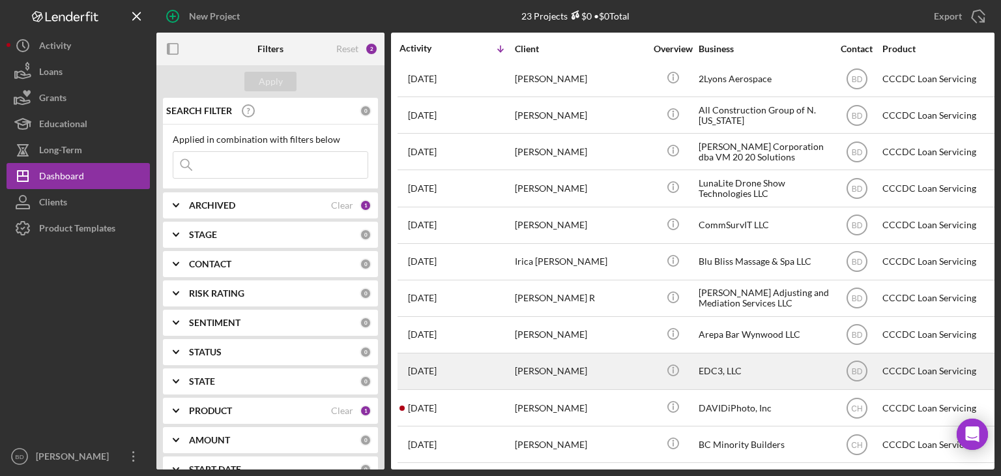
click at [566, 373] on div "[PERSON_NAME]" at bounding box center [580, 371] width 130 height 35
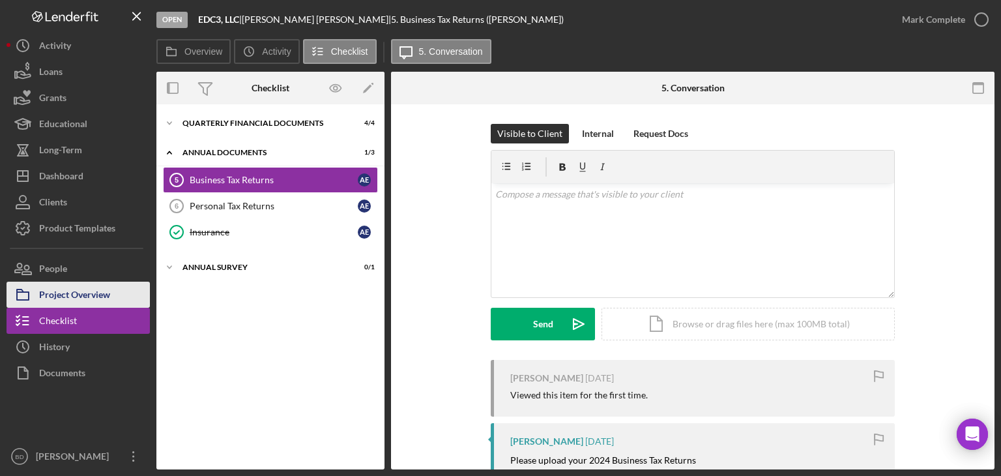
click at [52, 282] on div "Project Overview" at bounding box center [74, 296] width 71 height 29
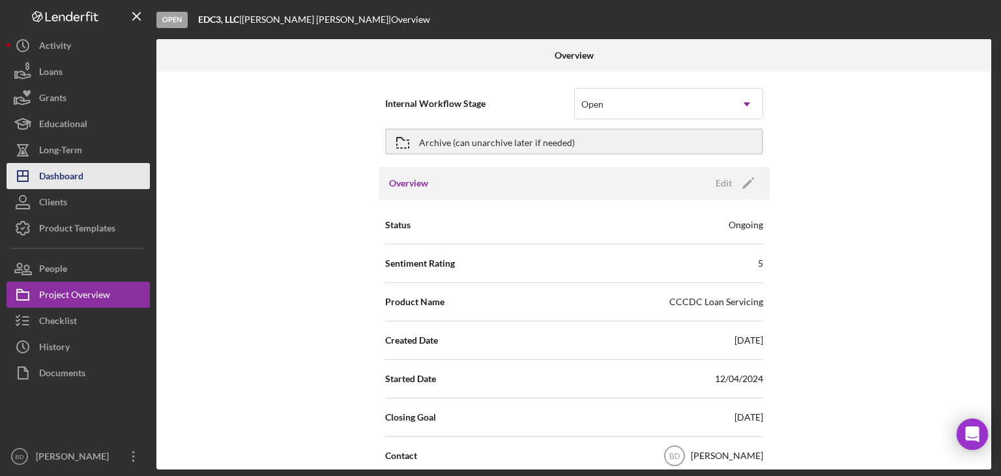
click at [69, 172] on div "Dashboard" at bounding box center [61, 177] width 44 height 29
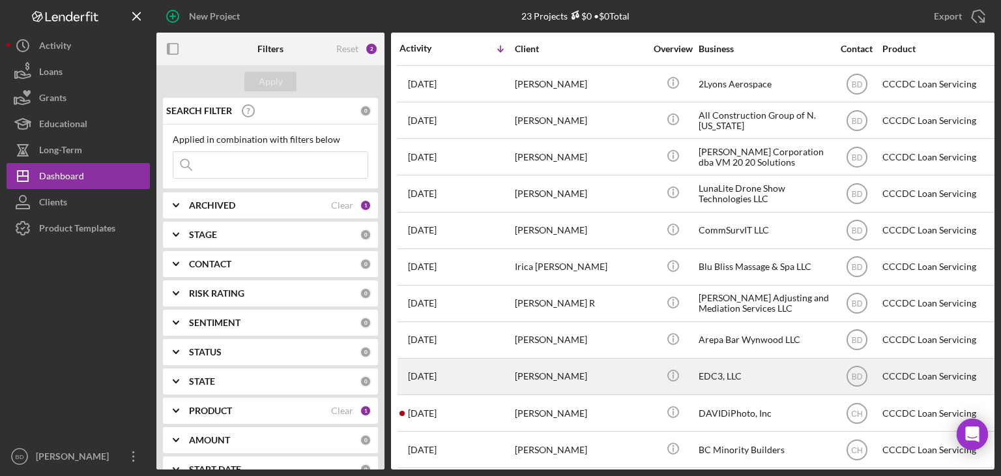
scroll to position [261, 0]
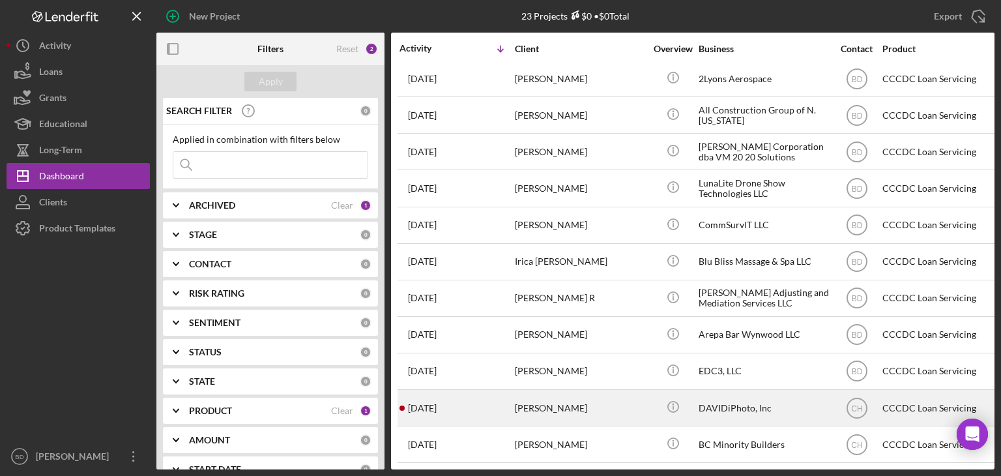
click at [557, 407] on div "[PERSON_NAME]" at bounding box center [580, 407] width 130 height 35
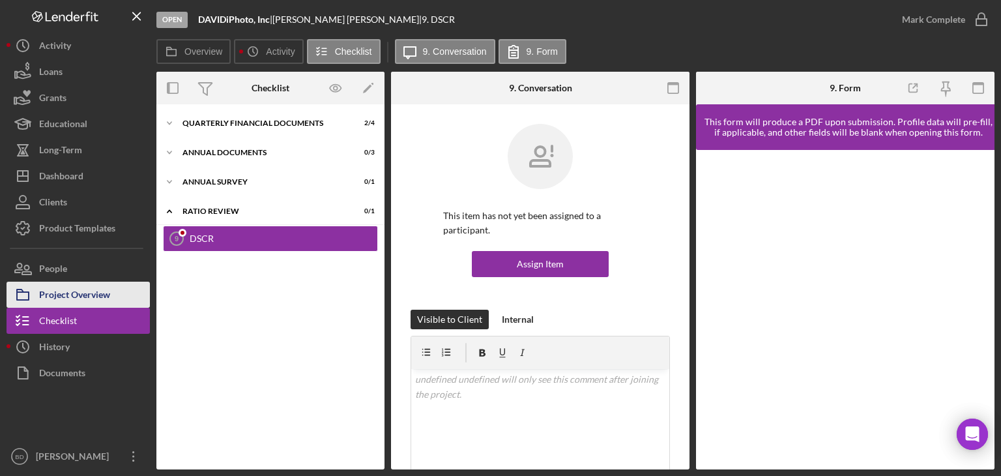
drag, startPoint x: 31, startPoint y: 297, endPoint x: 46, endPoint y: 295, distance: 14.6
click at [31, 297] on icon "button" at bounding box center [23, 294] width 33 height 33
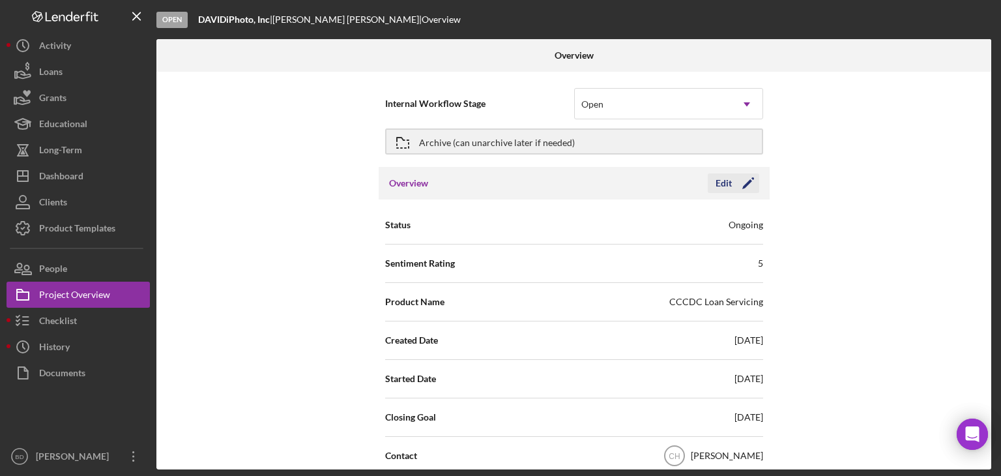
click at [732, 183] on icon "Icon/Edit" at bounding box center [748, 183] width 33 height 33
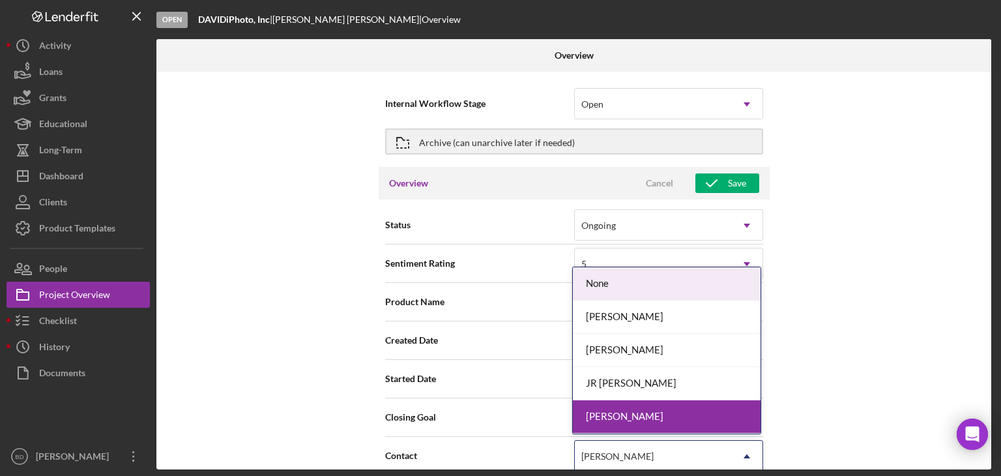
click at [585, 452] on div "[PERSON_NAME]" at bounding box center [617, 456] width 72 height 10
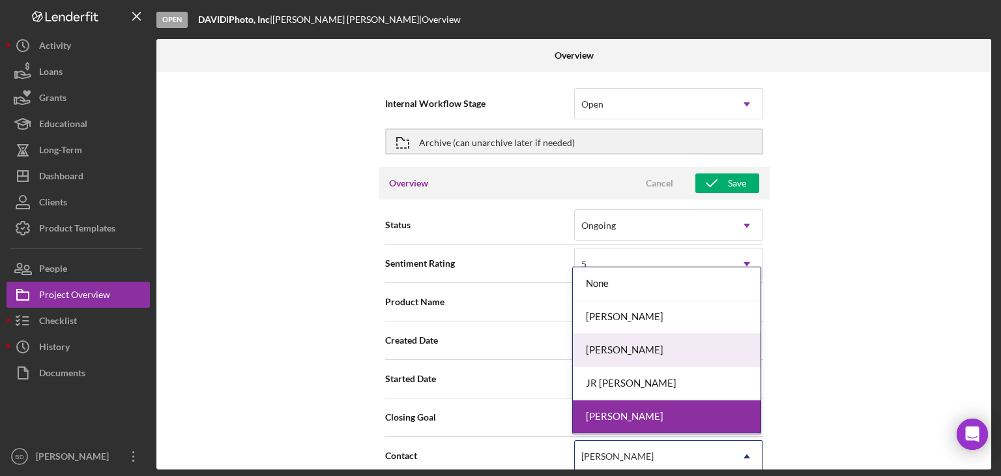
click at [611, 356] on div "[PERSON_NAME]" at bounding box center [667, 350] width 188 height 33
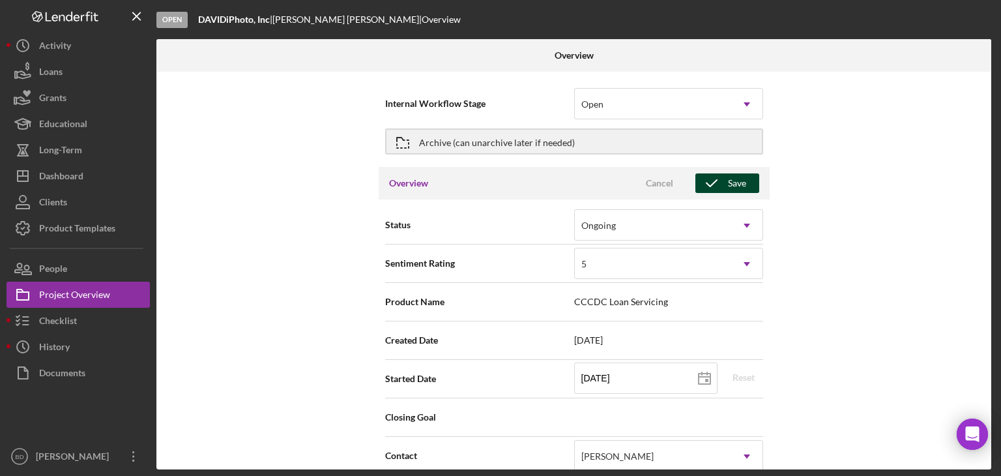
click at [730, 183] on div "Save" at bounding box center [737, 183] width 18 height 20
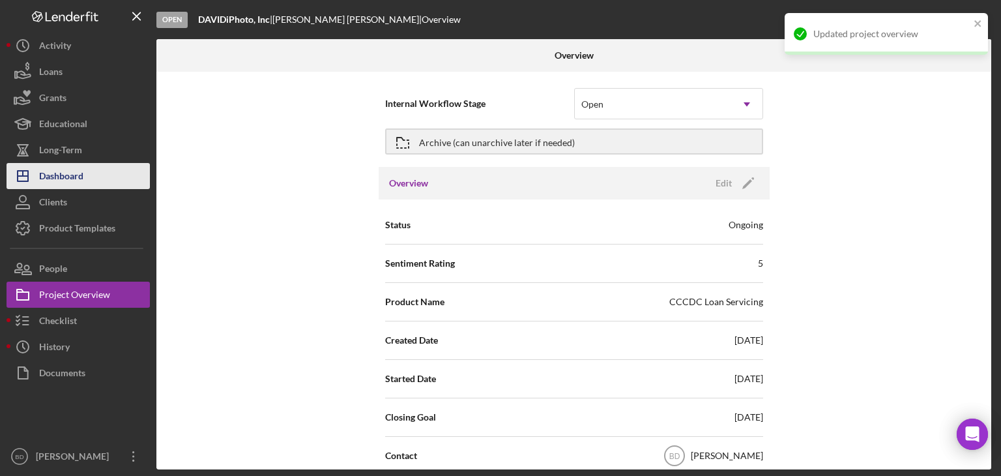
click at [76, 183] on div "Dashboard" at bounding box center [61, 177] width 44 height 29
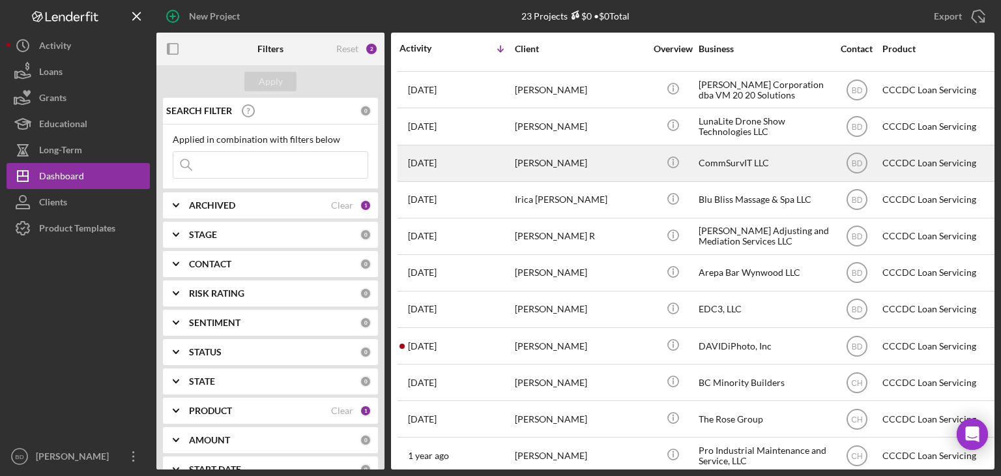
scroll to position [326, 0]
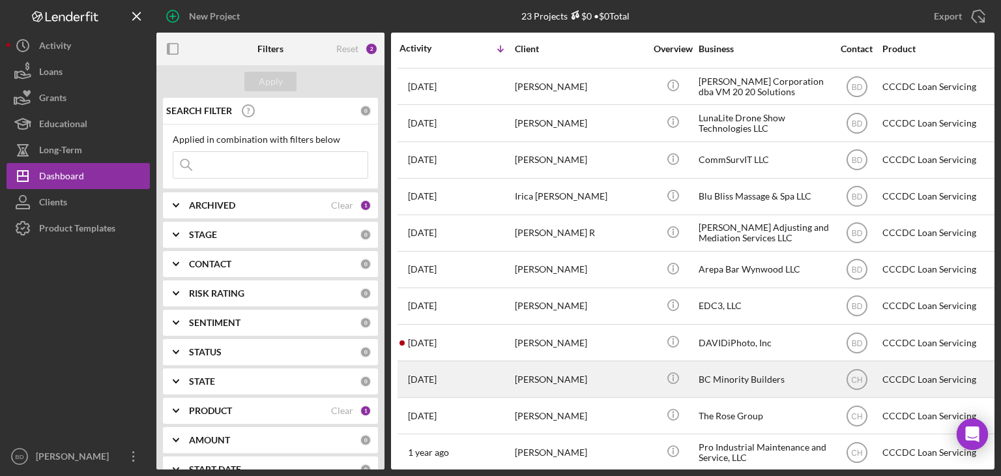
click at [570, 382] on div "[PERSON_NAME]" at bounding box center [580, 379] width 130 height 35
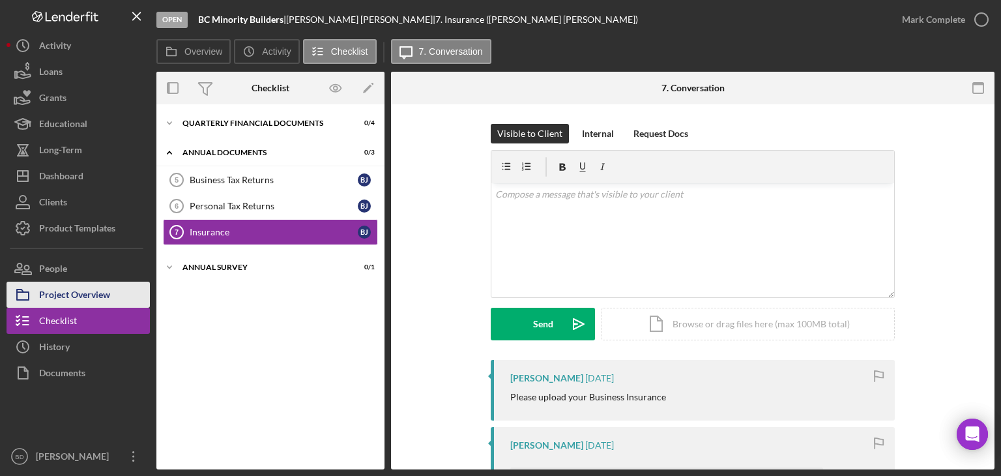
click at [57, 293] on div "Project Overview" at bounding box center [74, 296] width 71 height 29
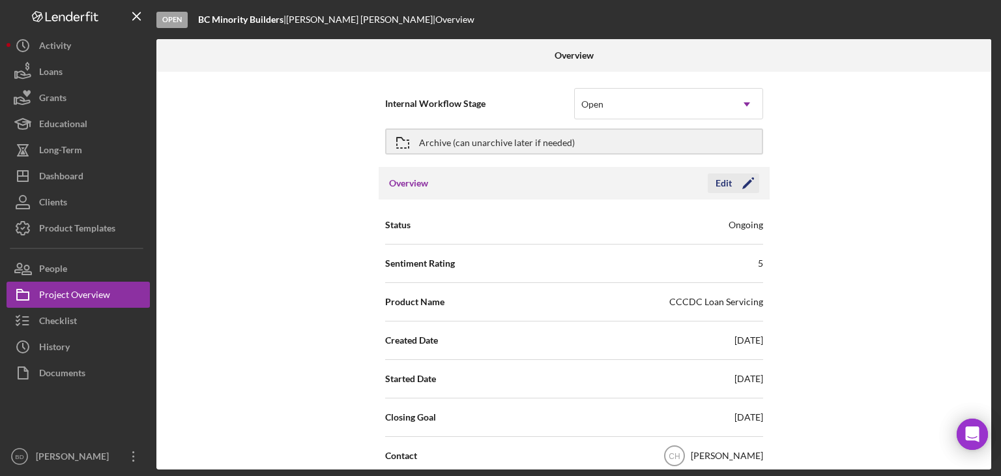
click at [717, 179] on div "Edit" at bounding box center [723, 183] width 16 height 20
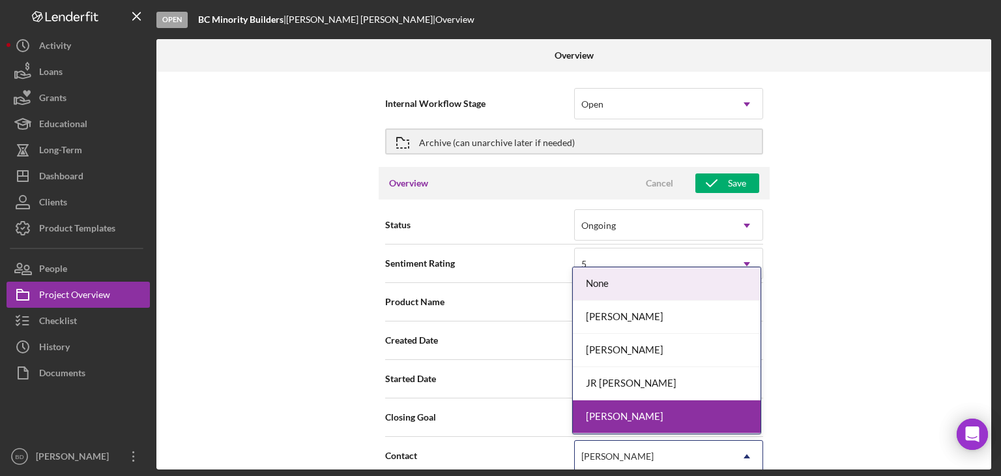
click at [602, 452] on div "[PERSON_NAME]" at bounding box center [617, 456] width 72 height 10
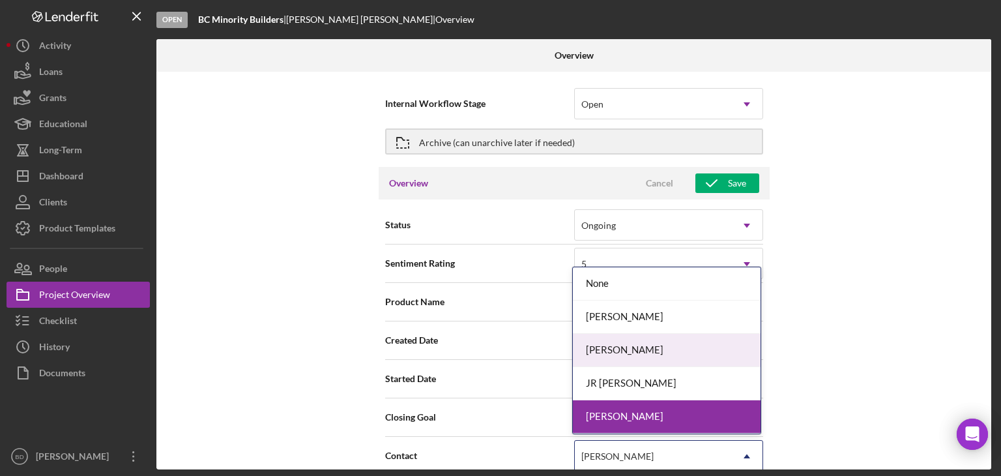
click at [623, 347] on div "[PERSON_NAME]" at bounding box center [667, 350] width 188 height 33
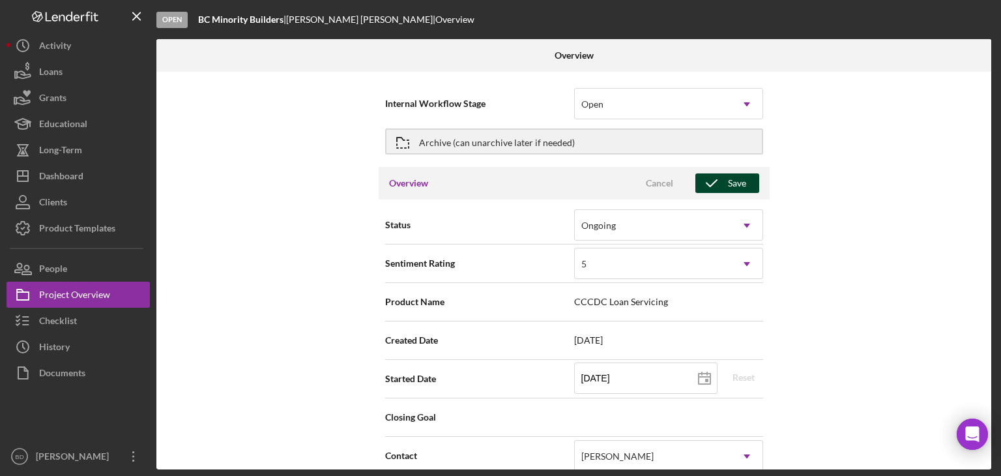
click at [728, 183] on div "Save" at bounding box center [737, 183] width 18 height 20
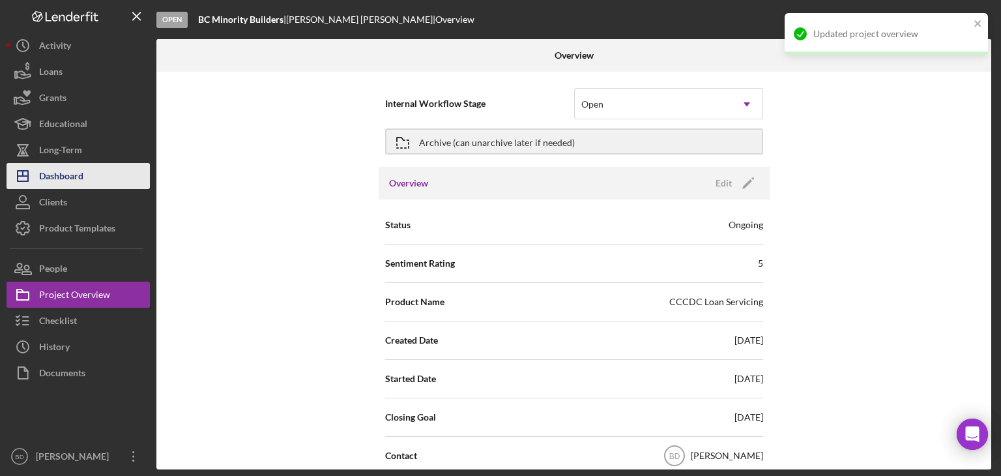
click at [86, 170] on button "Icon/Dashboard Dashboard" at bounding box center [78, 176] width 143 height 26
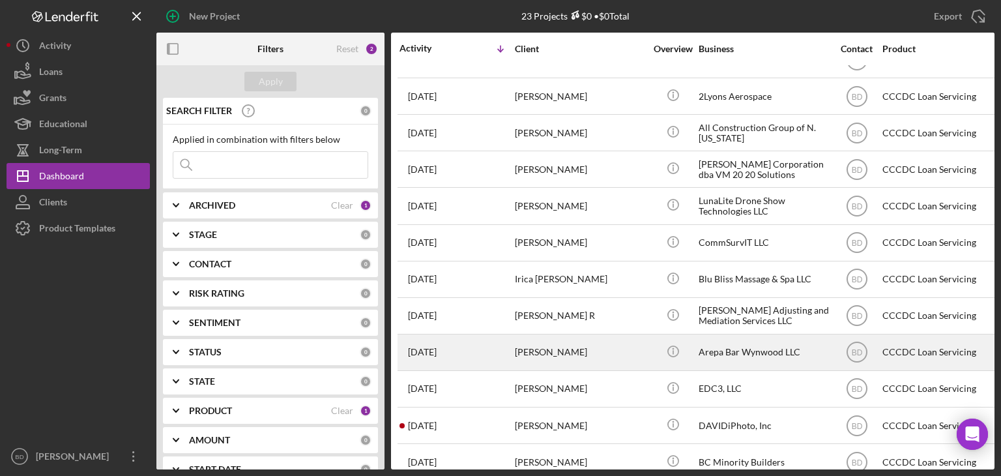
scroll to position [391, 0]
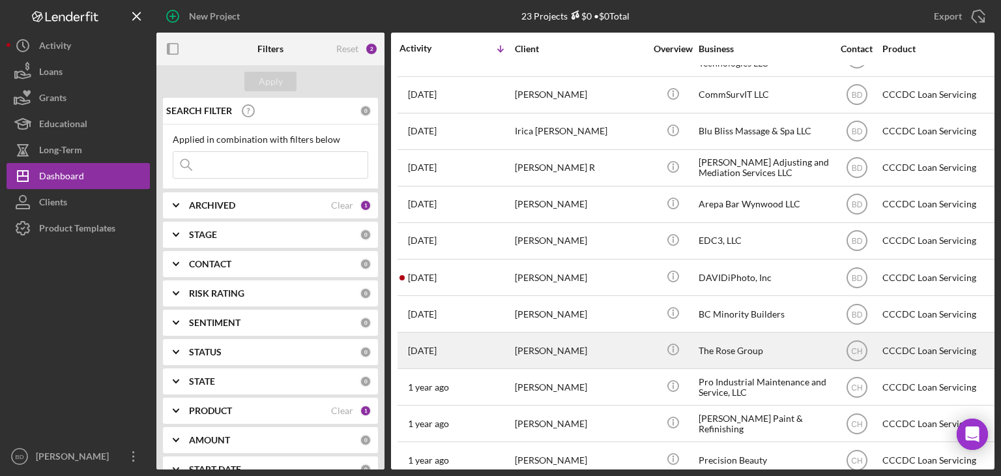
click at [583, 350] on div "[PERSON_NAME]" at bounding box center [580, 350] width 130 height 35
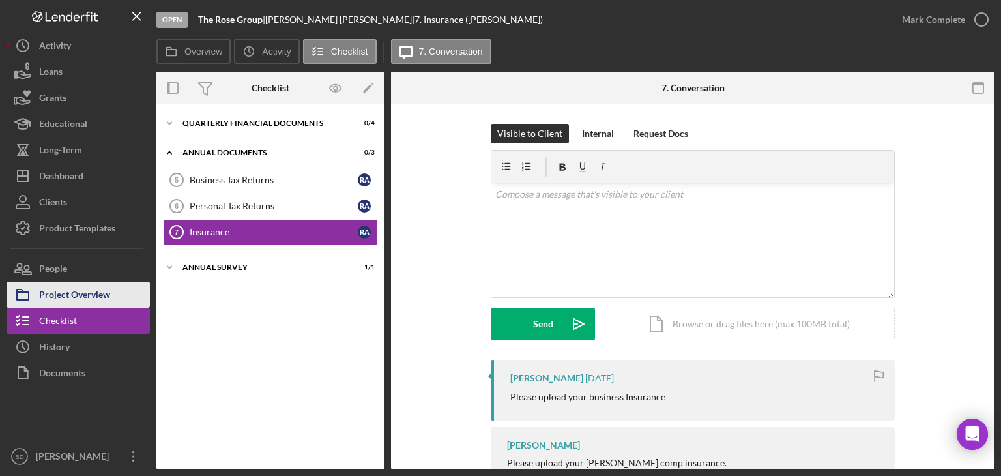
click at [53, 294] on div "Project Overview" at bounding box center [74, 296] width 71 height 29
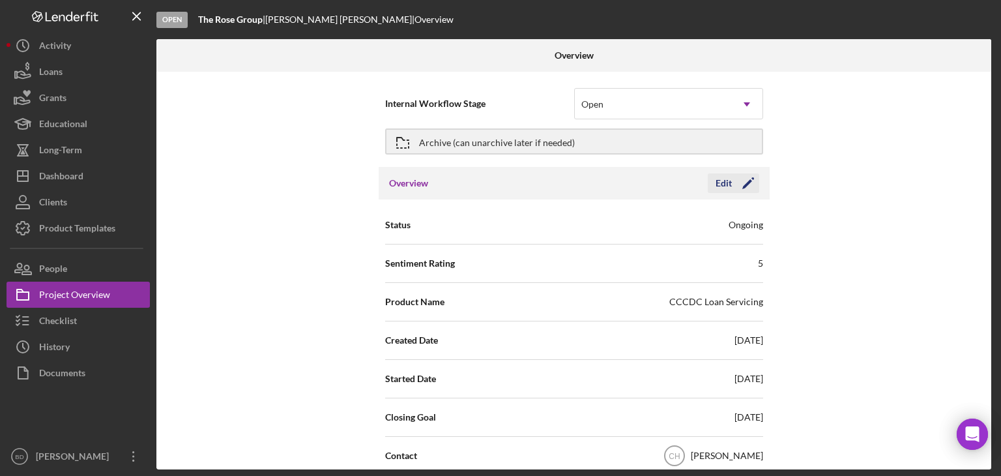
click at [732, 178] on icon "Icon/Edit" at bounding box center [748, 183] width 33 height 33
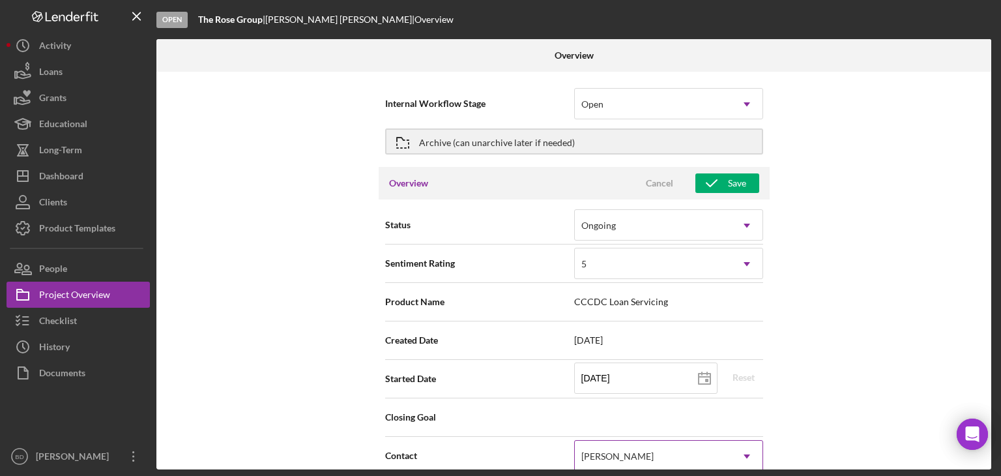
click at [626, 452] on div "[PERSON_NAME]" at bounding box center [617, 456] width 72 height 10
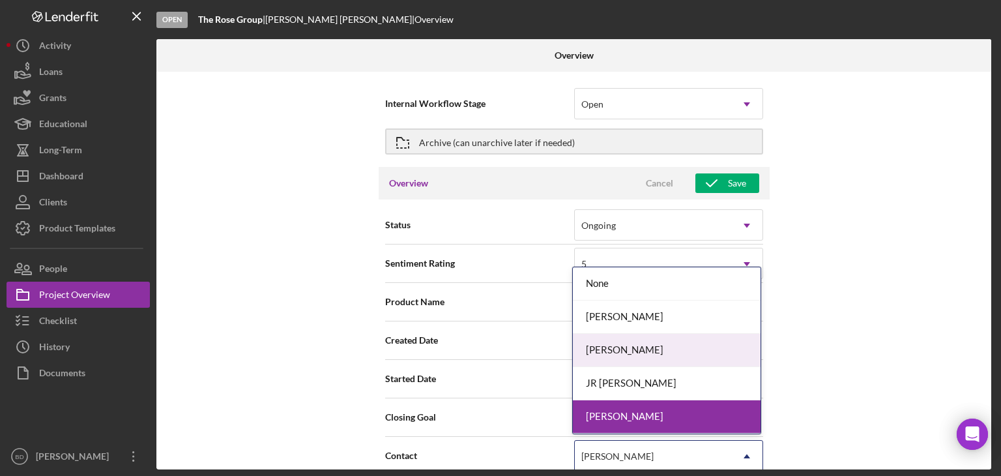
click at [626, 346] on div "[PERSON_NAME]" at bounding box center [667, 350] width 188 height 33
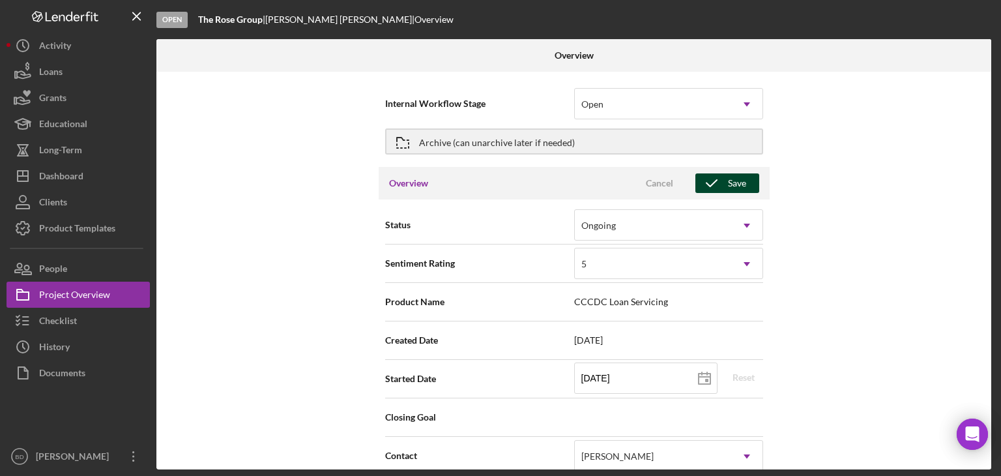
click at [714, 181] on polyline "button" at bounding box center [711, 183] width 10 height 7
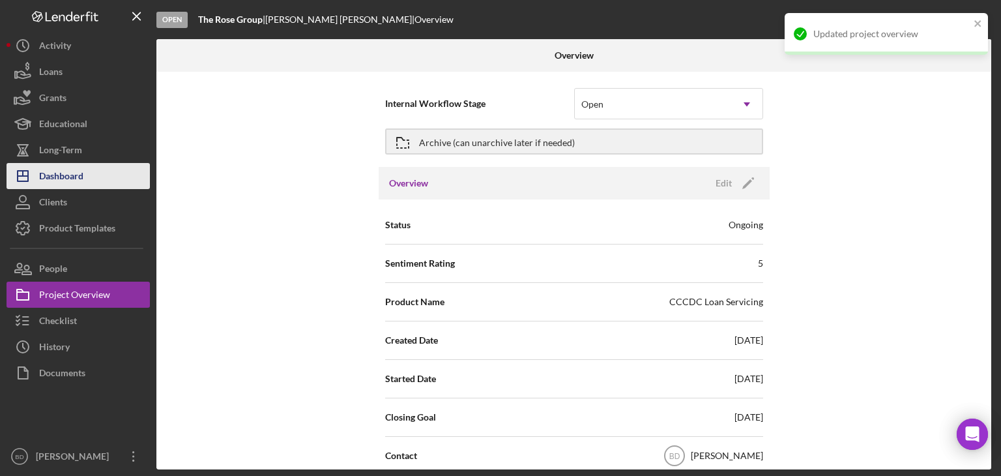
click at [68, 175] on div "Dashboard" at bounding box center [61, 177] width 44 height 29
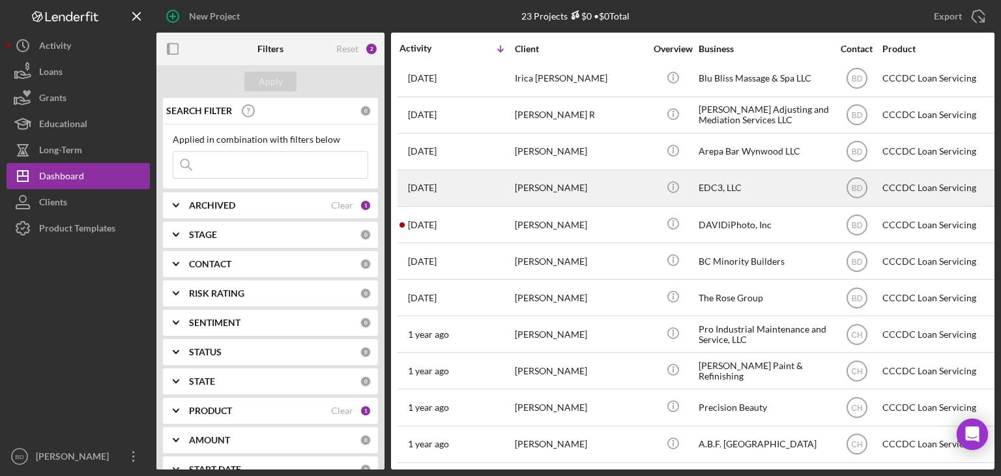
scroll to position [454, 0]
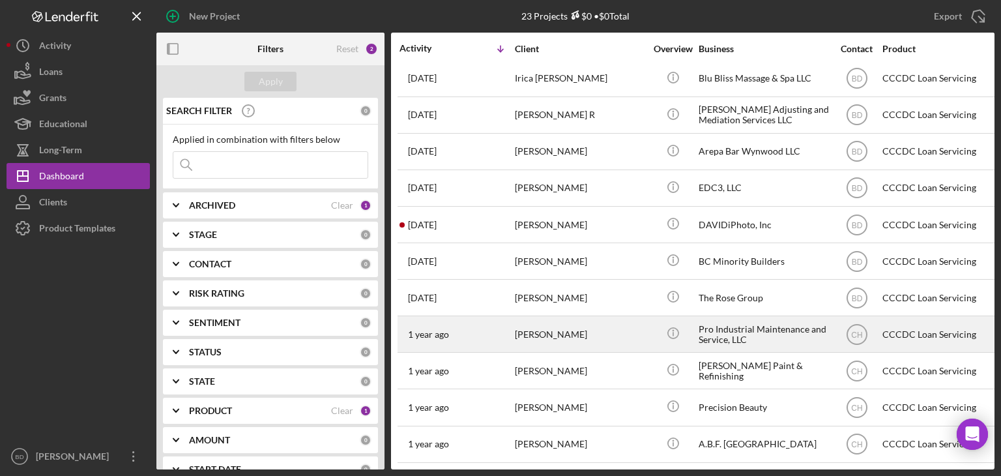
click at [566, 319] on div "[PERSON_NAME]" at bounding box center [580, 334] width 130 height 35
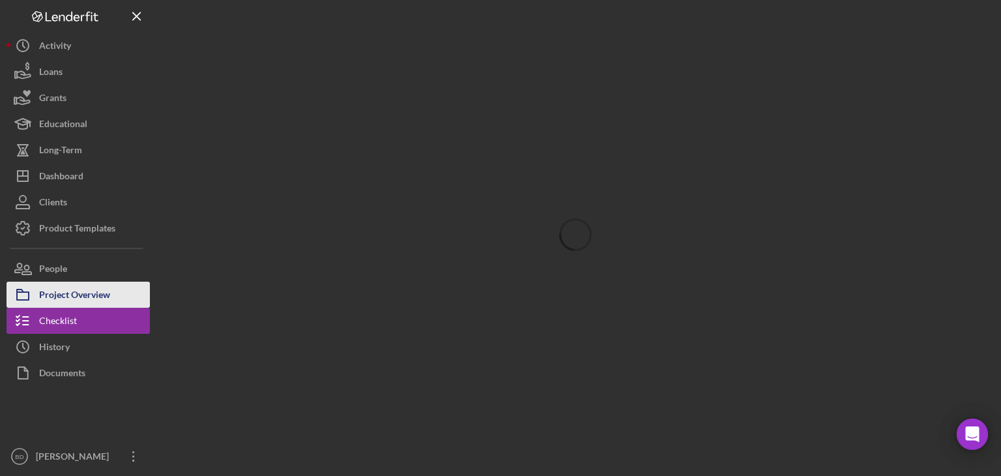
click at [62, 290] on div "Project Overview" at bounding box center [74, 296] width 71 height 29
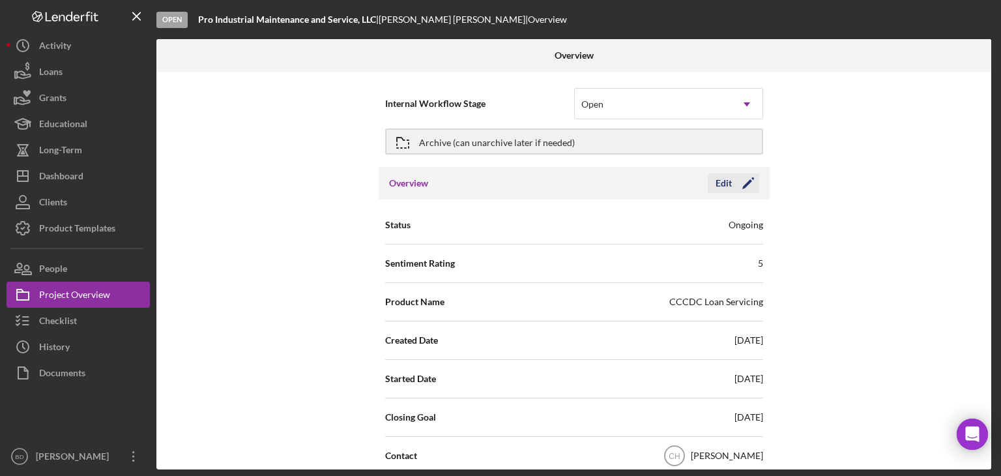
click at [727, 179] on div "Edit" at bounding box center [723, 183] width 16 height 20
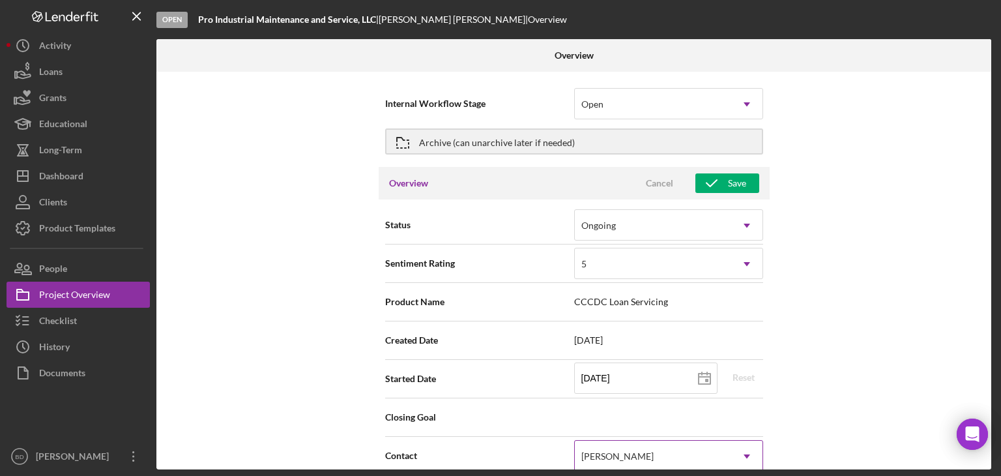
click at [605, 441] on div "[PERSON_NAME]" at bounding box center [653, 456] width 156 height 30
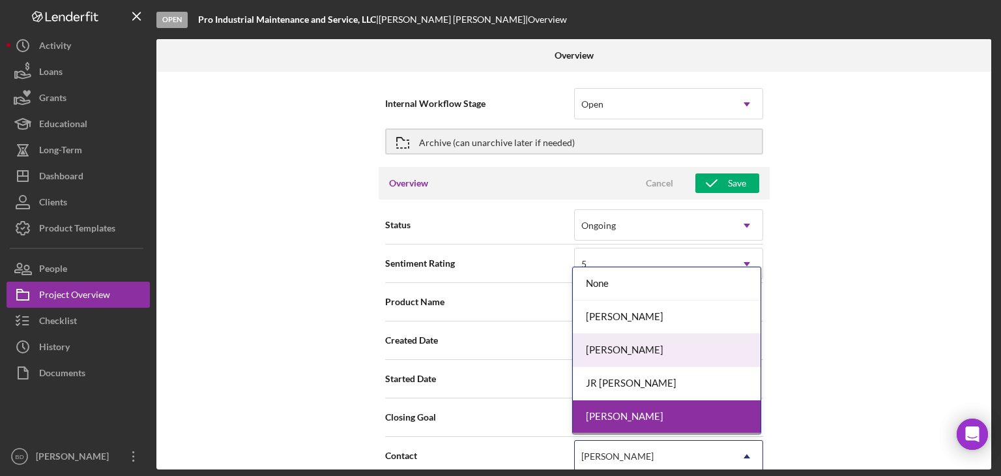
click at [625, 348] on div "[PERSON_NAME]" at bounding box center [667, 350] width 188 height 33
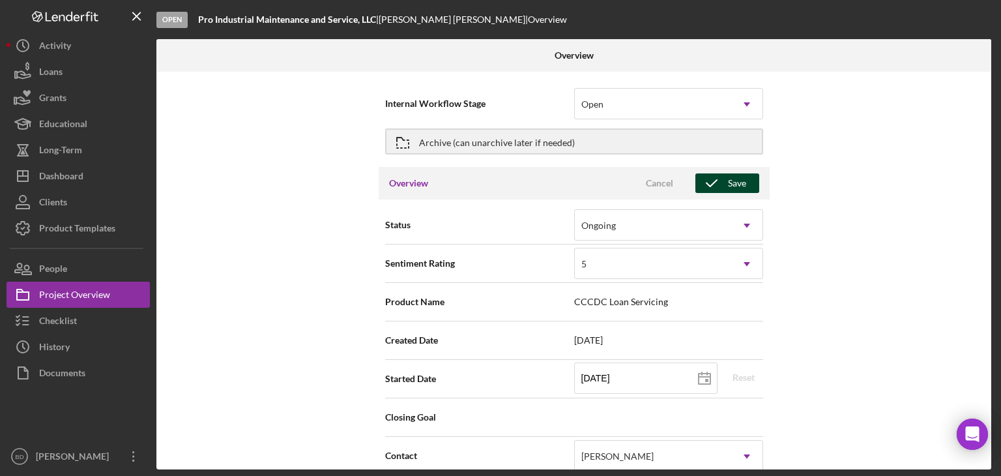
click at [728, 179] on div "Save" at bounding box center [737, 183] width 18 height 20
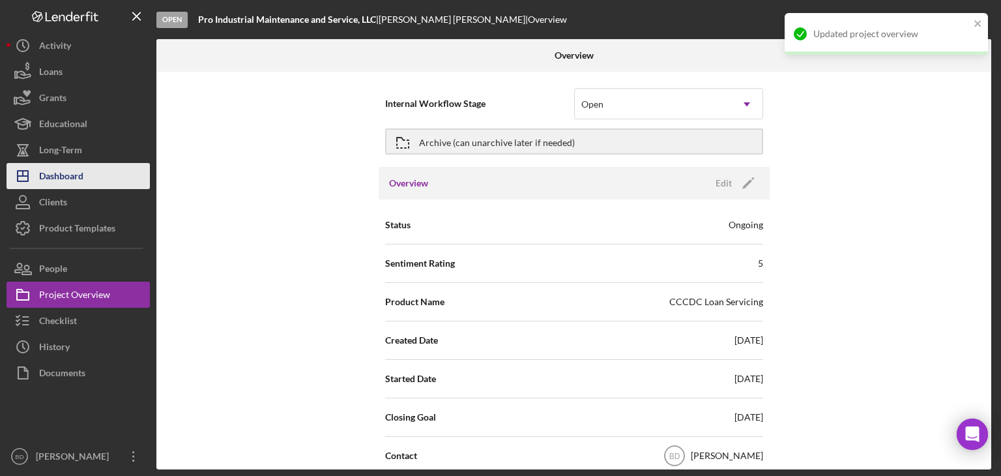
click at [87, 180] on button "Icon/Dashboard Dashboard" at bounding box center [78, 176] width 143 height 26
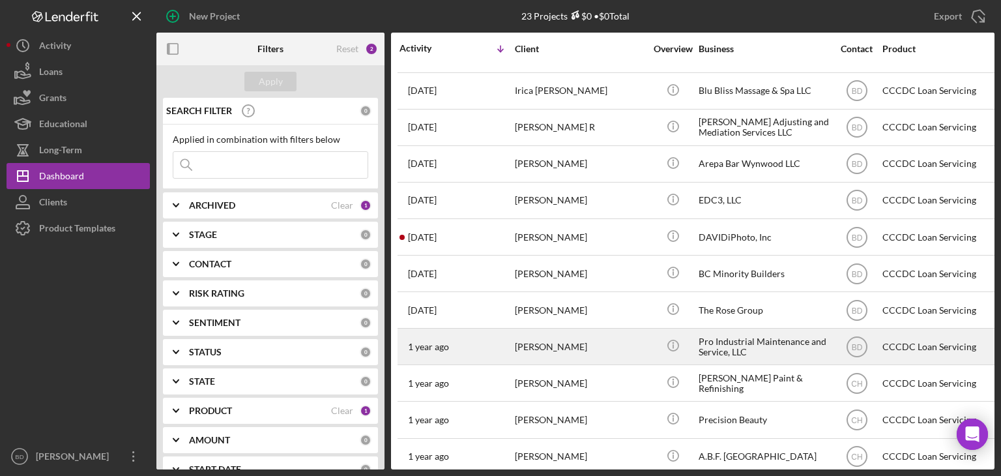
scroll to position [454, 0]
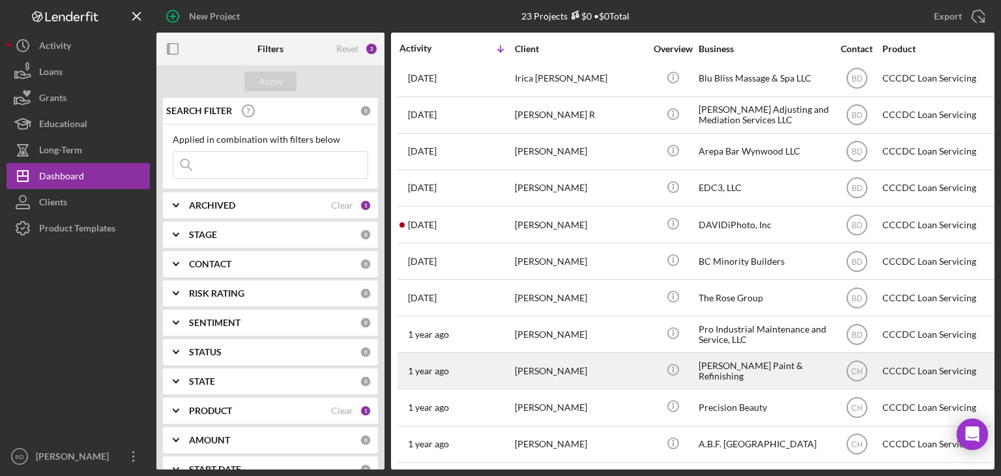
click at [570, 358] on div "[PERSON_NAME]" at bounding box center [580, 370] width 130 height 35
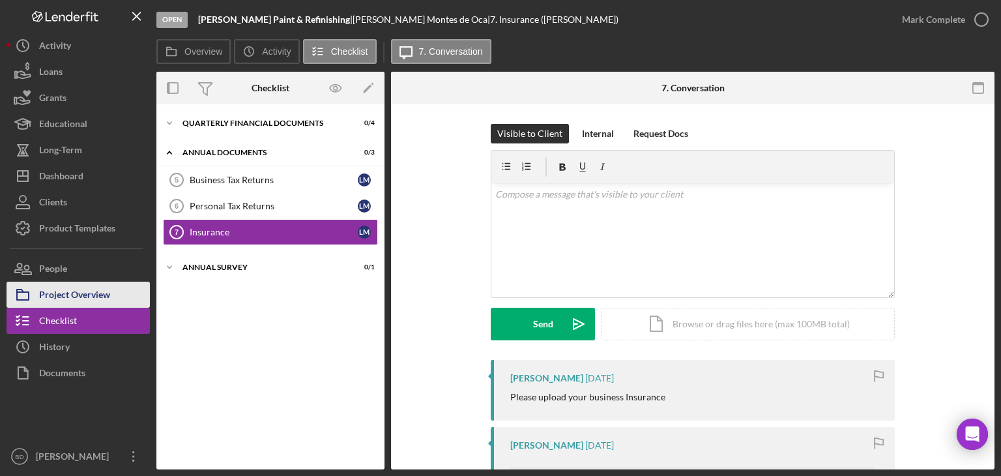
click at [89, 288] on div "Project Overview" at bounding box center [74, 296] width 71 height 29
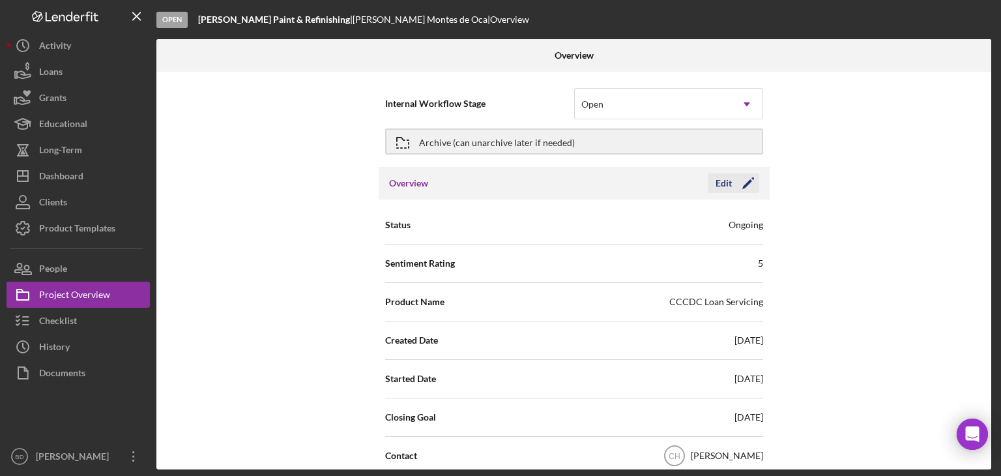
click at [733, 179] on icon "Icon/Edit" at bounding box center [748, 183] width 33 height 33
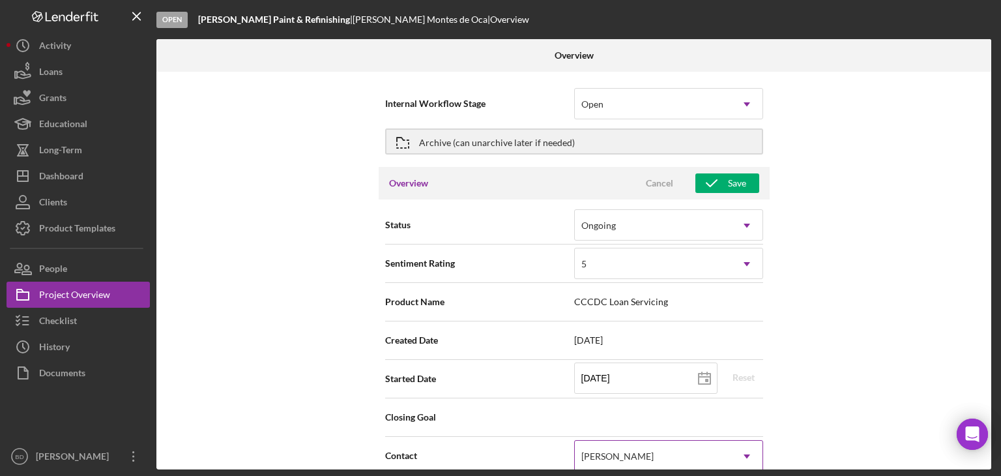
click at [628, 454] on div "[PERSON_NAME]" at bounding box center [617, 456] width 72 height 10
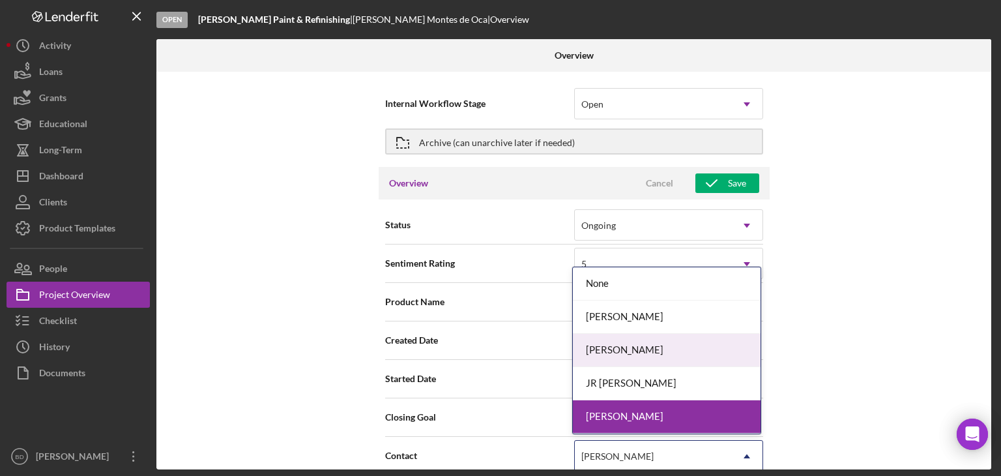
click at [594, 338] on div "[PERSON_NAME]" at bounding box center [667, 350] width 188 height 33
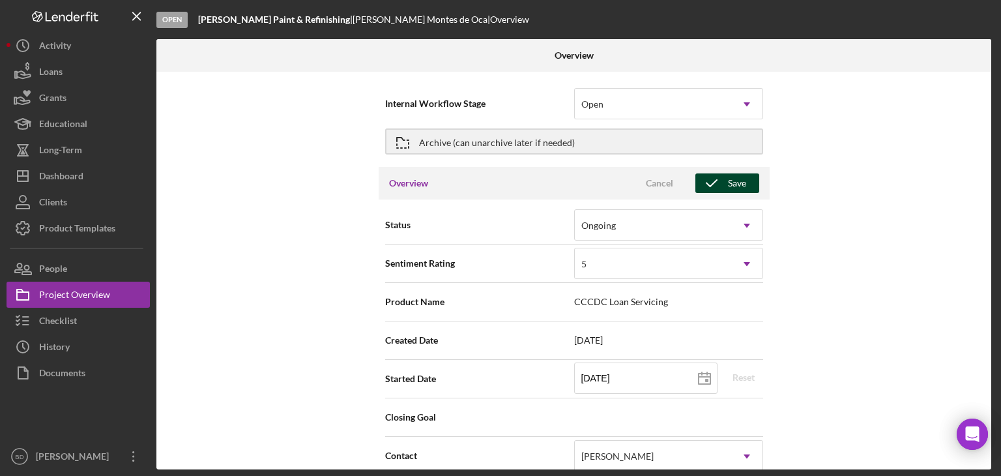
click at [699, 179] on icon "button" at bounding box center [711, 183] width 33 height 33
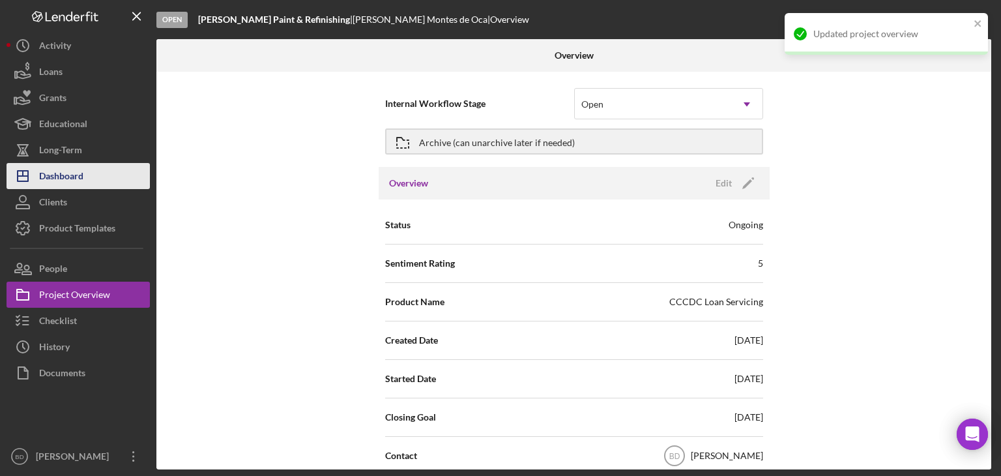
click at [59, 174] on div "Dashboard" at bounding box center [61, 177] width 44 height 29
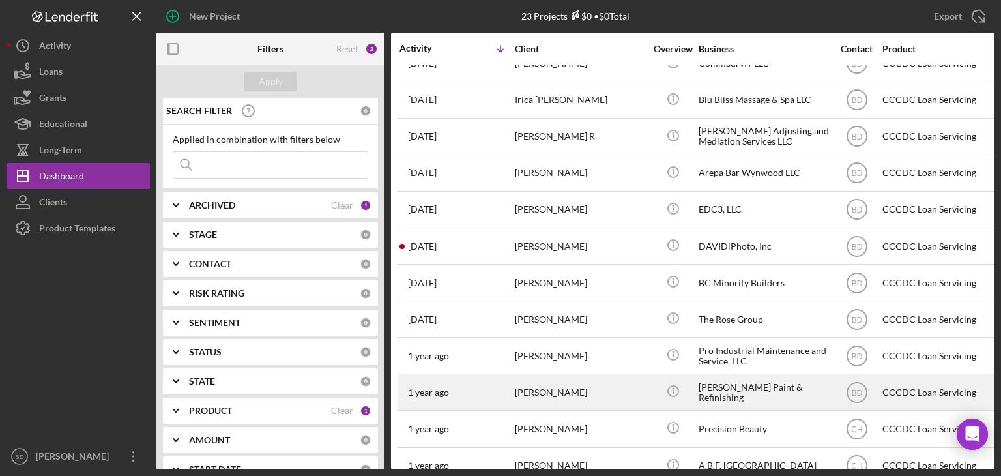
scroll to position [454, 0]
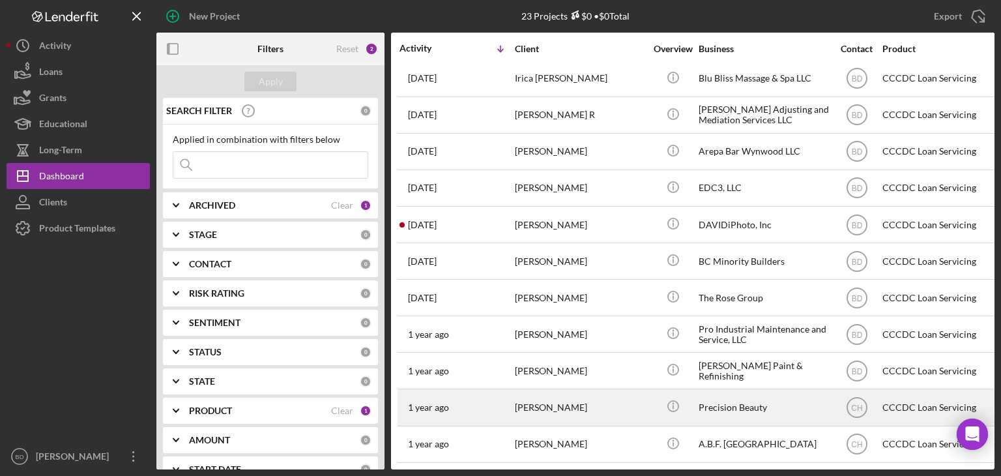
click at [579, 399] on div "[PERSON_NAME]" at bounding box center [580, 407] width 130 height 35
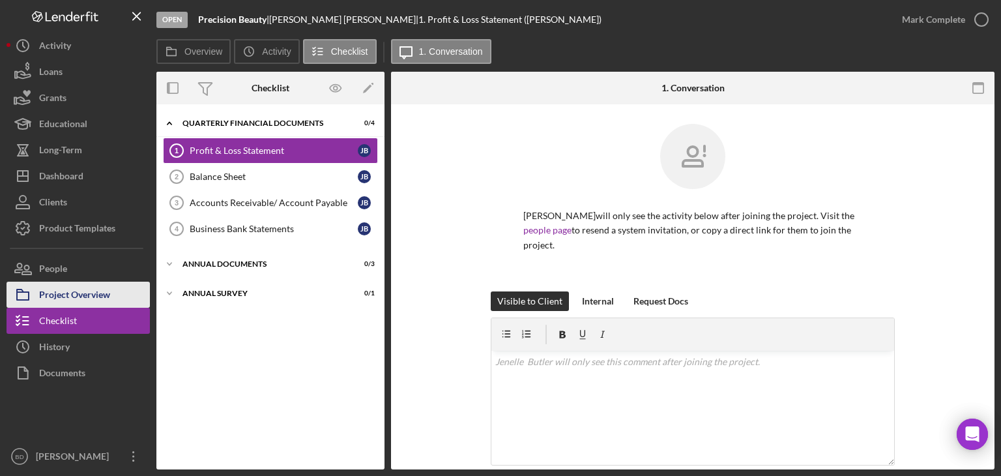
click at [53, 295] on div "Project Overview" at bounding box center [74, 296] width 71 height 29
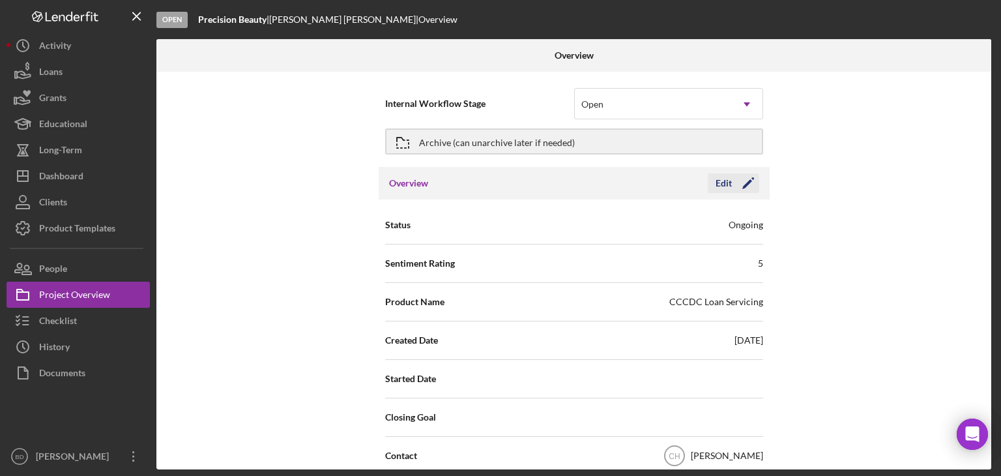
click at [719, 182] on div "Edit" at bounding box center [723, 183] width 16 height 20
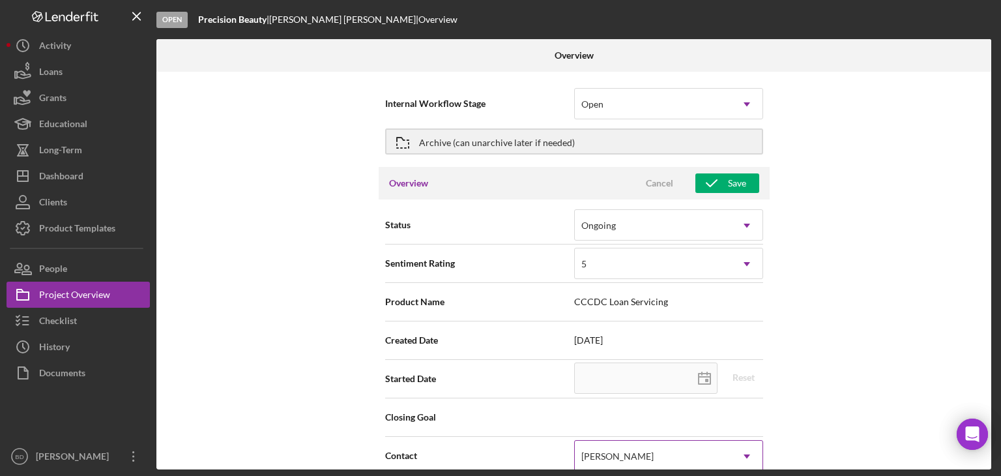
click at [633, 462] on div "[PERSON_NAME]" at bounding box center [653, 456] width 156 height 30
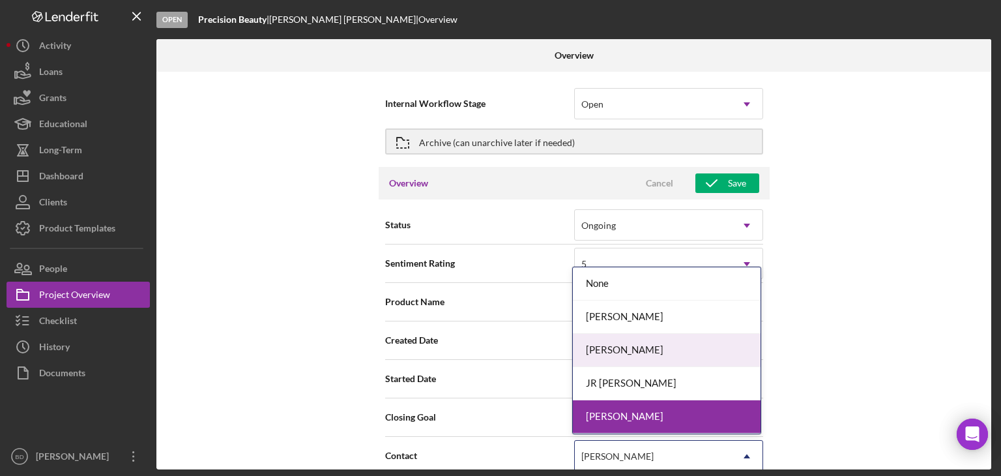
click at [630, 341] on div "[PERSON_NAME]" at bounding box center [667, 350] width 188 height 33
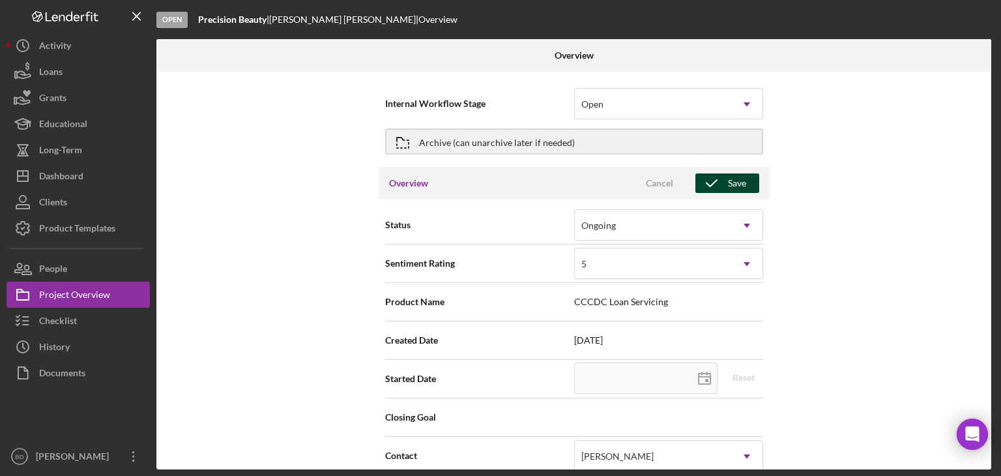
click at [738, 181] on div "Save" at bounding box center [737, 183] width 18 height 20
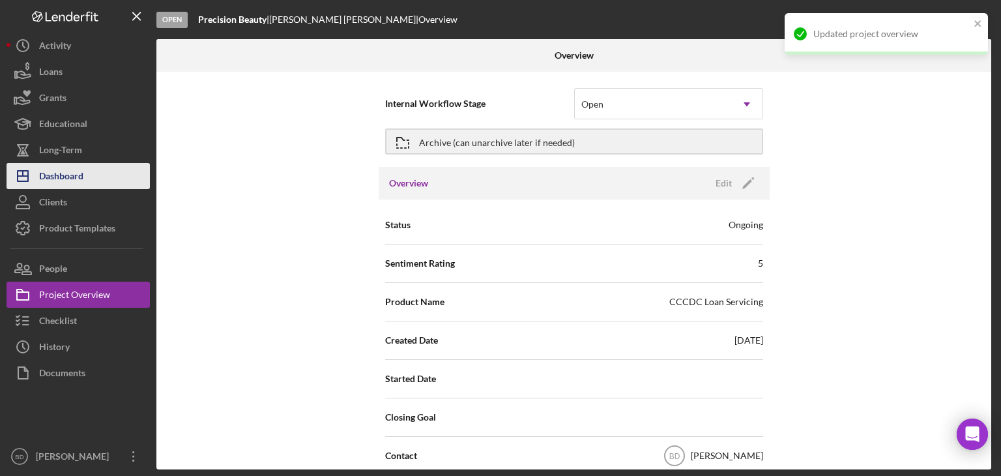
click at [66, 181] on div "Dashboard" at bounding box center [61, 177] width 44 height 29
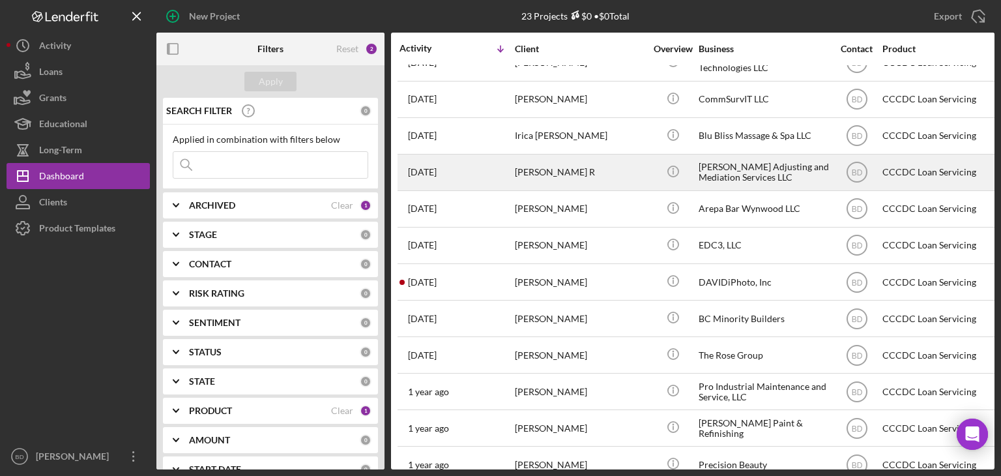
scroll to position [454, 0]
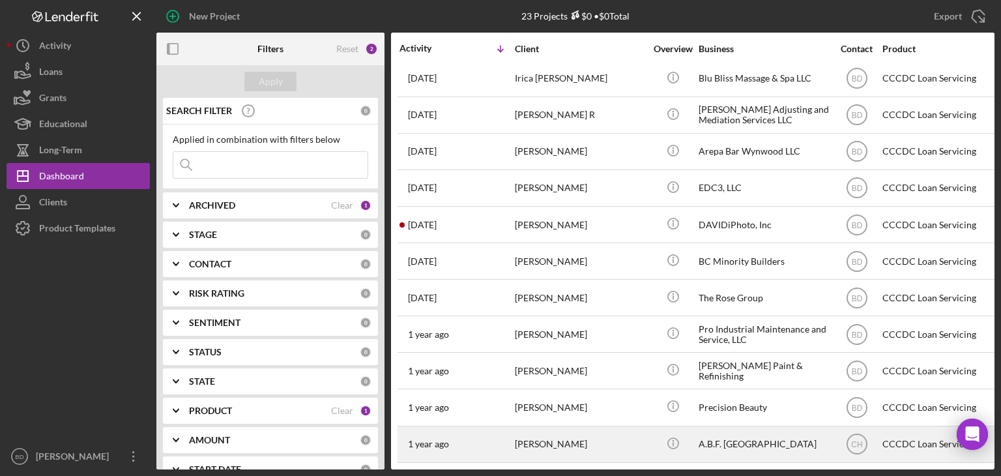
click at [568, 438] on div "[PERSON_NAME]" at bounding box center [580, 444] width 130 height 35
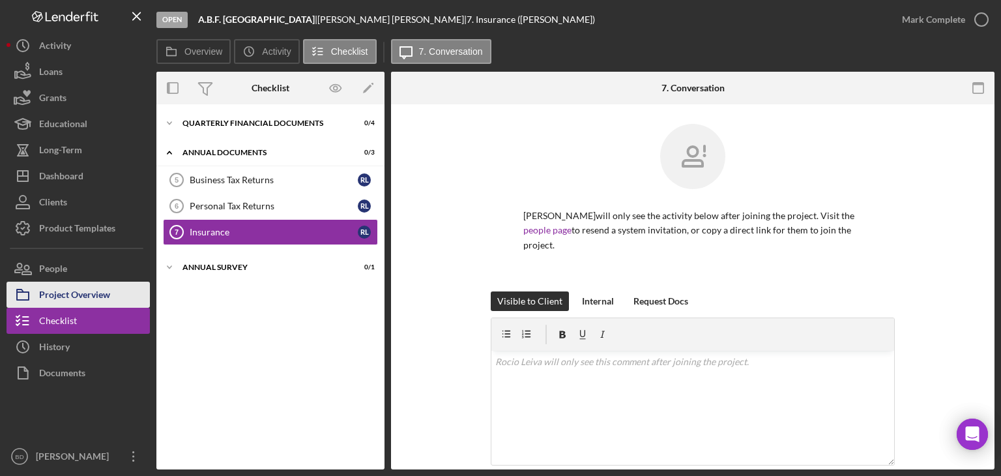
click at [87, 294] on div "Project Overview" at bounding box center [74, 296] width 71 height 29
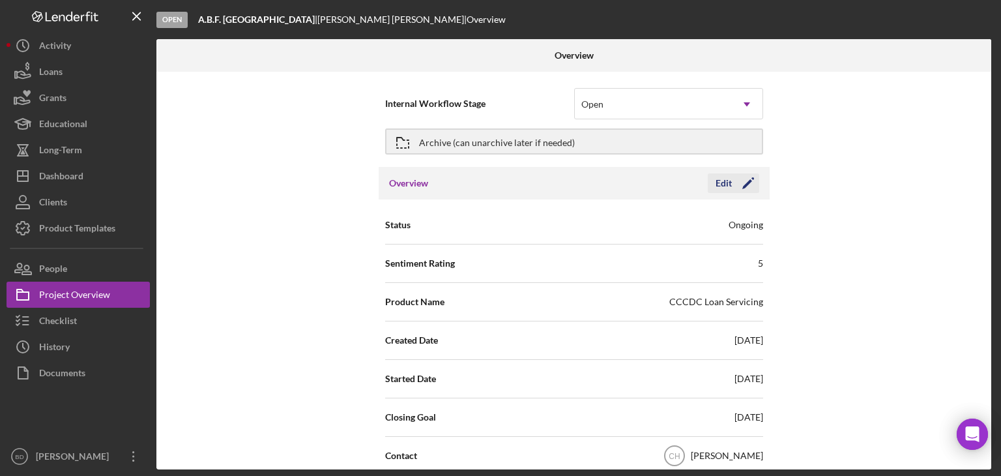
click at [732, 185] on icon "Icon/Edit" at bounding box center [748, 183] width 33 height 33
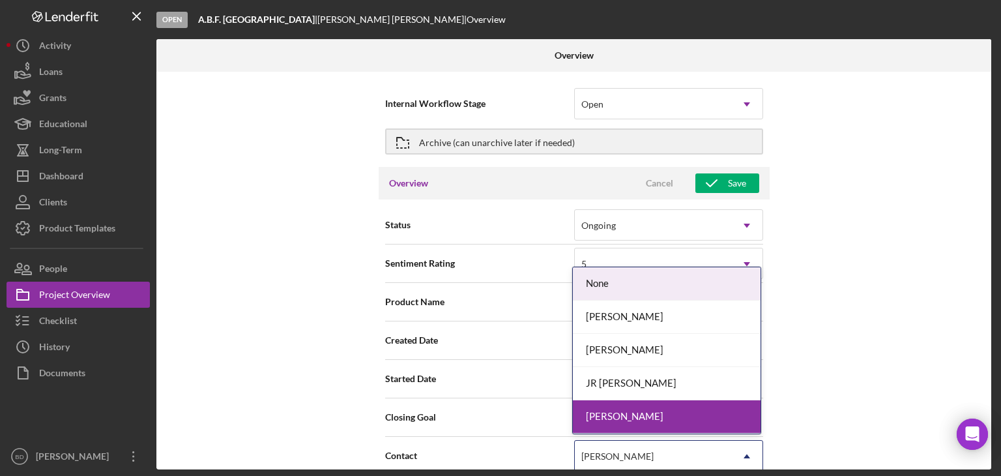
click at [604, 451] on div "[PERSON_NAME]" at bounding box center [617, 456] width 72 height 10
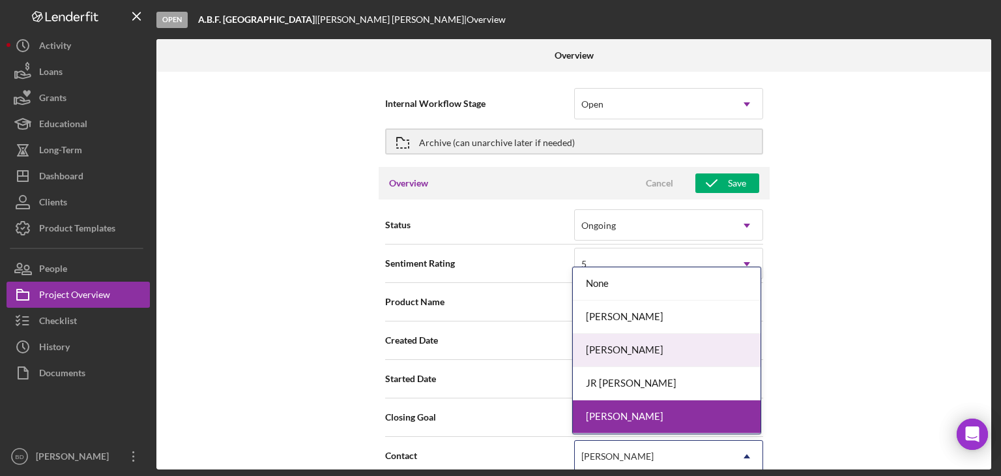
click at [623, 355] on div "[PERSON_NAME]" at bounding box center [667, 350] width 188 height 33
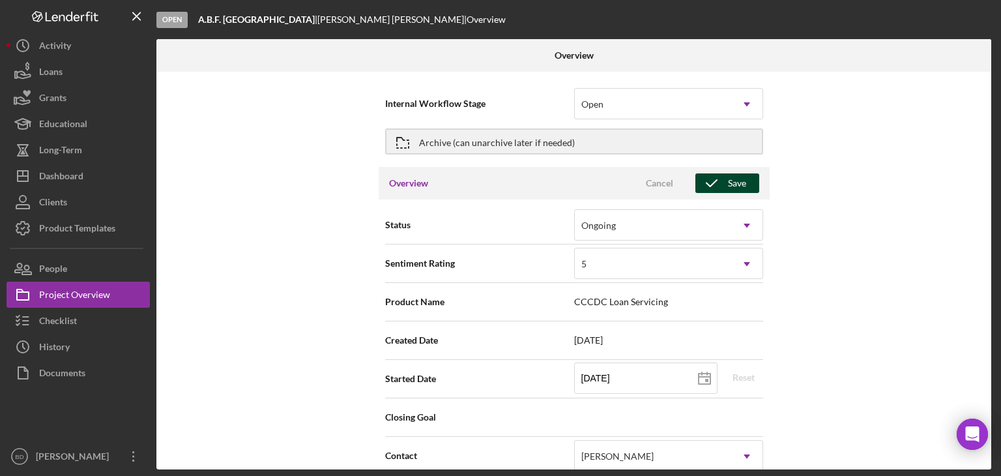
click at [719, 183] on icon "button" at bounding box center [711, 183] width 33 height 33
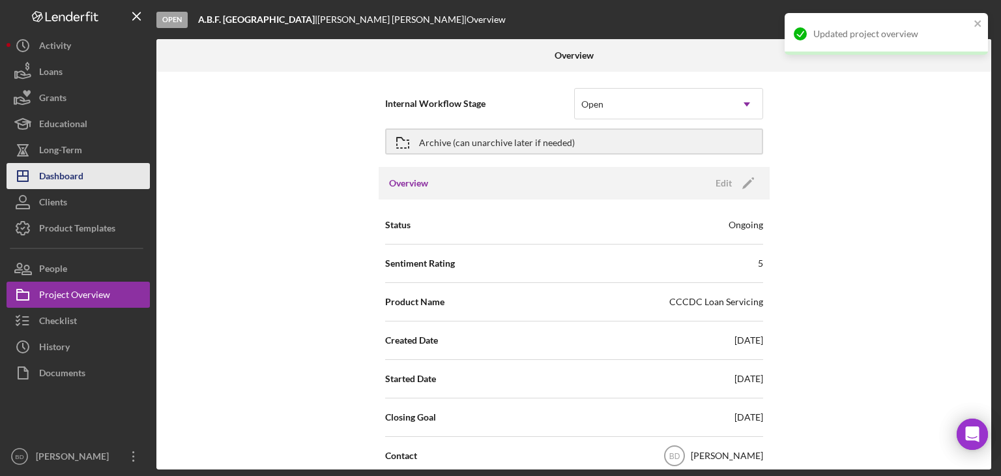
click at [75, 173] on div "Dashboard" at bounding box center [61, 177] width 44 height 29
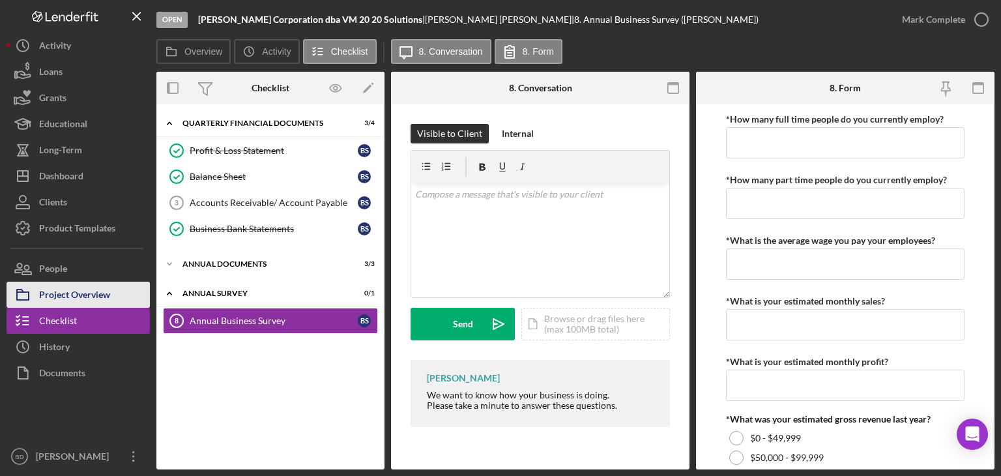
click at [88, 293] on div "Project Overview" at bounding box center [74, 296] width 71 height 29
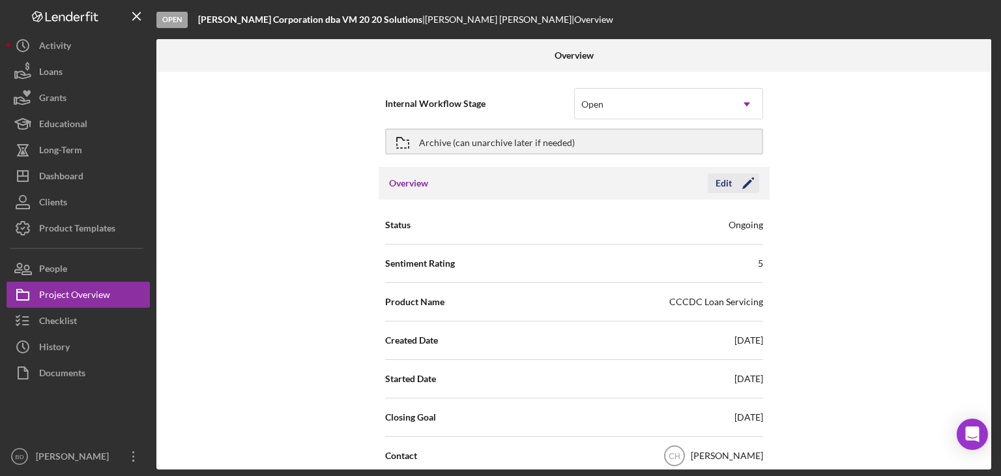
click at [726, 182] on div "Edit" at bounding box center [723, 183] width 16 height 20
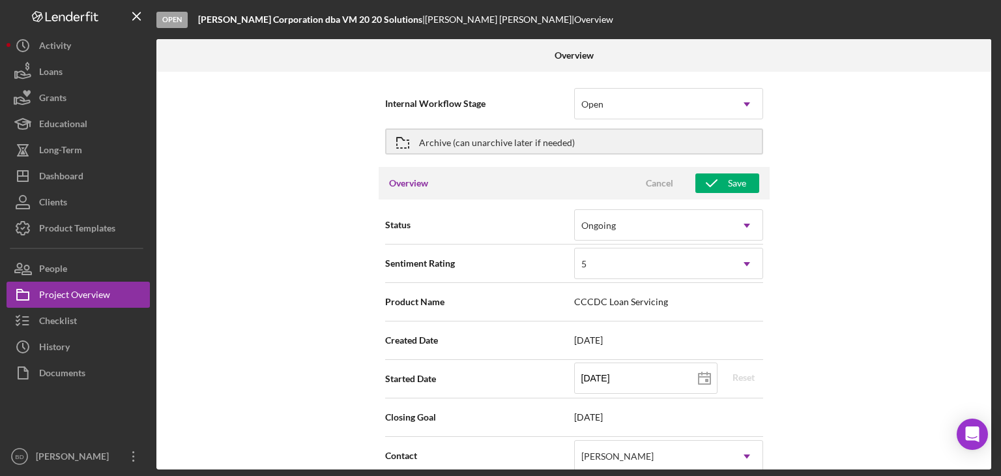
scroll to position [195, 0]
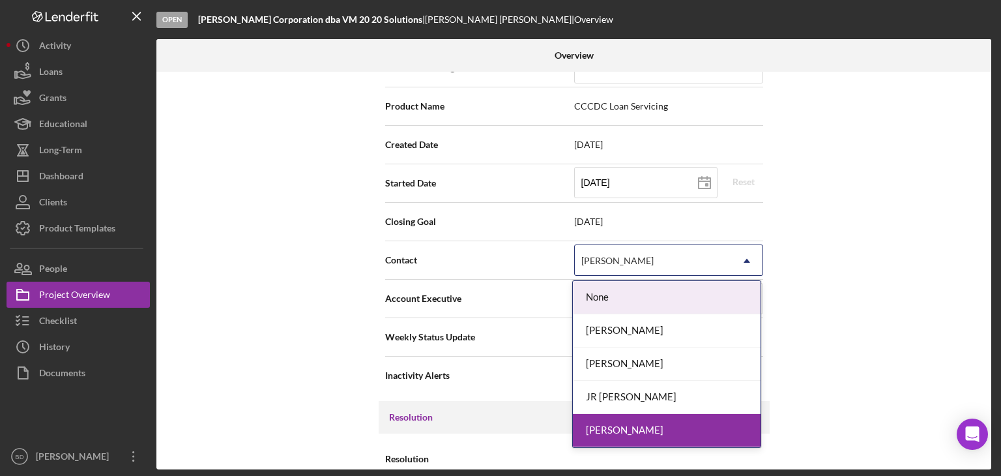
click at [611, 261] on div "[PERSON_NAME]" at bounding box center [617, 260] width 72 height 10
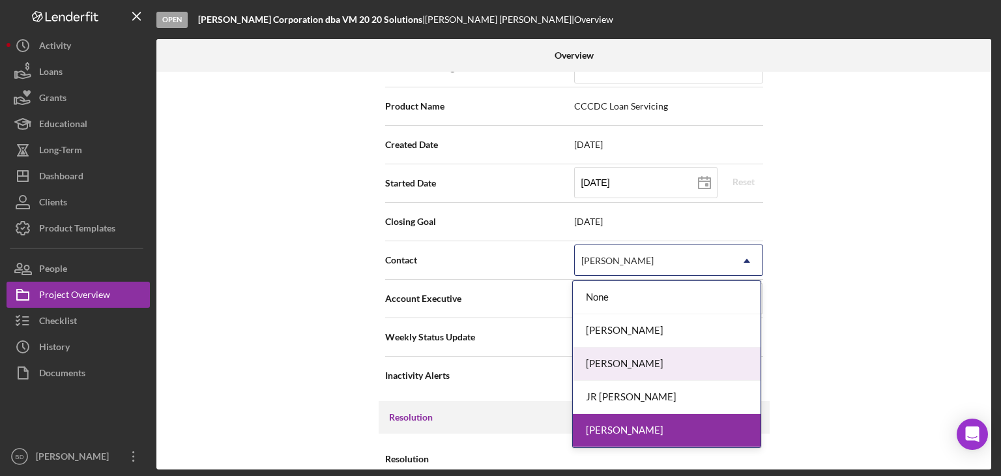
click at [622, 363] on div "[PERSON_NAME]" at bounding box center [667, 363] width 188 height 33
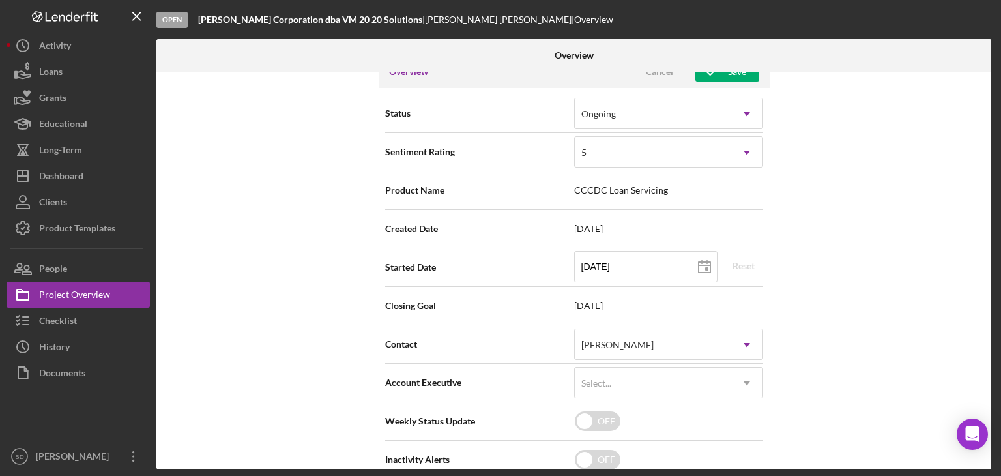
scroll to position [0, 0]
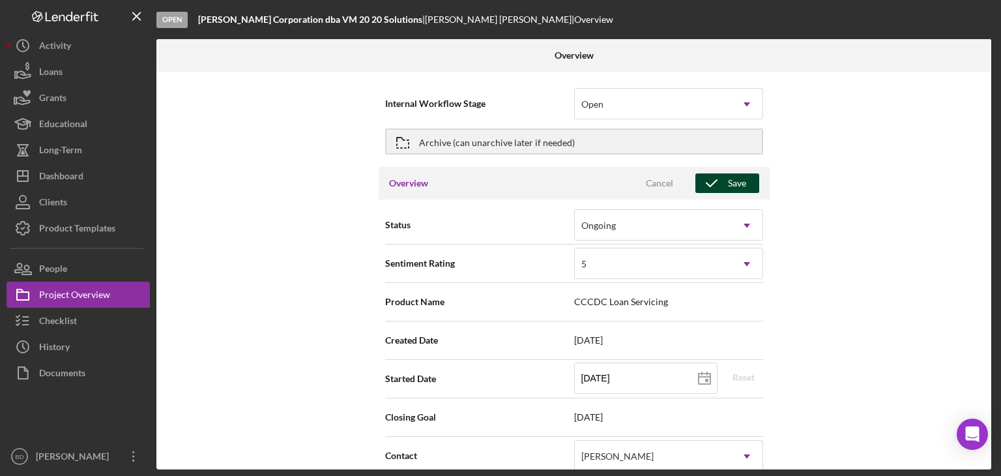
click at [730, 184] on div "Save" at bounding box center [737, 183] width 18 height 20
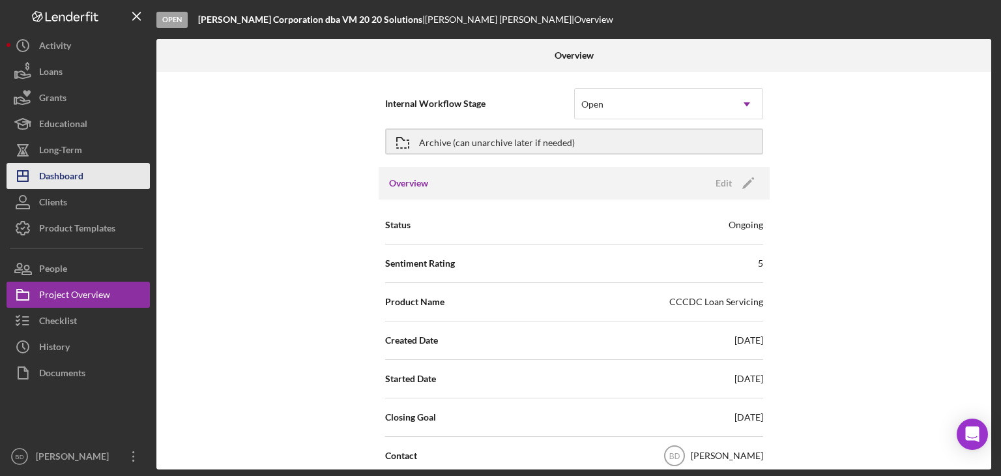
click at [87, 180] on button "Icon/Dashboard Dashboard" at bounding box center [78, 176] width 143 height 26
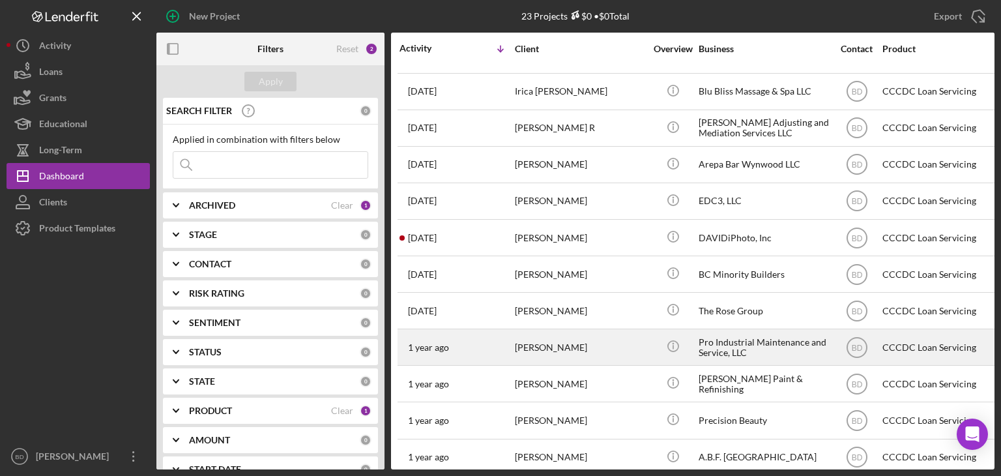
scroll to position [454, 0]
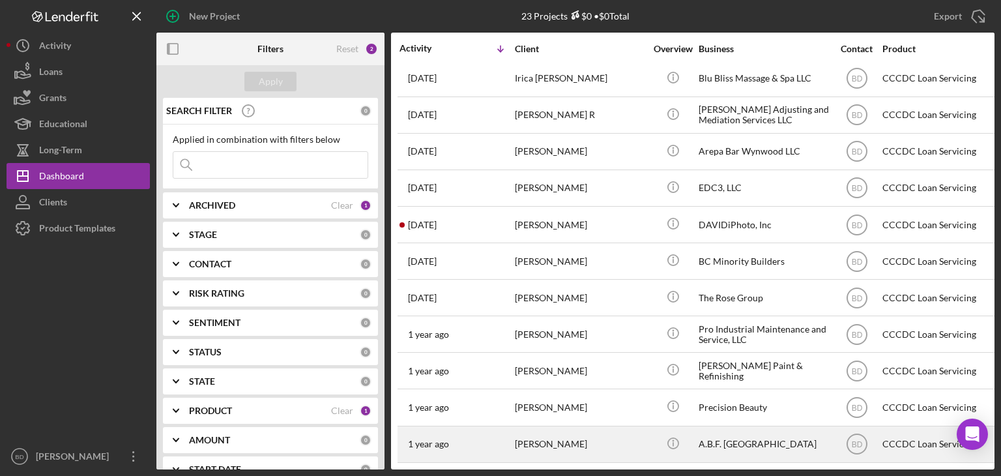
click at [719, 431] on div "A.B.F. [GEOGRAPHIC_DATA]" at bounding box center [764, 444] width 130 height 35
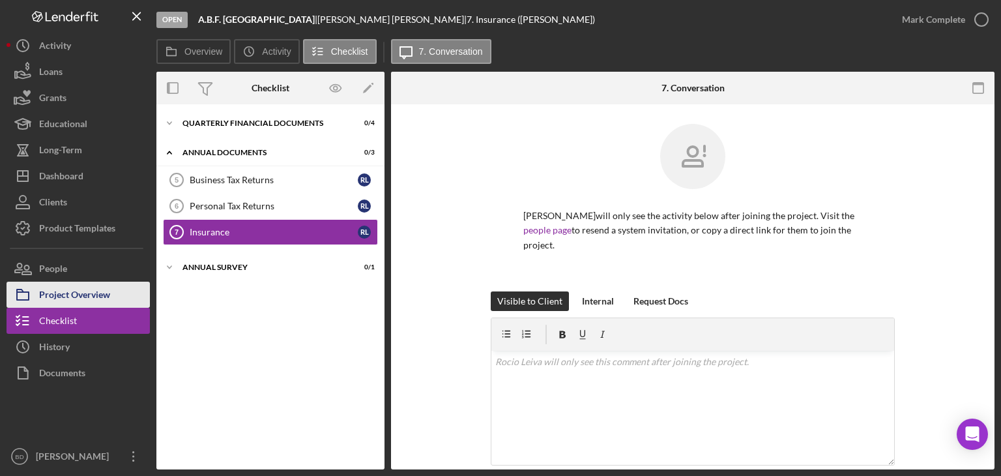
click at [89, 290] on div "Project Overview" at bounding box center [74, 296] width 71 height 29
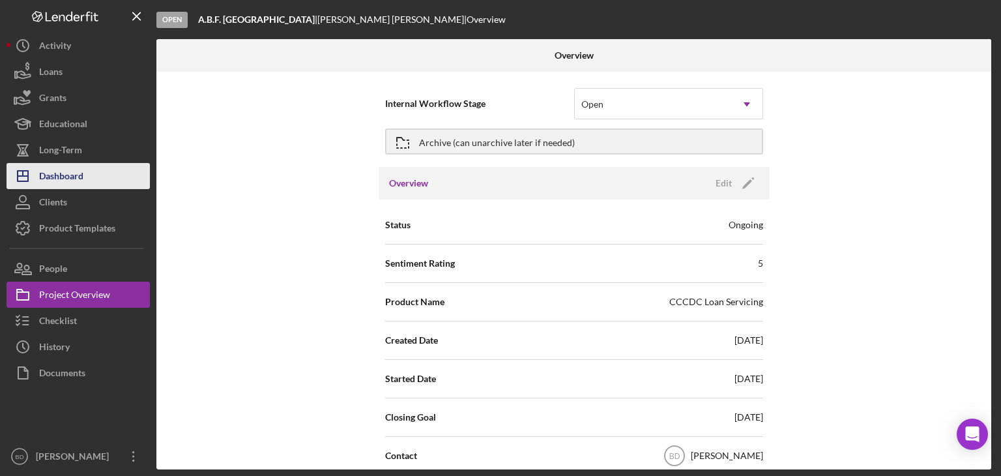
click at [57, 172] on div "Dashboard" at bounding box center [61, 177] width 44 height 29
